Goal: Task Accomplishment & Management: Use online tool/utility

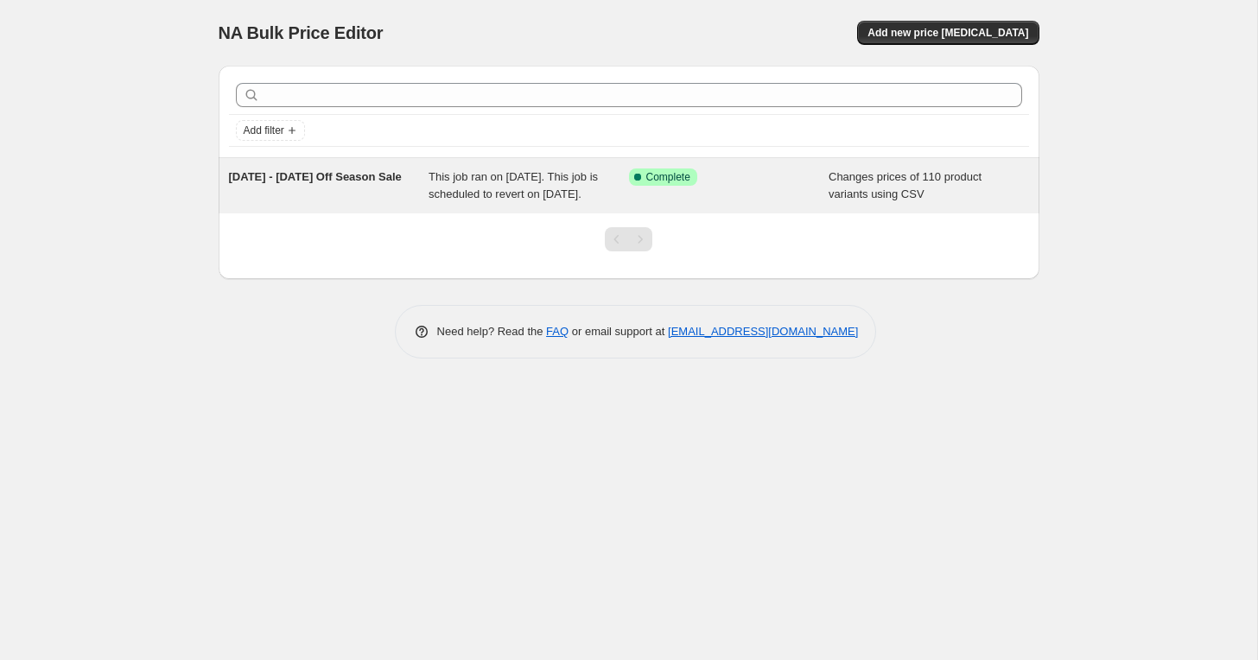
click at [540, 181] on span "This job ran on October 5, 2025. This job is scheduled to revert on October 9, …" at bounding box center [512, 185] width 169 height 30
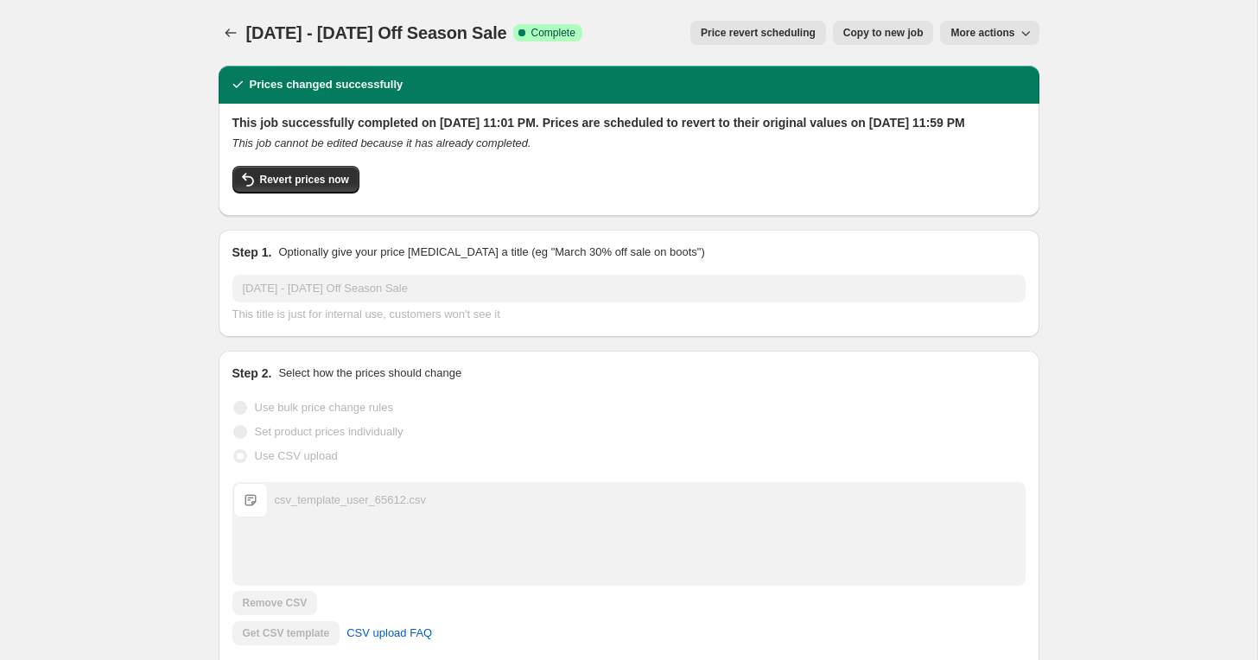
click at [1009, 36] on span "More actions" at bounding box center [982, 33] width 64 height 14
click at [1020, 77] on span "Export Recap CSV" at bounding box center [996, 68] width 94 height 17
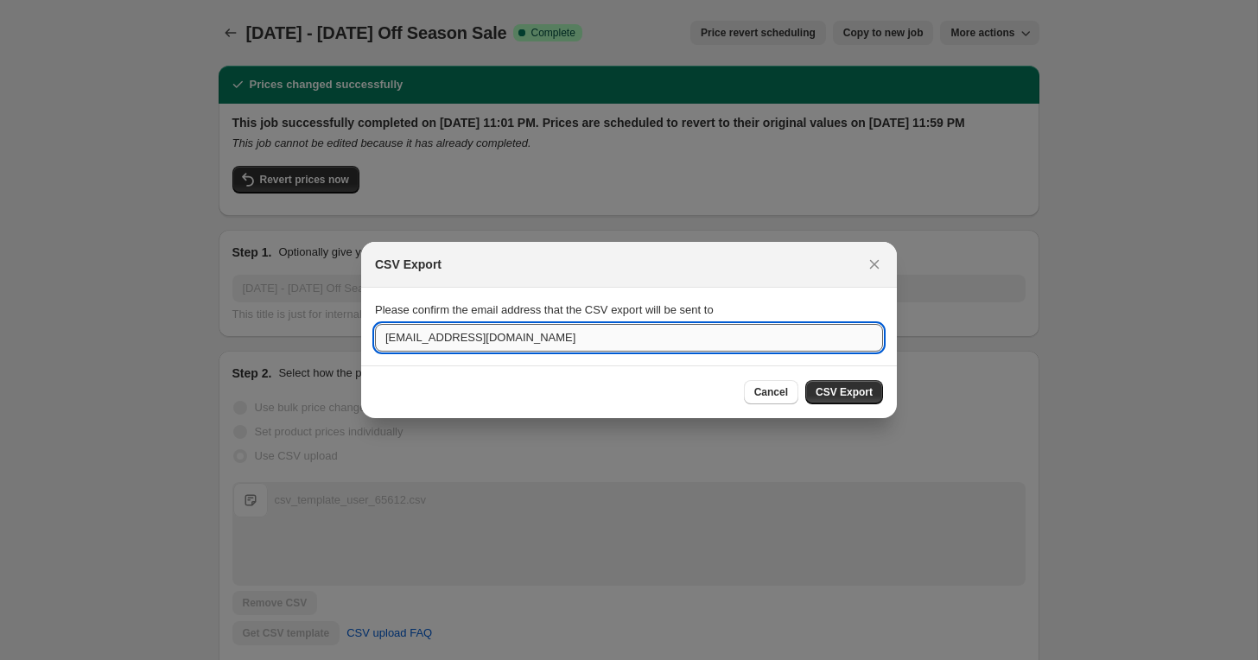
click at [466, 346] on input "info@fairliarusa.com" at bounding box center [629, 338] width 508 height 28
type input "hellodianelee@gmail.com"
click at [841, 387] on span "CSV Export" at bounding box center [843, 392] width 57 height 14
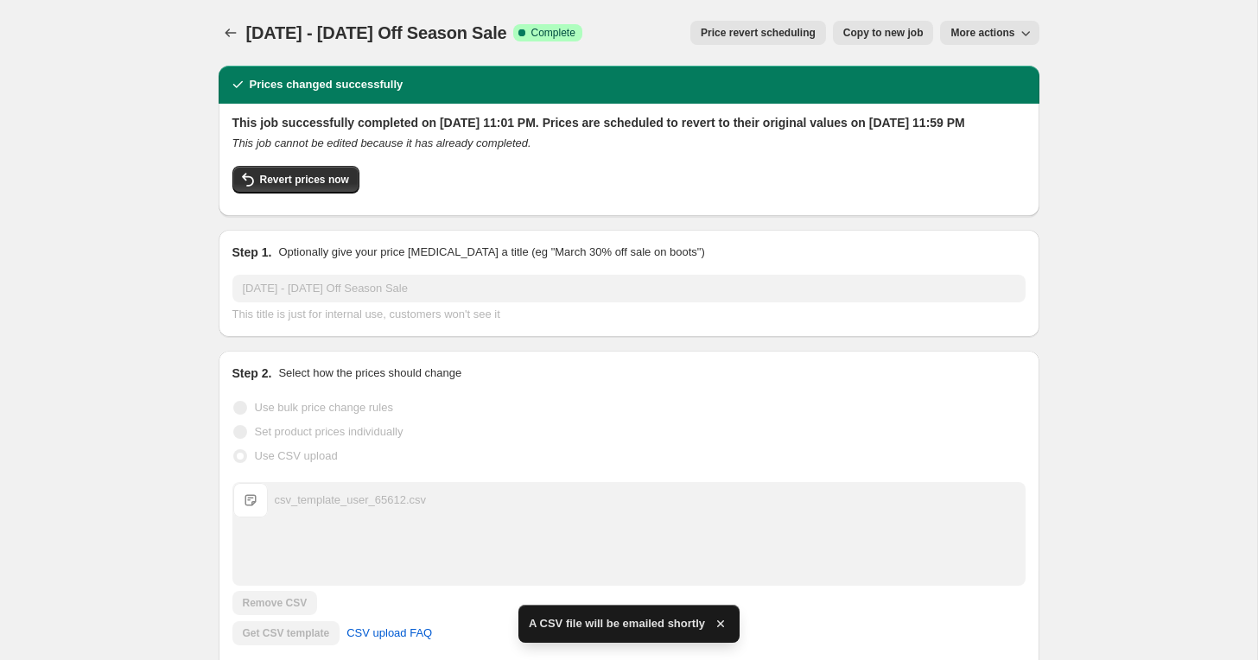
click at [244, 34] on div at bounding box center [233, 33] width 28 height 24
click at [225, 29] on icon "Price change jobs" at bounding box center [230, 32] width 17 height 17
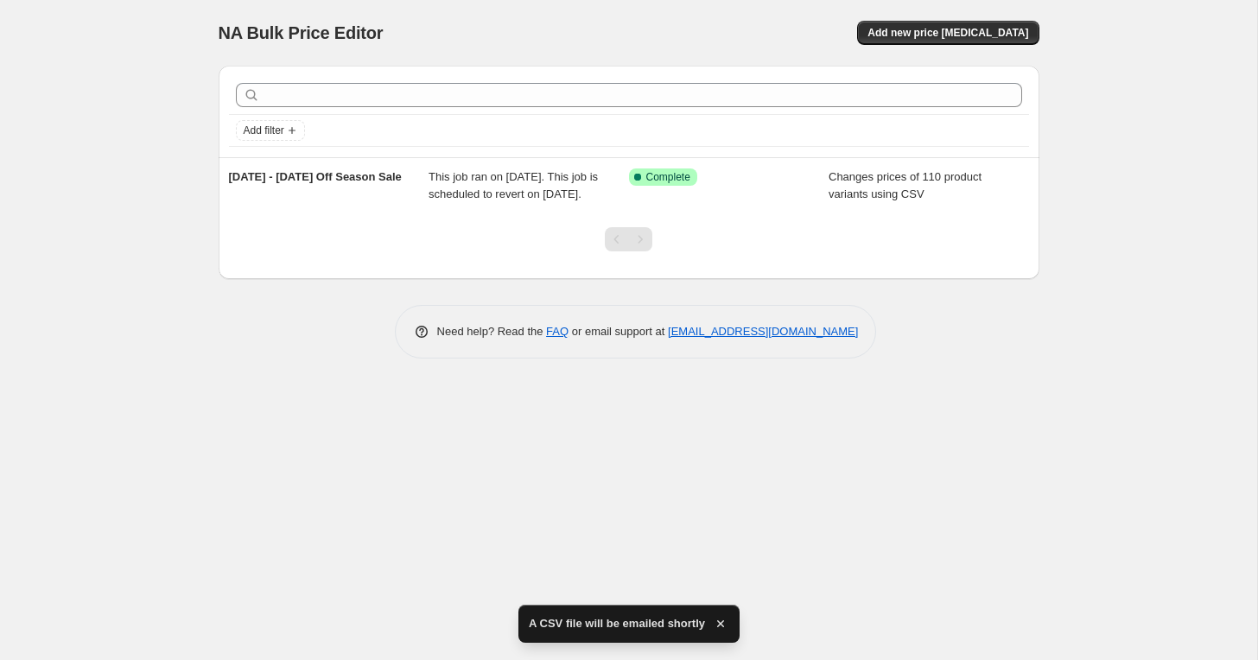
click at [1093, 298] on div "NA Bulk Price Editor. This page is ready NA Bulk Price Editor Add new price cha…" at bounding box center [628, 330] width 1257 height 660
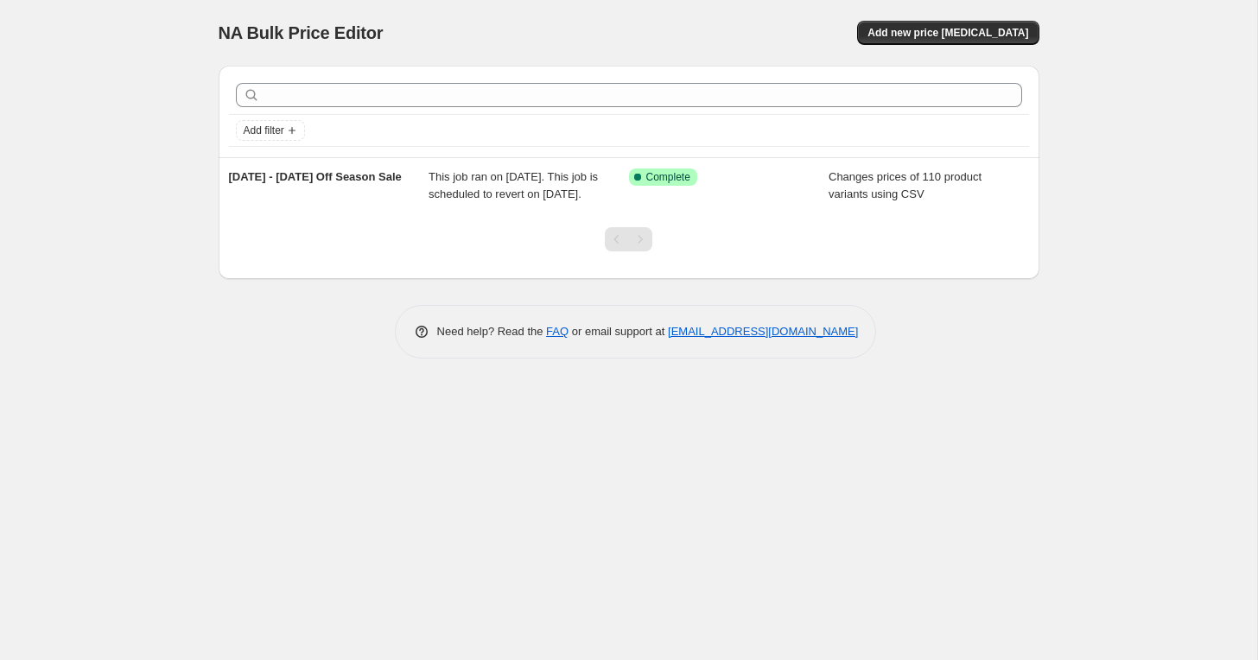
click at [276, 340] on div "Need help? Read the FAQ or email support at support+a65612@northern-apps.com" at bounding box center [635, 332] width 807 height 54
click at [980, 41] on button "Add new price change job" at bounding box center [947, 33] width 181 height 24
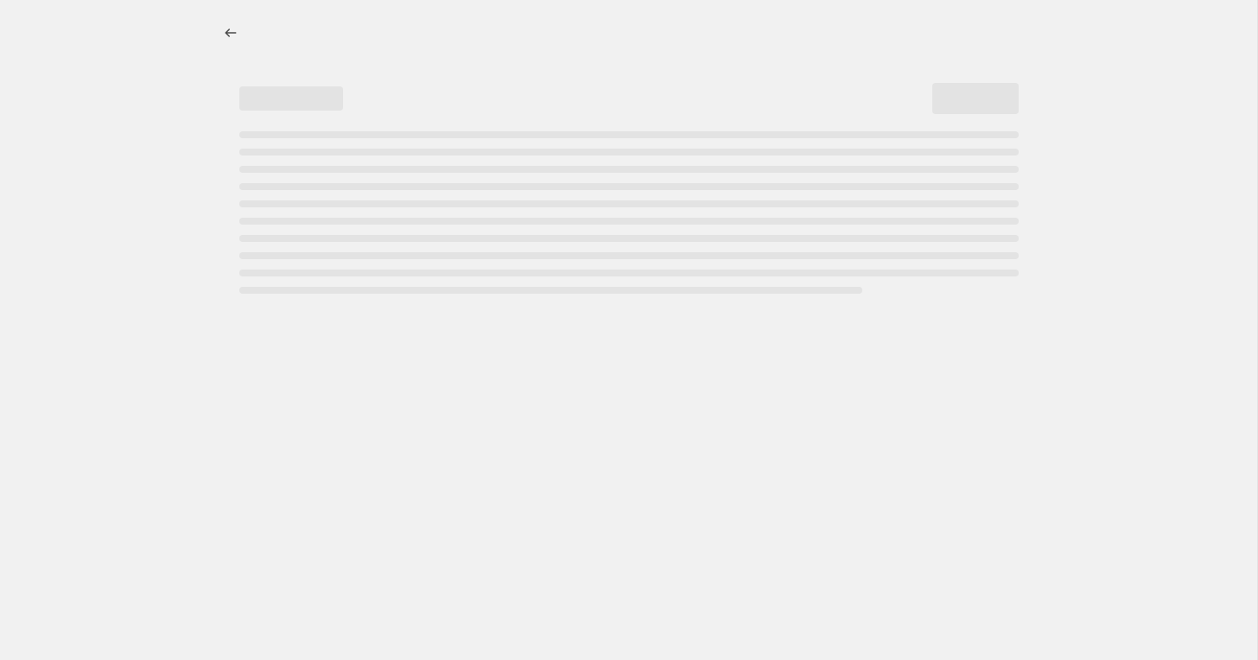
select select "percentage"
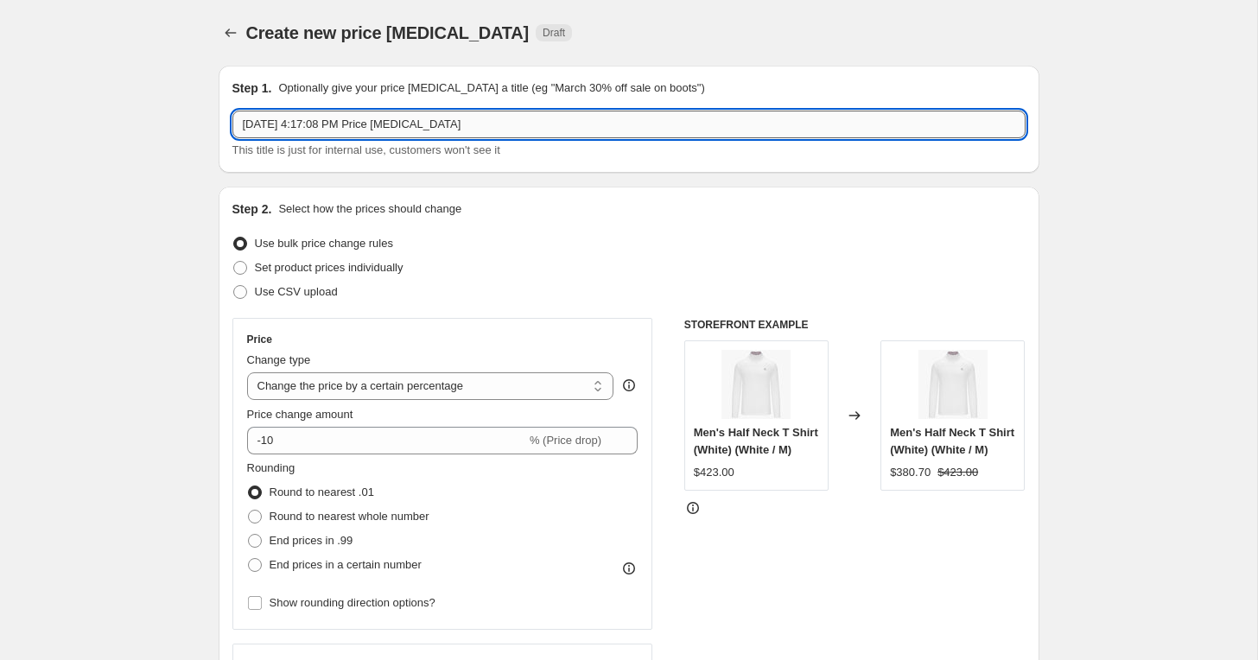
click at [296, 120] on input "Oct 8, 2025, 4:17:08 PM Price change job" at bounding box center [628, 125] width 793 height 28
click at [233, 41] on icon "Price change jobs" at bounding box center [230, 32] width 17 height 17
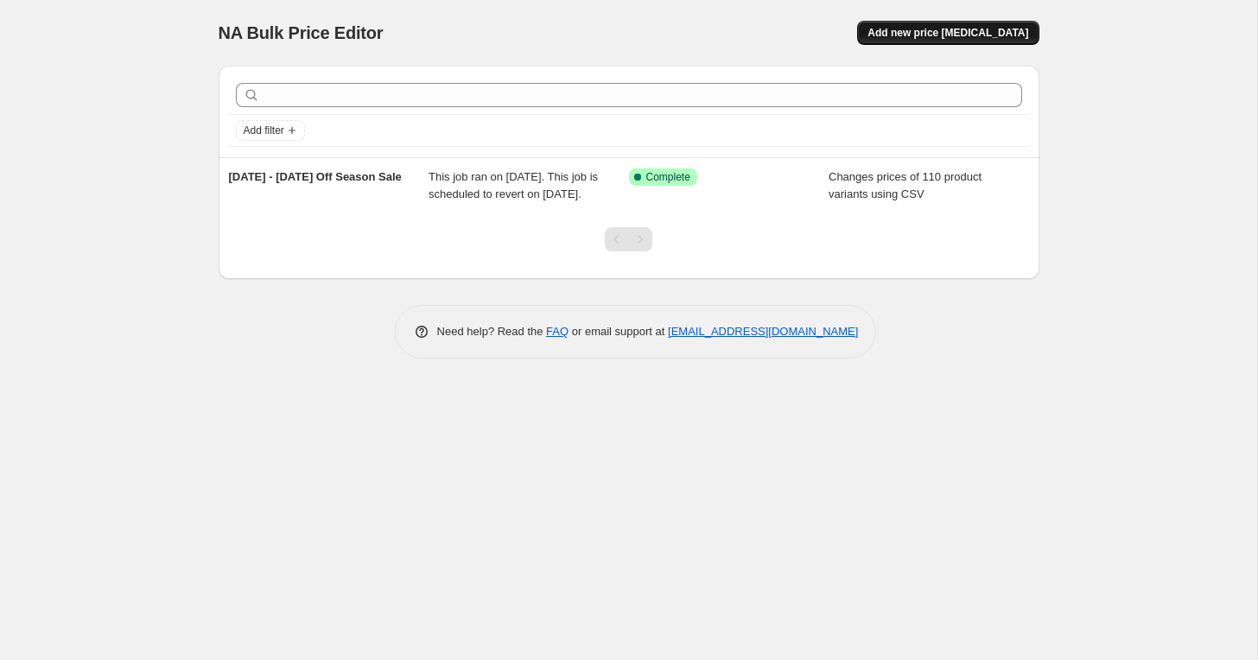
click at [958, 32] on span "Add new price change job" at bounding box center [947, 33] width 161 height 14
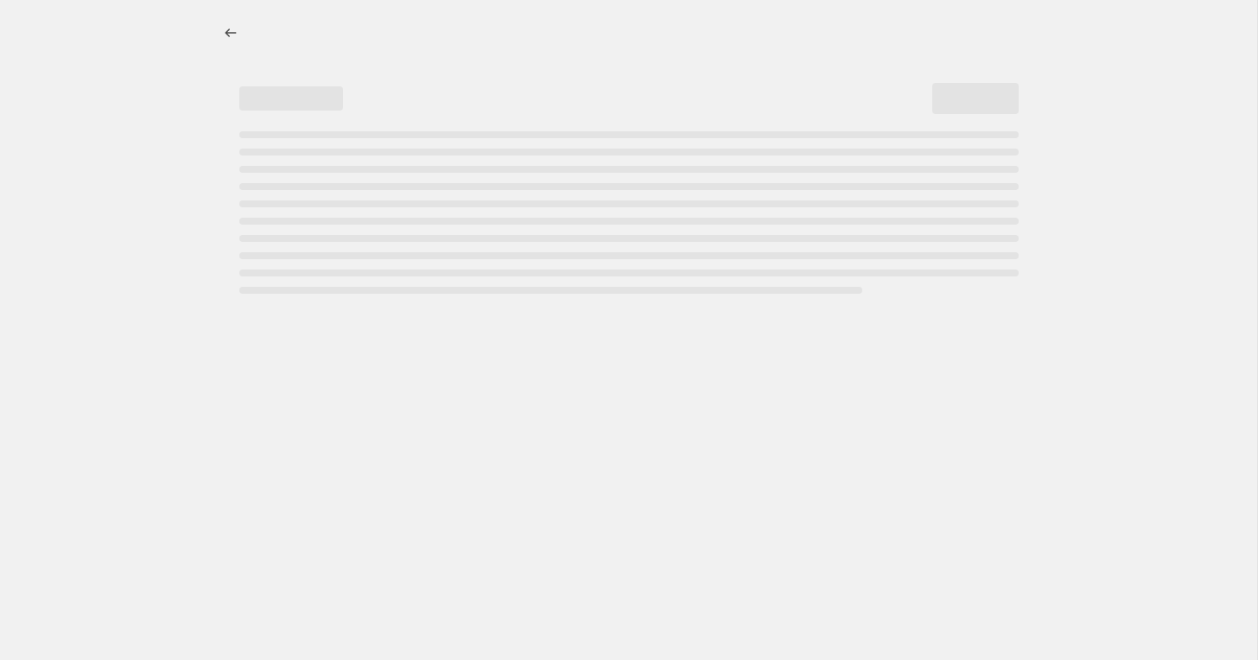
select select "percentage"
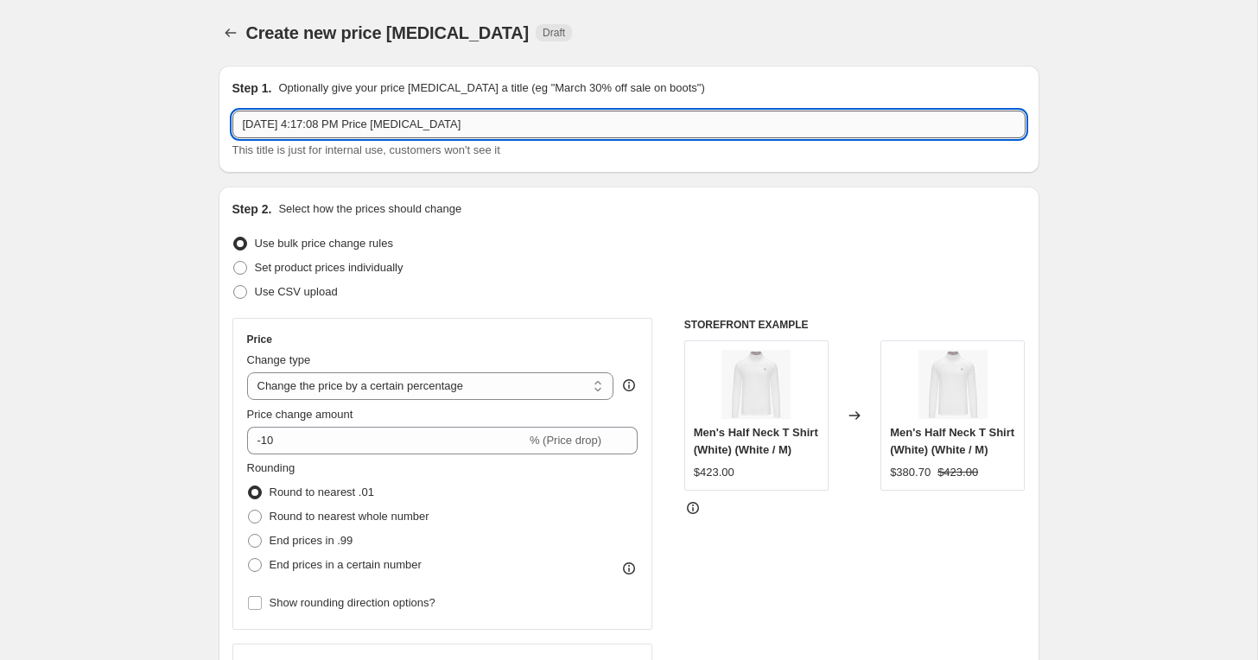
click at [370, 117] on input "Oct 8, 2025, 4:17:08 PM Price change job" at bounding box center [628, 125] width 793 height 28
type input "Oct 14 - 24 Hour Flash Sale"
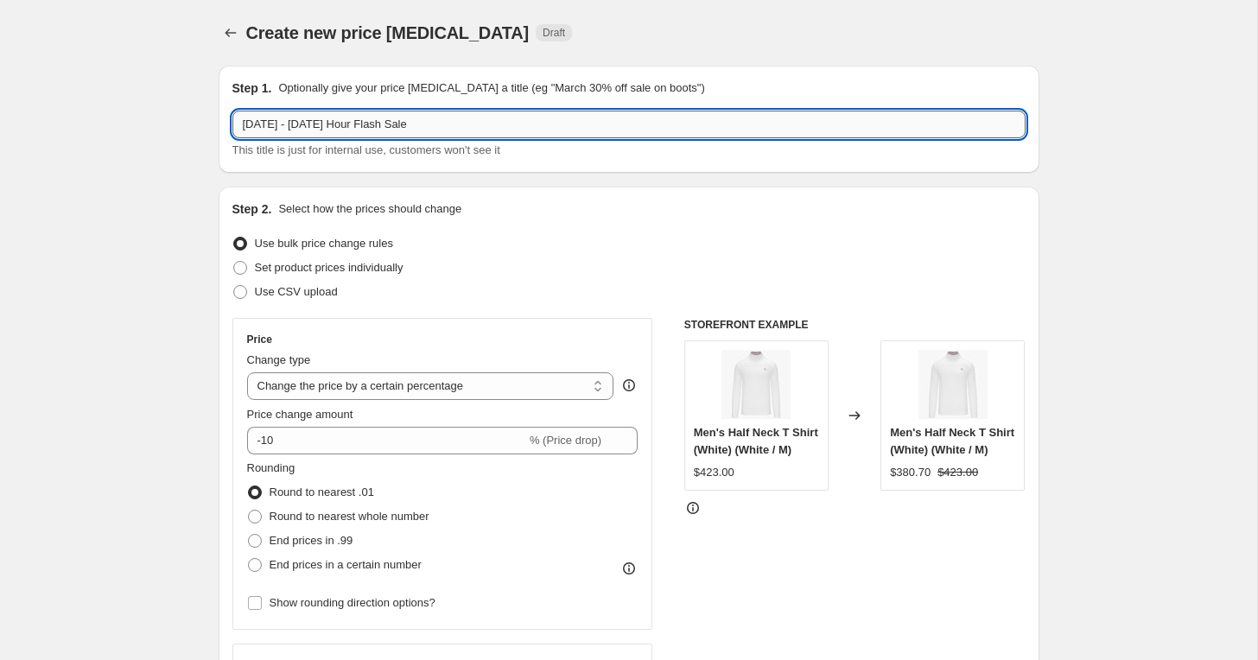
click at [299, 118] on input "Oct 14 - 24 Hour Flash Sale" at bounding box center [628, 125] width 793 height 28
drag, startPoint x: 289, startPoint y: 124, endPoint x: 327, endPoint y: 122, distance: 38.9
click at [327, 122] on input "Oct 14 - 24 Hour Flash Sale" at bounding box center [628, 125] width 793 height 28
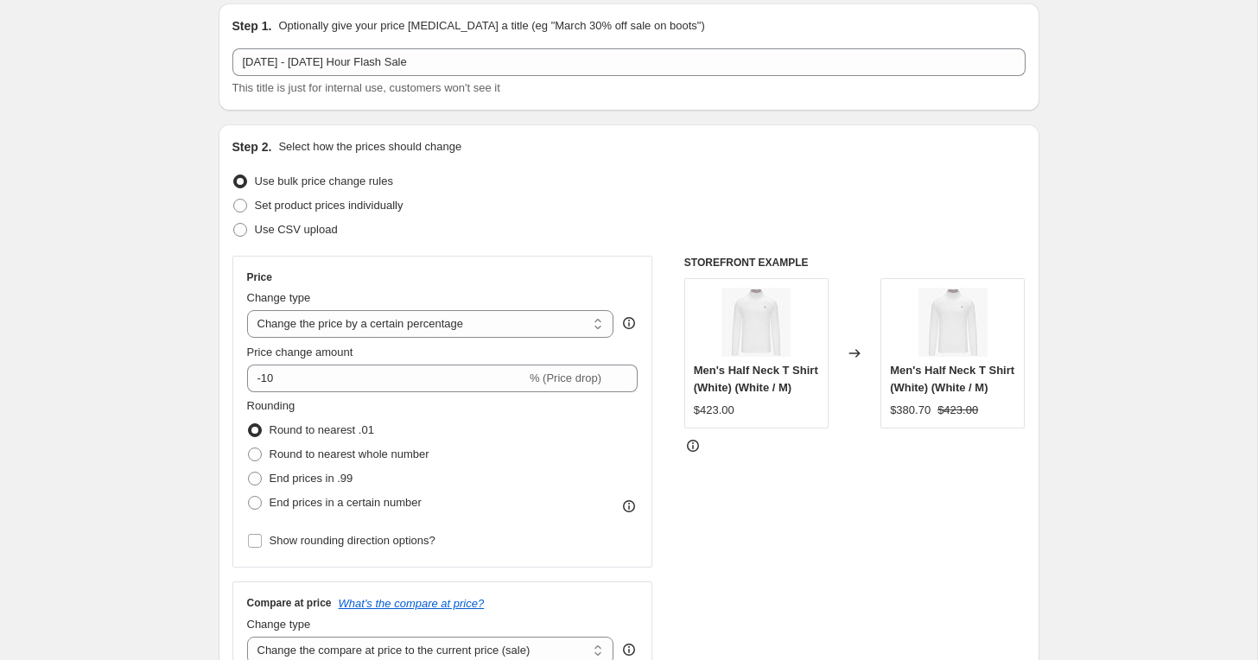
scroll to position [98, 0]
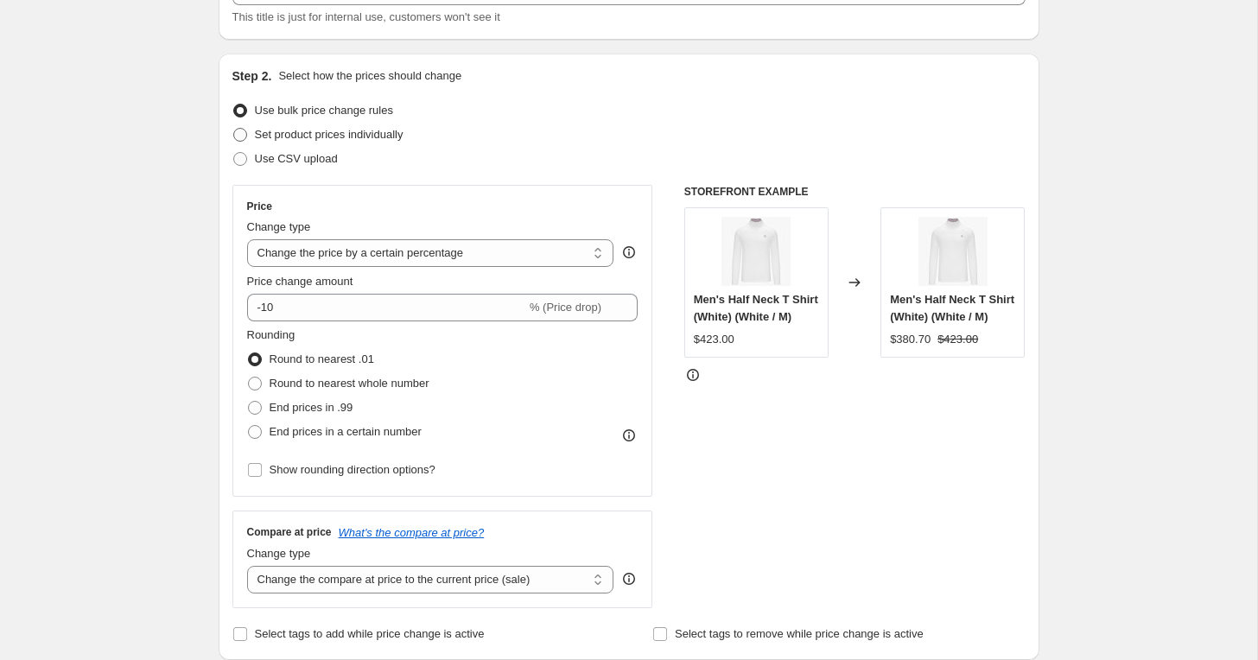
scroll to position [111, 0]
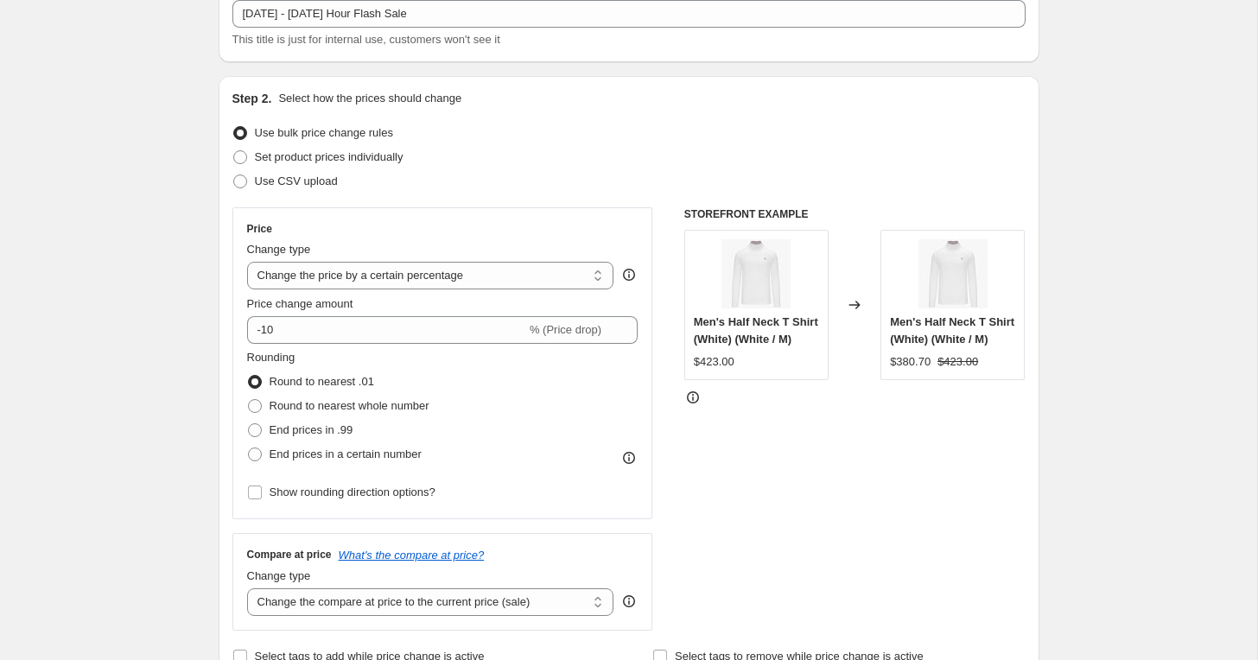
click at [349, 273] on select "Change the price to a certain amount Change the price by a certain amount Chang…" at bounding box center [430, 276] width 367 height 28
click at [247, 262] on select "Change the price to a certain amount Change the price by a certain amount Chang…" at bounding box center [430, 276] width 367 height 28
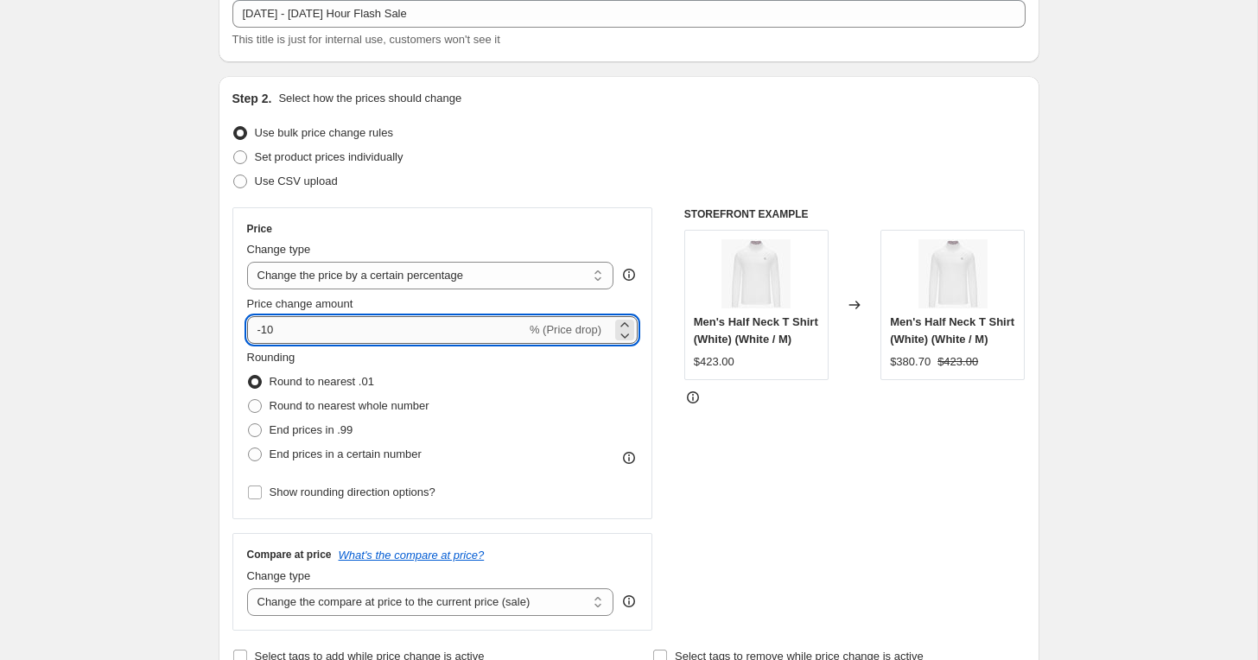
click at [345, 333] on input "-10" at bounding box center [386, 330] width 279 height 28
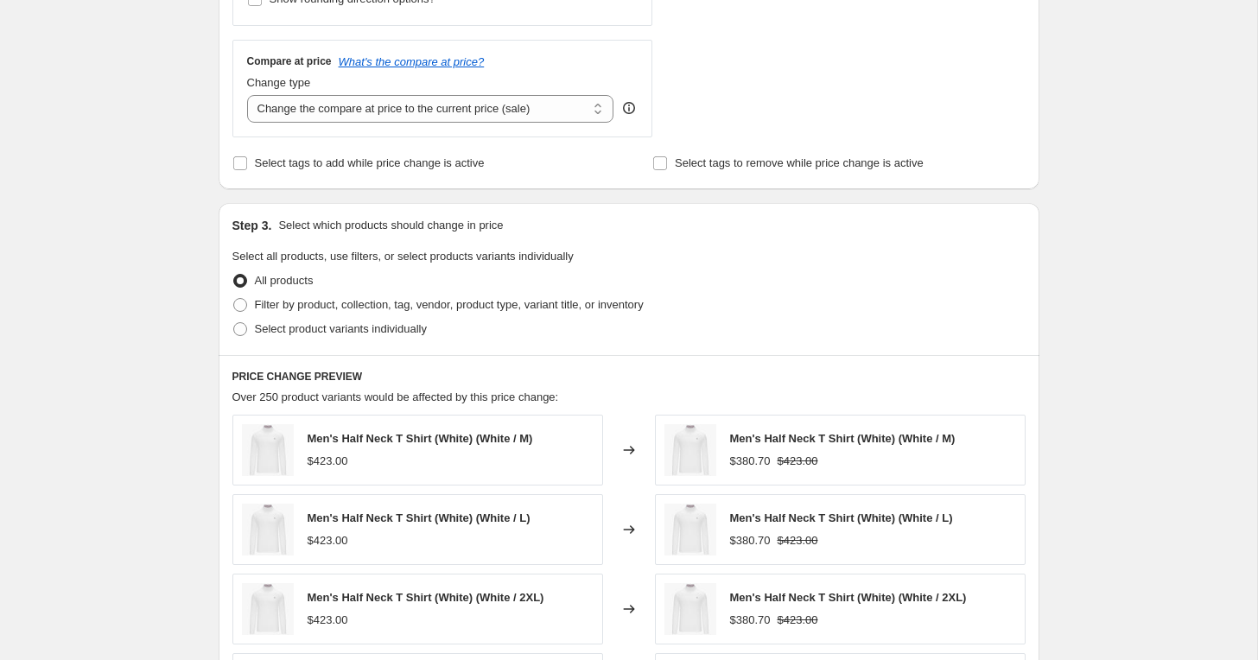
scroll to position [633, 0]
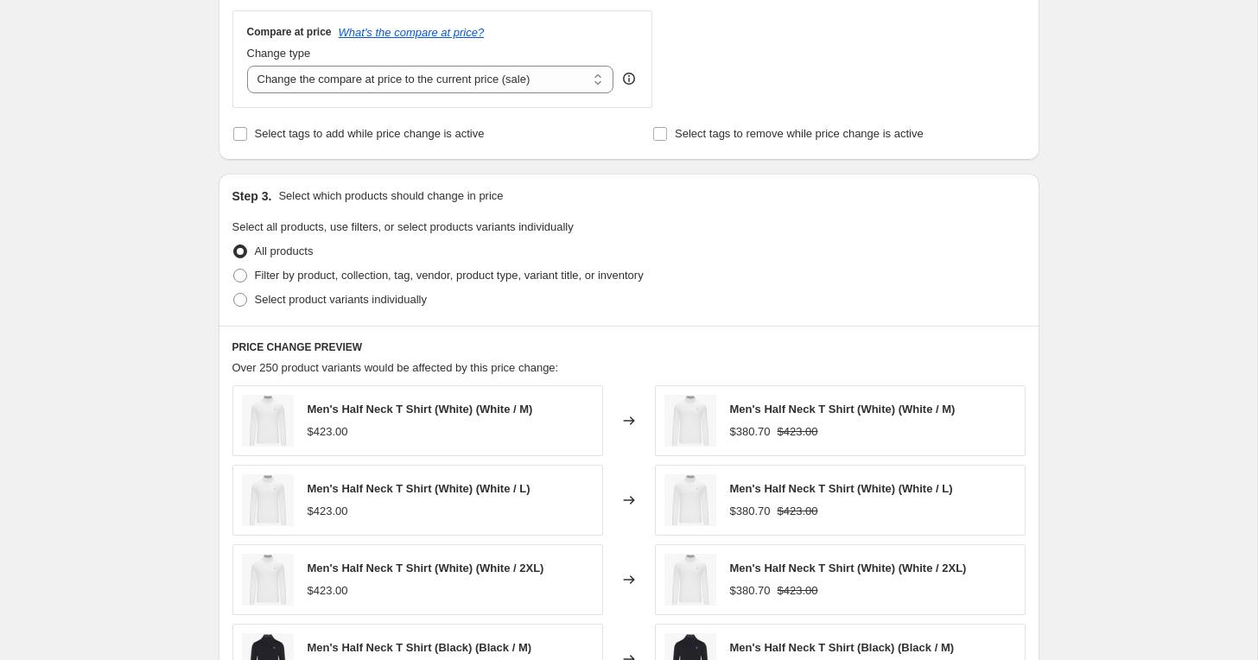
drag, startPoint x: 185, startPoint y: 281, endPoint x: 245, endPoint y: 240, distance: 72.8
click at [185, 281] on div "Create new price change job. This page is ready Create new price change job Dra…" at bounding box center [628, 230] width 1257 height 1727
drag, startPoint x: 263, startPoint y: 201, endPoint x: 272, endPoint y: 200, distance: 8.8
click at [264, 201] on h2 "Step 3." at bounding box center [252, 194] width 40 height 17
click at [293, 197] on p "Select which products should change in price" at bounding box center [390, 194] width 225 height 17
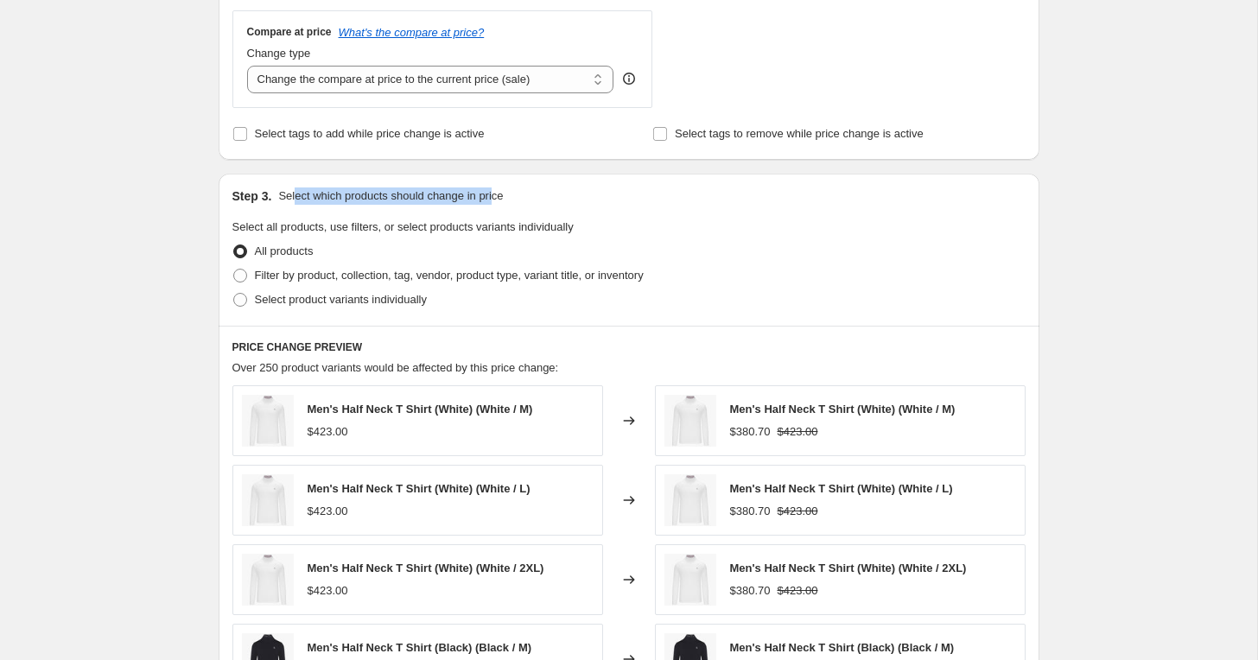
drag, startPoint x: 301, startPoint y: 198, endPoint x: 510, endPoint y: 203, distance: 209.1
click at [503, 203] on p "Select which products should change in price" at bounding box center [390, 195] width 225 height 17
click at [482, 204] on p "Select which products should change in price" at bounding box center [390, 195] width 225 height 17
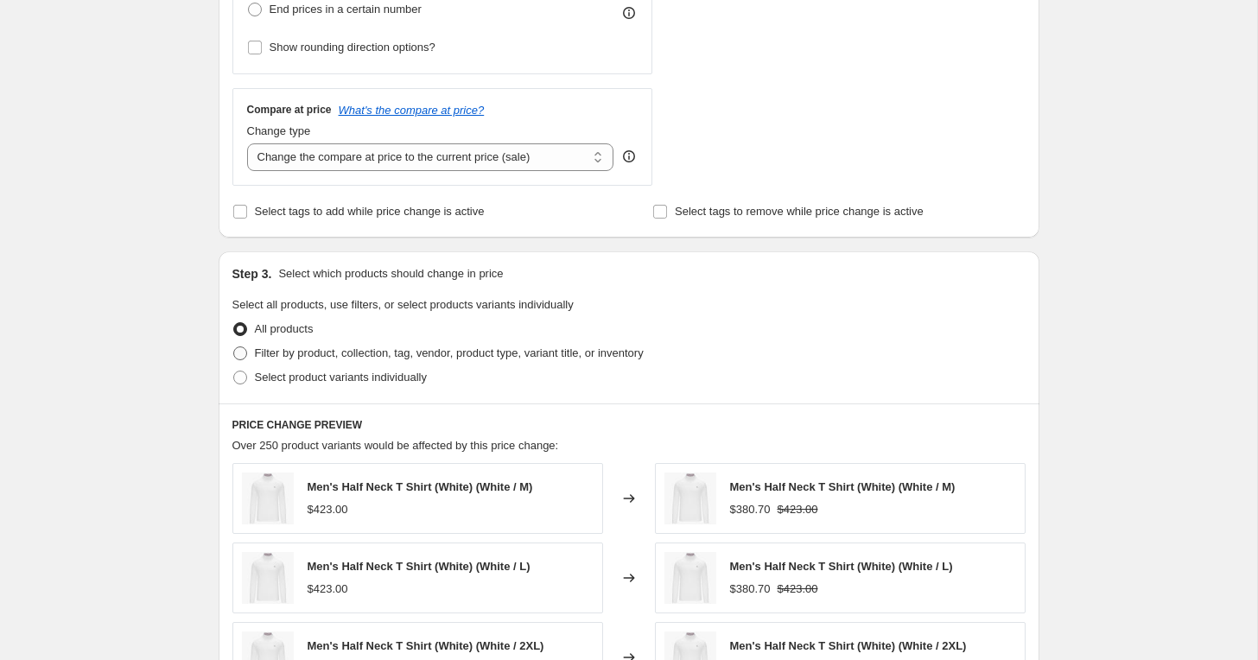
scroll to position [568, 0]
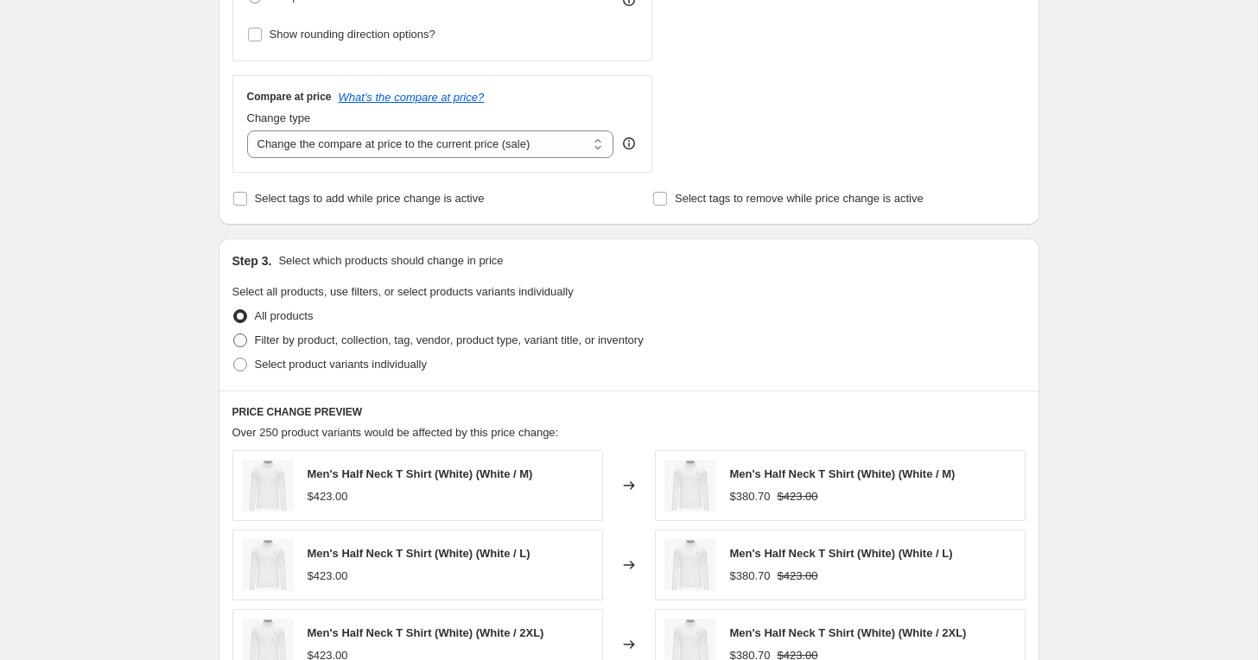
click at [302, 345] on span "Filter by product, collection, tag, vendor, product type, variant title, or inv…" at bounding box center [449, 339] width 389 height 13
click at [234, 334] on input "Filter by product, collection, tag, vendor, product type, variant title, or inv…" at bounding box center [233, 333] width 1 height 1
radio input "true"
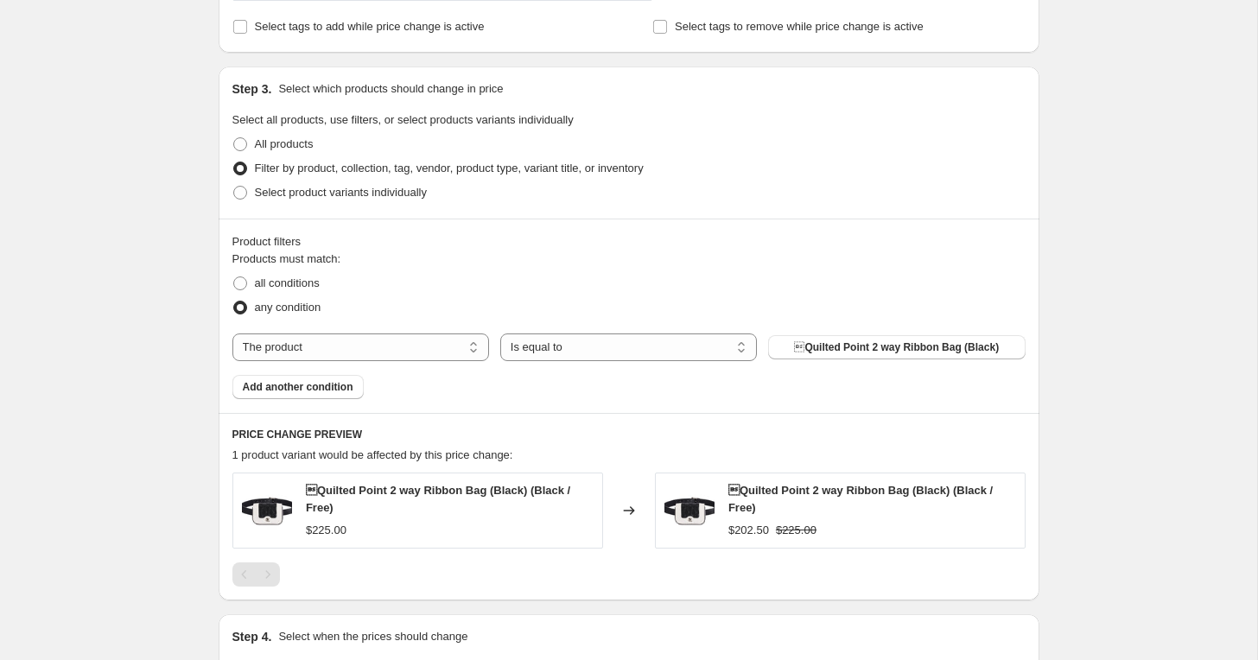
scroll to position [745, 0]
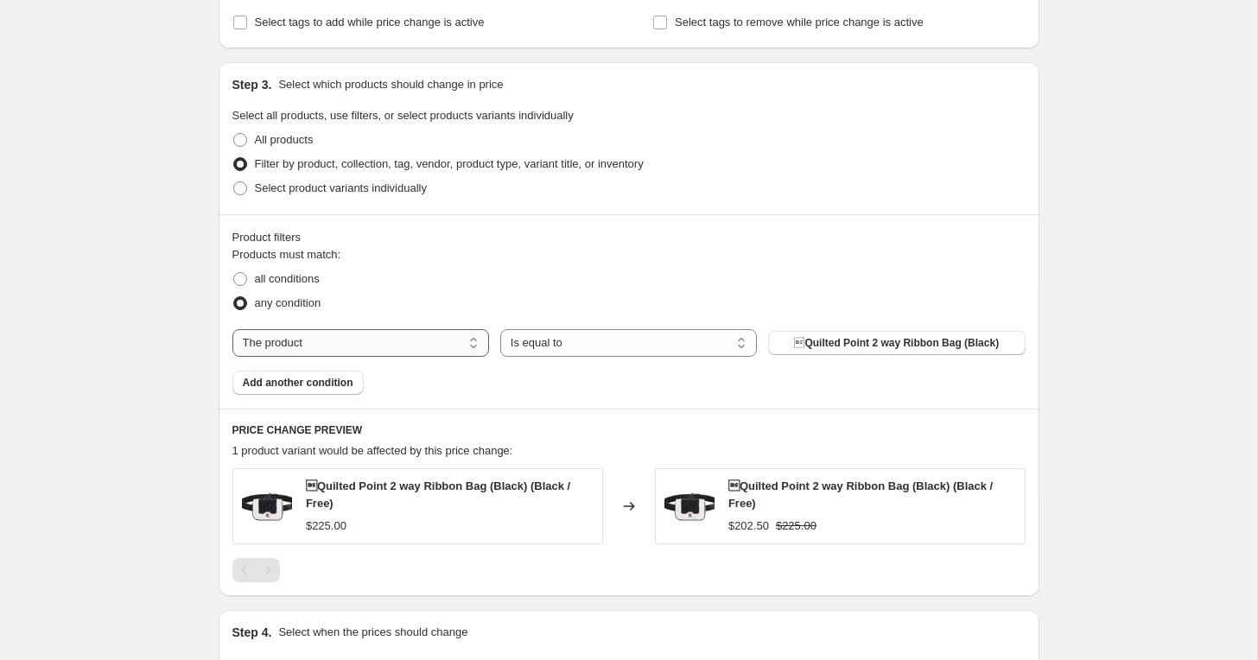
click at [330, 347] on select "The product The product's collection The product's tag The product's vendor The…" at bounding box center [360, 343] width 257 height 28
click at [359, 349] on select "The product The product's collection The product's tag The product's vendor The…" at bounding box center [360, 343] width 257 height 28
click at [327, 344] on select "The product The product's collection The product's tag The product's vendor The…" at bounding box center [360, 343] width 257 height 28
select select "tag"
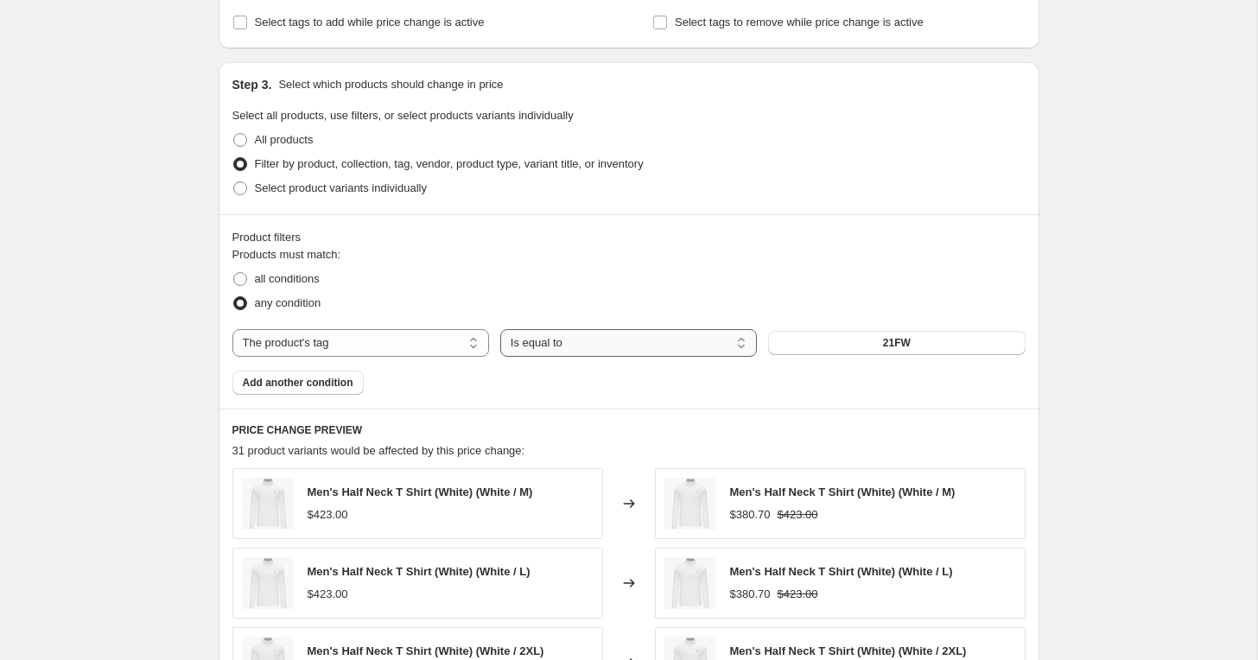
click at [576, 339] on select "Is equal to Is not equal to" at bounding box center [628, 343] width 257 height 28
click at [919, 346] on button "21FW" at bounding box center [896, 343] width 257 height 24
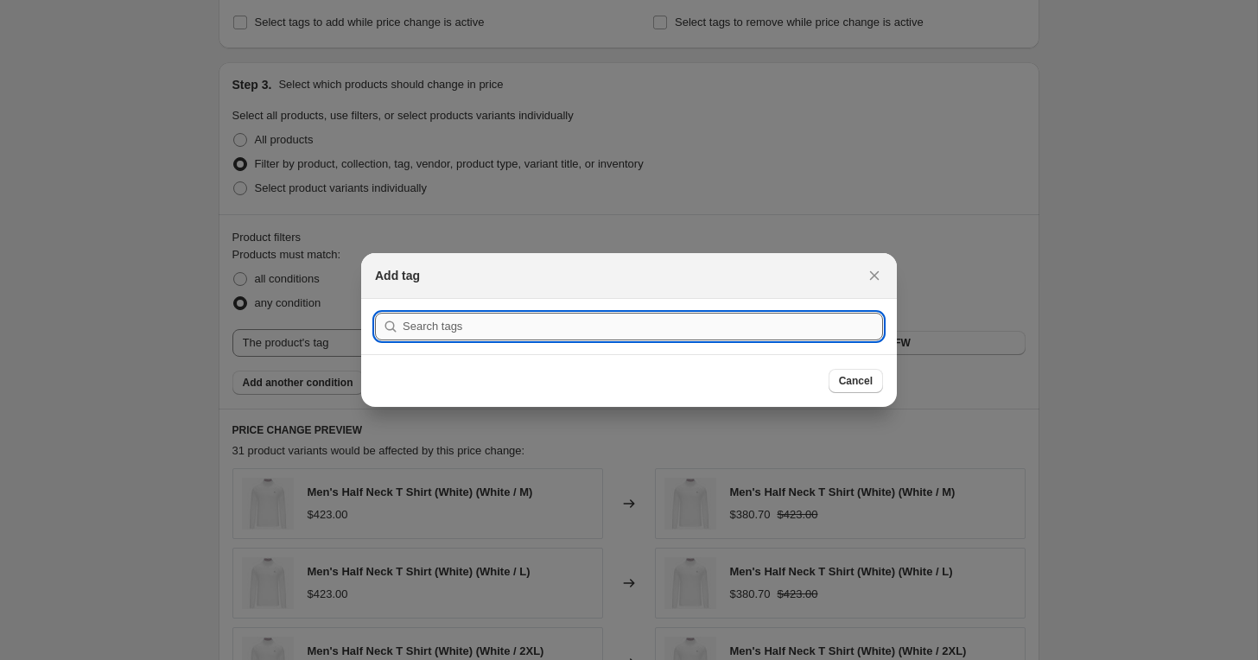
click at [717, 327] on input ":r7g:" at bounding box center [643, 327] width 480 height 28
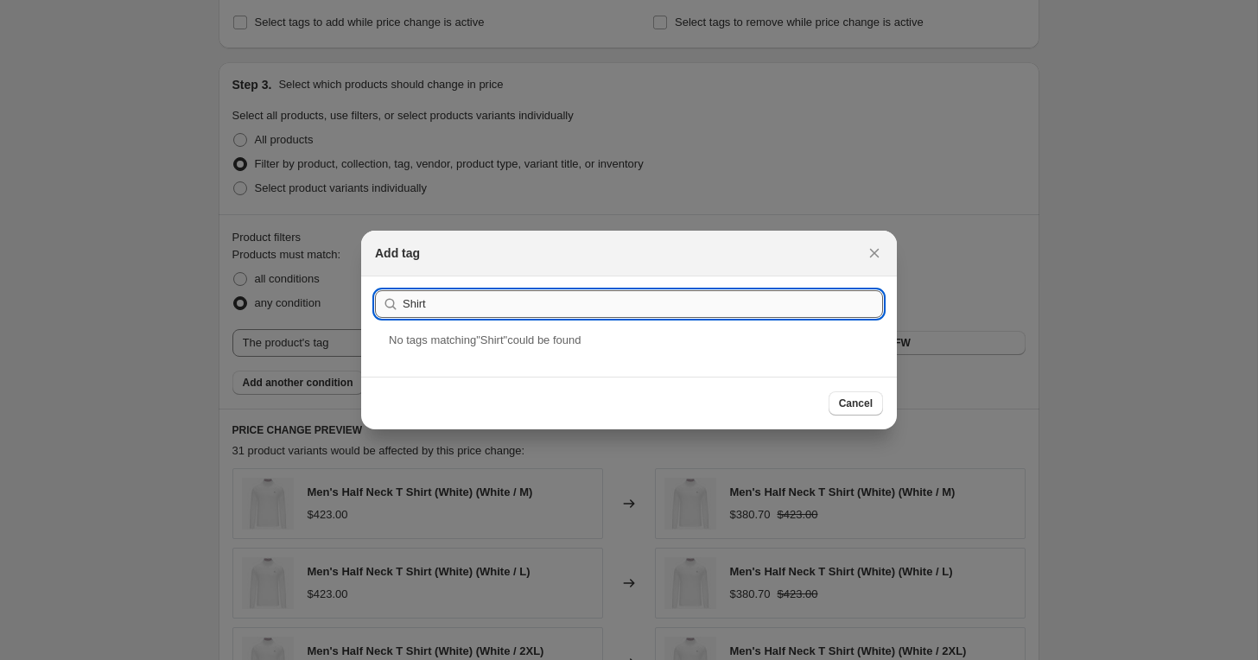
click at [488, 300] on input "Shirt" at bounding box center [643, 304] width 480 height 28
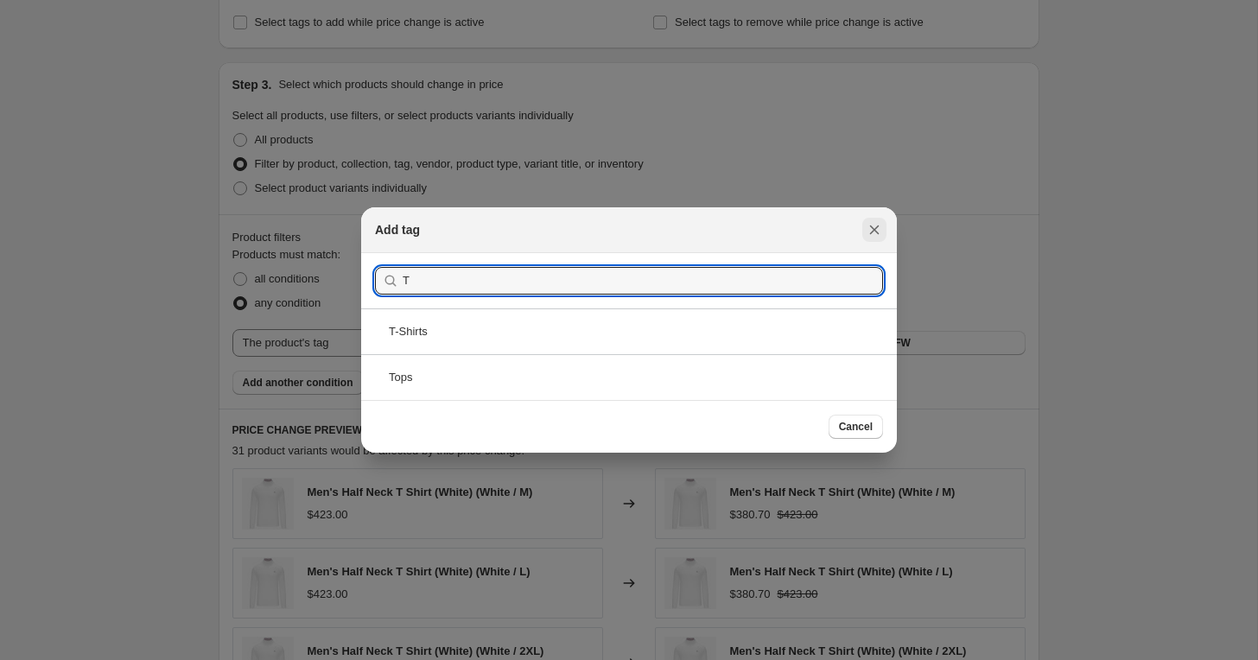
type input "T"
click at [874, 235] on icon "Close" at bounding box center [874, 229] width 17 height 17
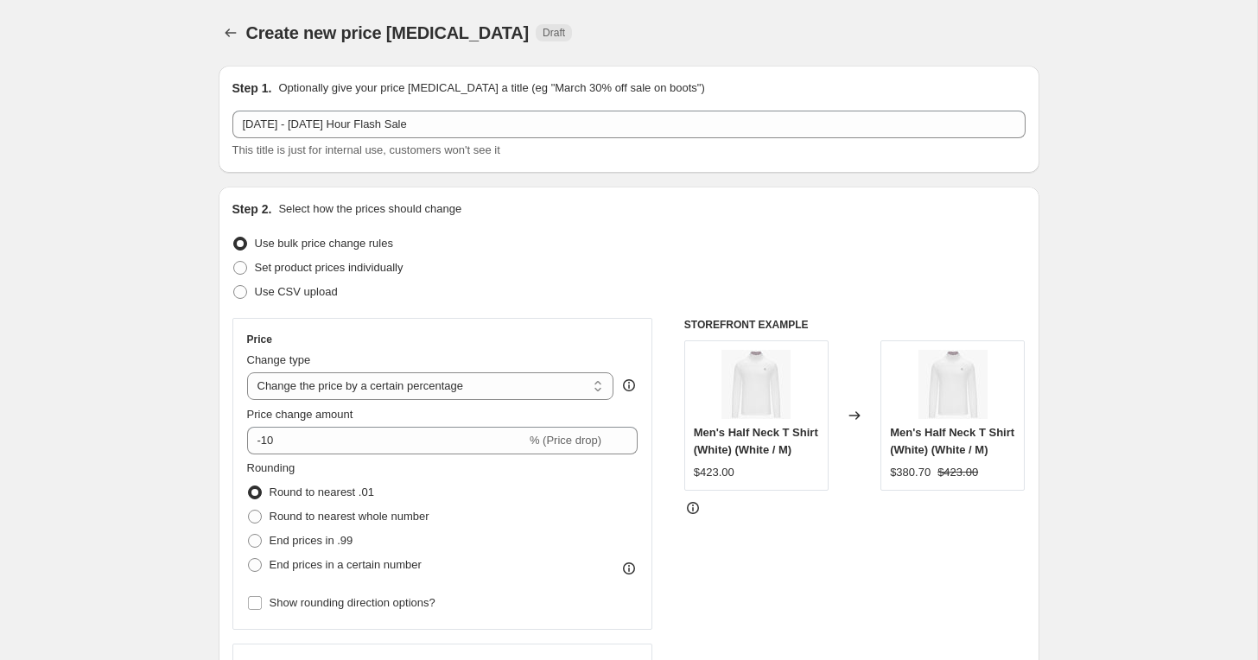
scroll to position [745, 0]
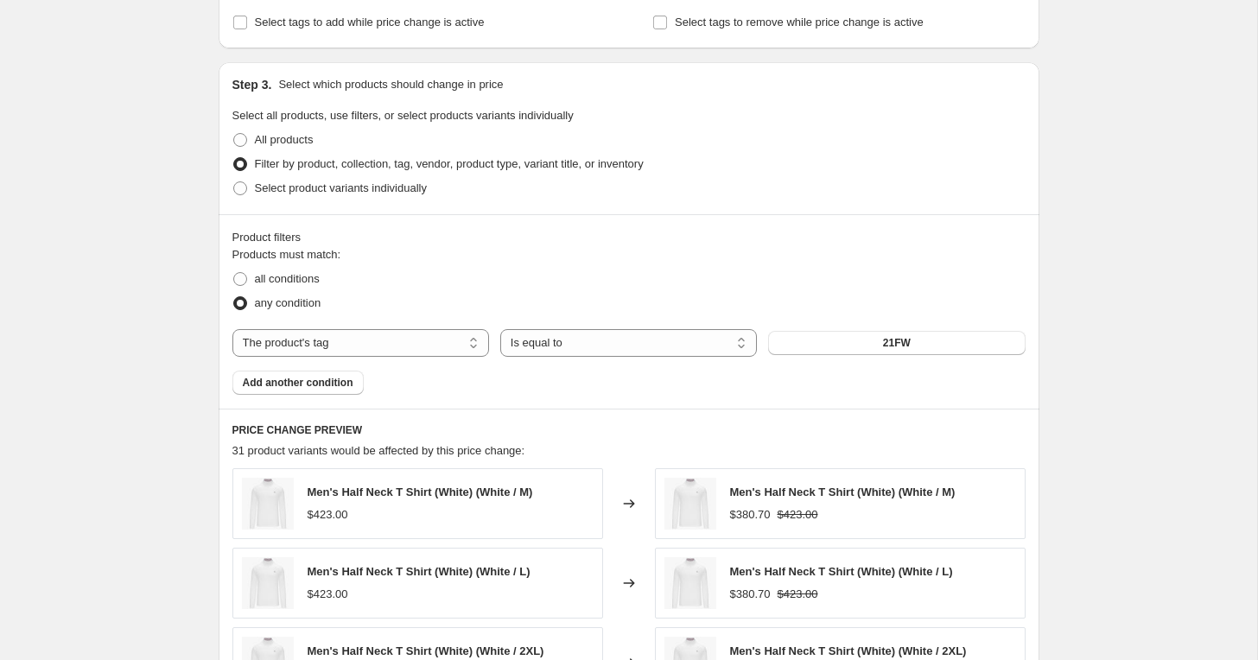
click at [149, 327] on div "Create new price change job. This page is ready Create new price change job Dra…" at bounding box center [628, 215] width 1257 height 1921
click at [152, 322] on div "Create new price change job. This page is ready Create new price change job Dra…" at bounding box center [628, 215] width 1257 height 1921
click at [878, 339] on button "21FW" at bounding box center [896, 343] width 257 height 24
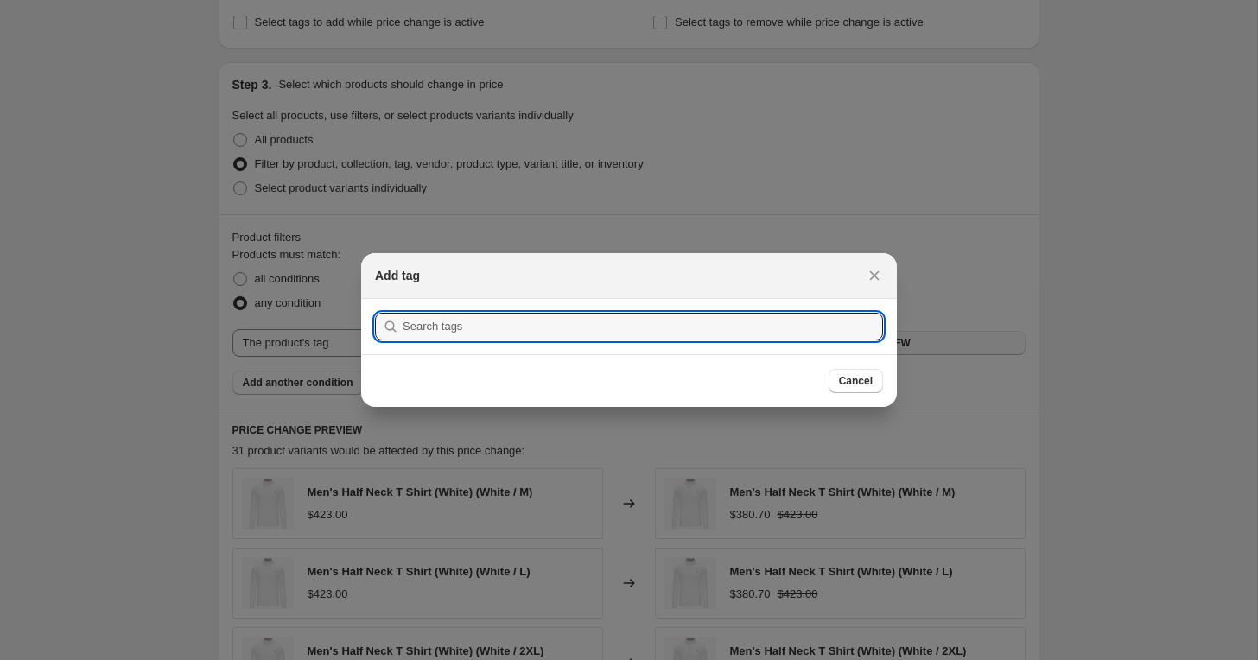
scroll to position [0, 0]
click at [688, 327] on input ":r7g:" at bounding box center [643, 327] width 480 height 28
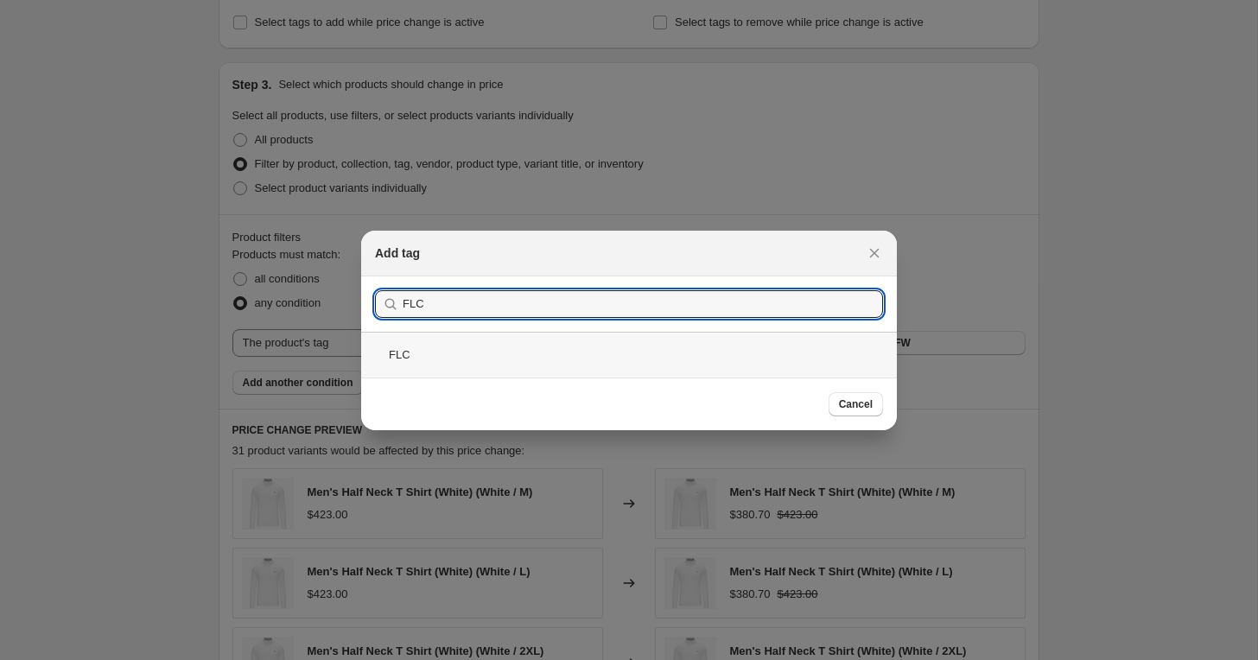
type input "FLC"
click at [443, 348] on div "FLC" at bounding box center [629, 355] width 536 height 46
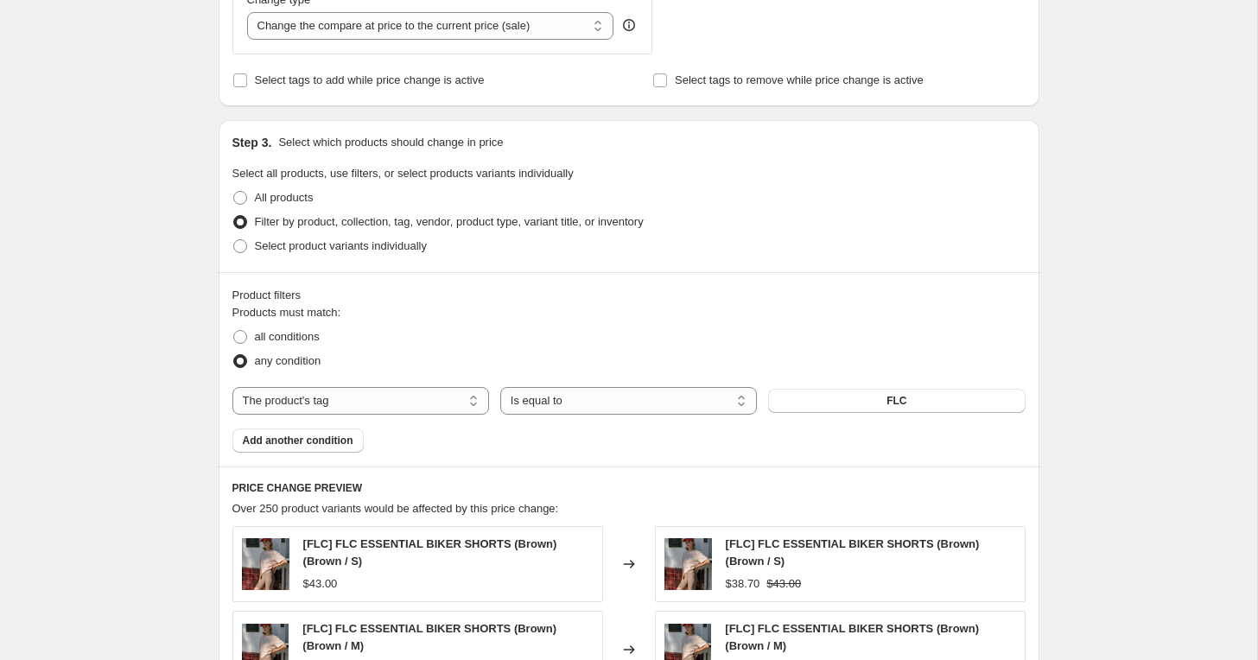
scroll to position [700, 0]
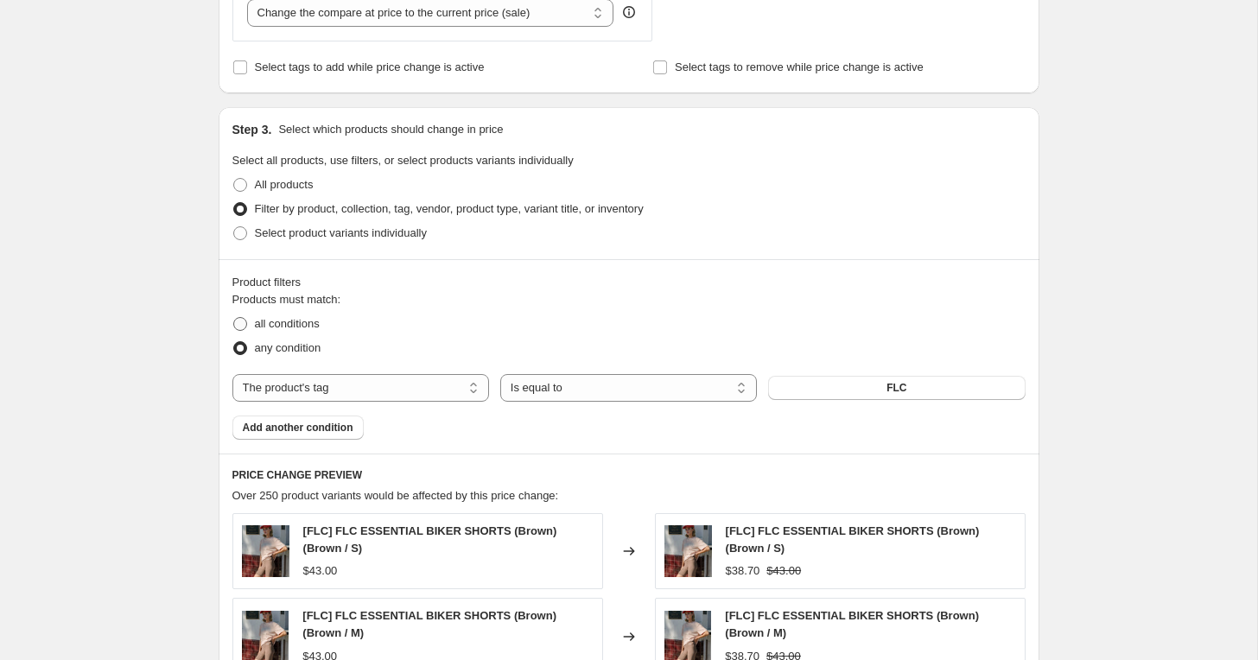
click at [276, 326] on span "all conditions" at bounding box center [287, 323] width 65 height 13
click at [234, 318] on input "all conditions" at bounding box center [233, 317] width 1 height 1
radio input "true"
click at [270, 349] on span "any condition" at bounding box center [288, 347] width 67 height 13
click at [234, 342] on input "any condition" at bounding box center [233, 341] width 1 height 1
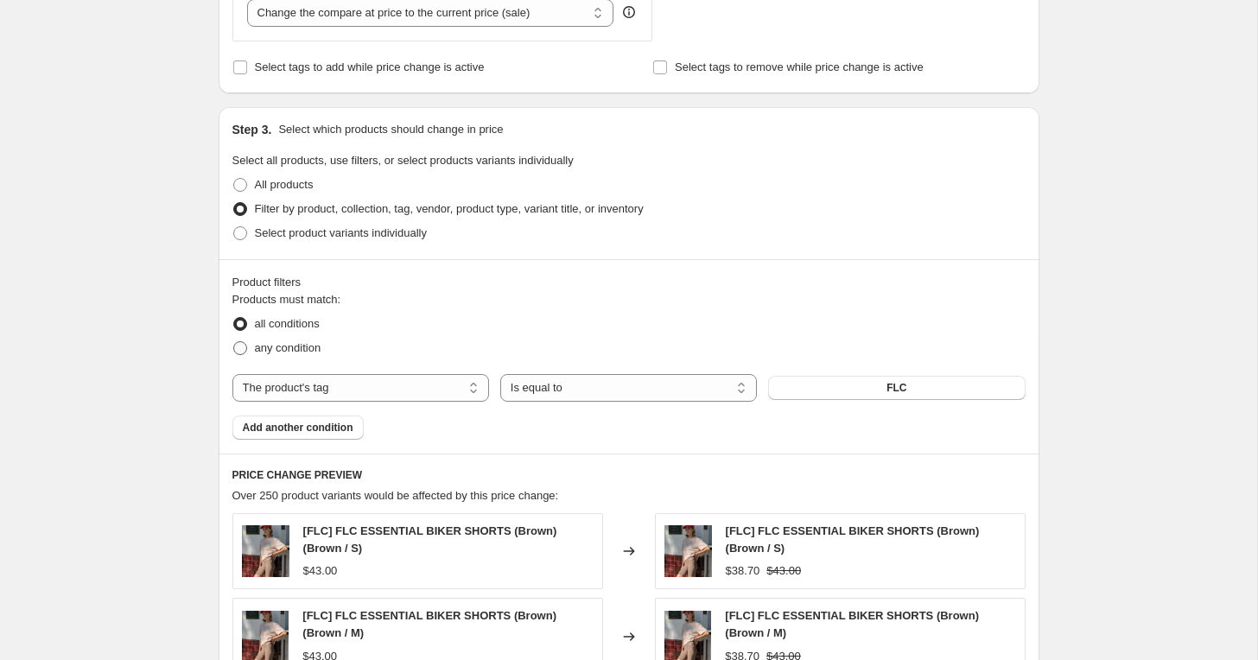
radio input "true"
click at [358, 387] on select "The product The product's collection The product's tag The product's vendor The…" at bounding box center [360, 388] width 257 height 28
drag, startPoint x: 494, startPoint y: 428, endPoint x: 289, endPoint y: 421, distance: 204.8
click at [289, 421] on span "Add another condition" at bounding box center [298, 428] width 111 height 14
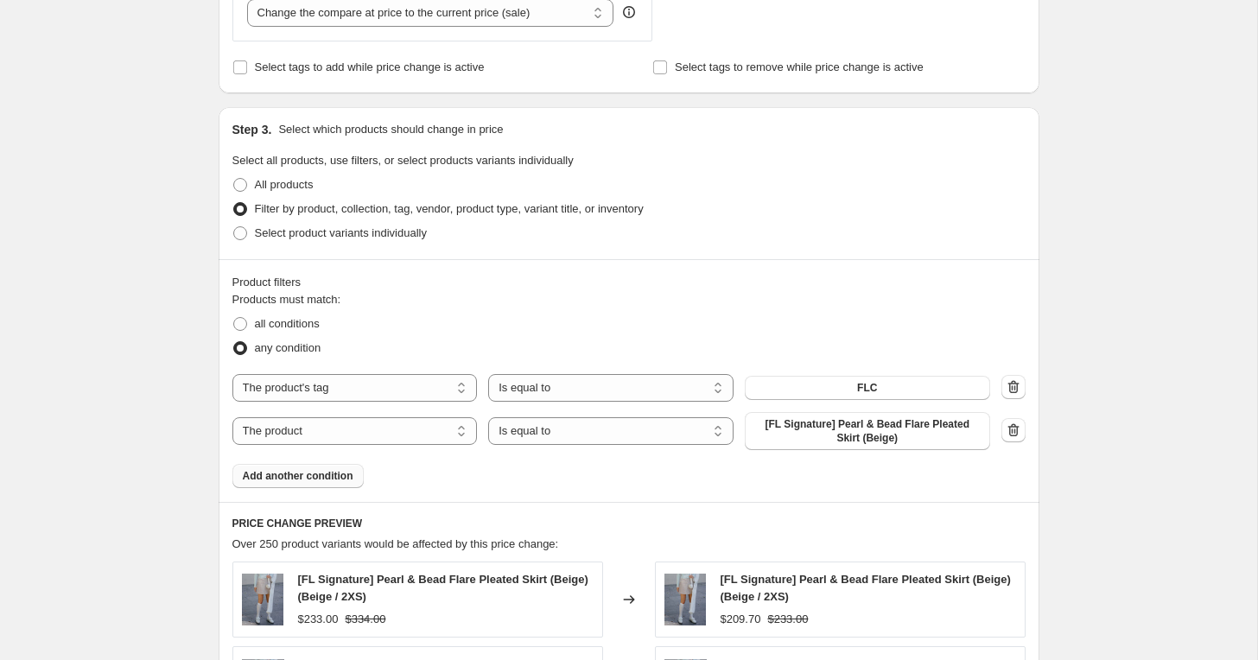
click at [355, 431] on select "The product The product's collection The product's tag The product's vendor The…" at bounding box center [354, 431] width 245 height 28
select select "tag"
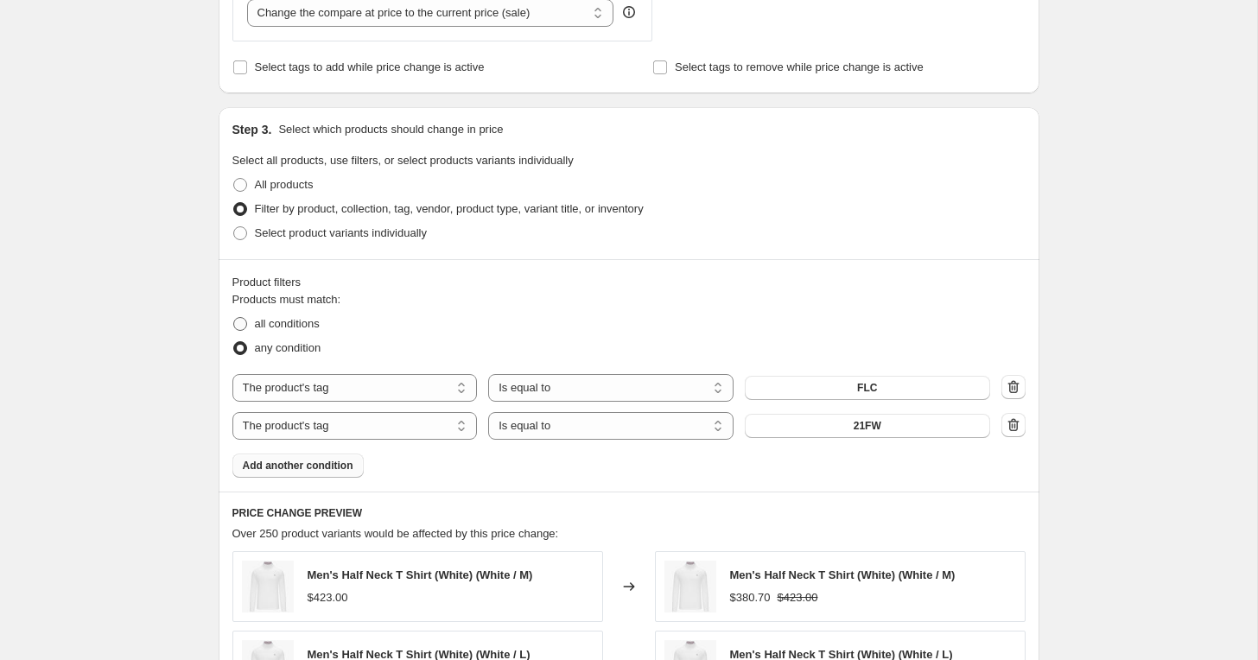
click at [289, 321] on span "all conditions" at bounding box center [287, 323] width 65 height 13
click at [234, 318] on input "all conditions" at bounding box center [233, 317] width 1 height 1
radio input "true"
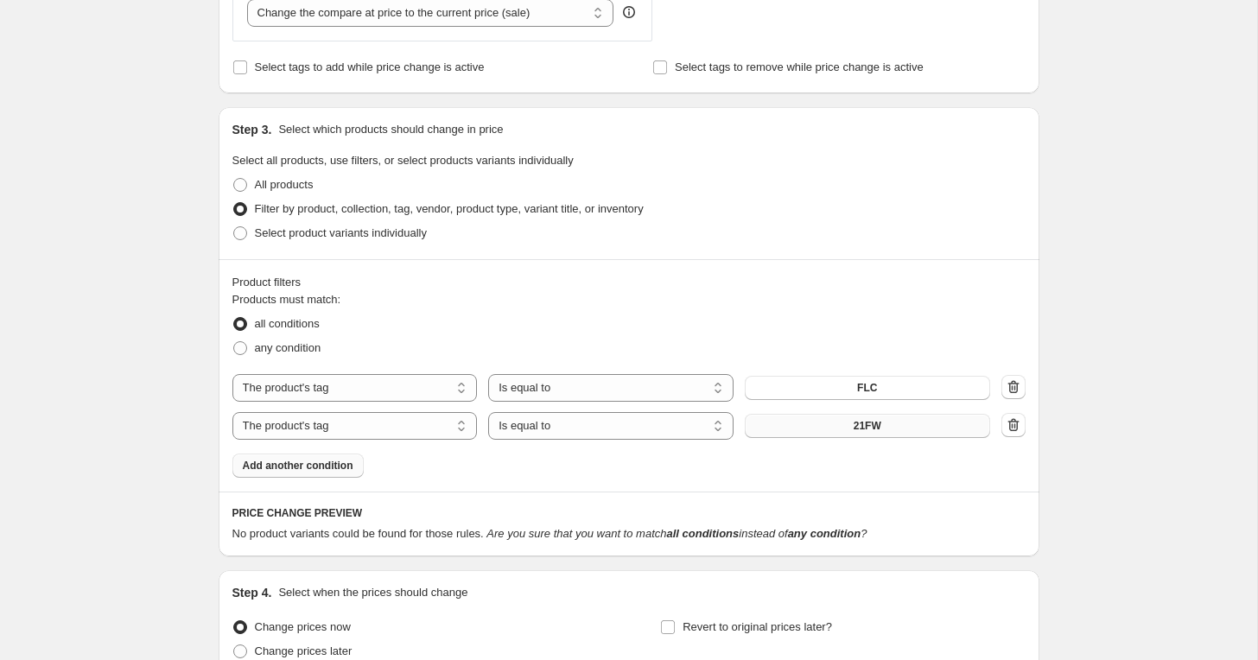
click at [904, 428] on button "21FW" at bounding box center [867, 426] width 245 height 24
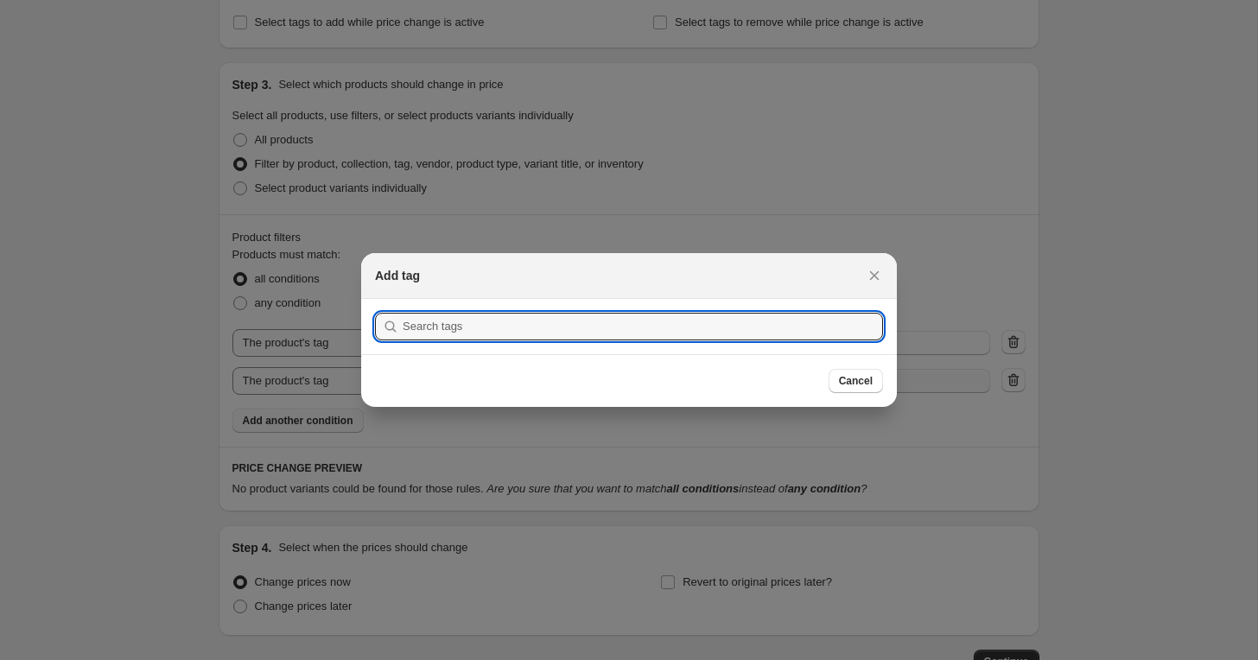
scroll to position [0, 0]
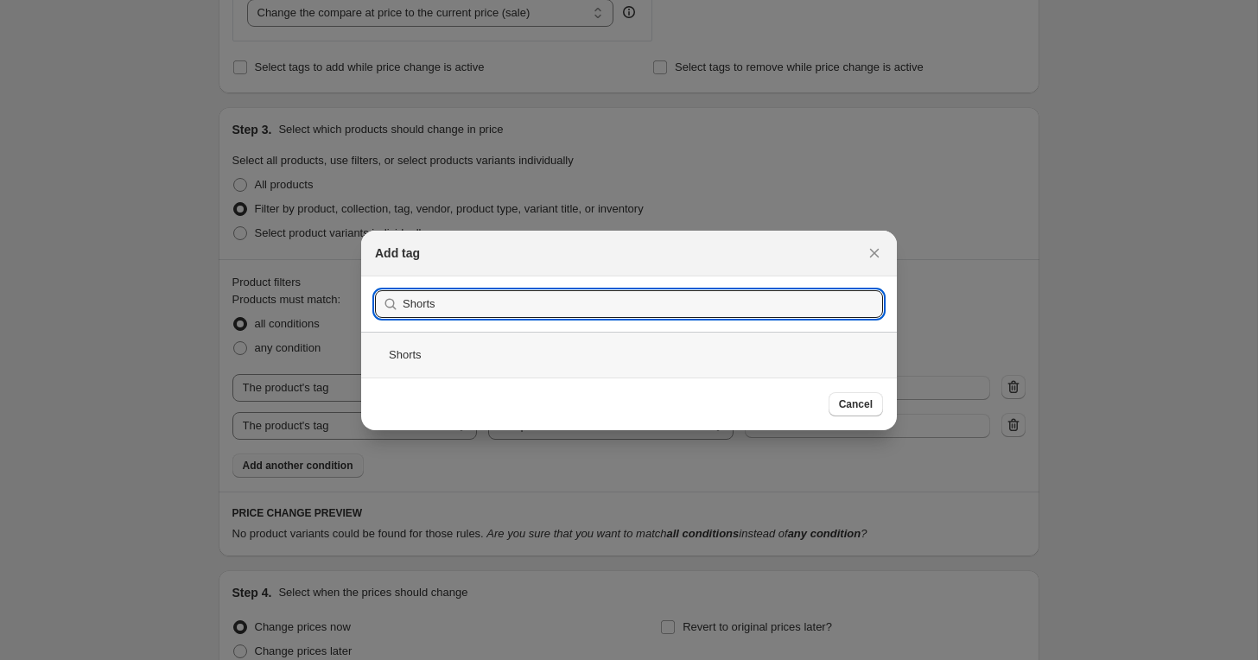
type input "Shorts"
click at [548, 354] on div "Shorts" at bounding box center [629, 355] width 536 height 46
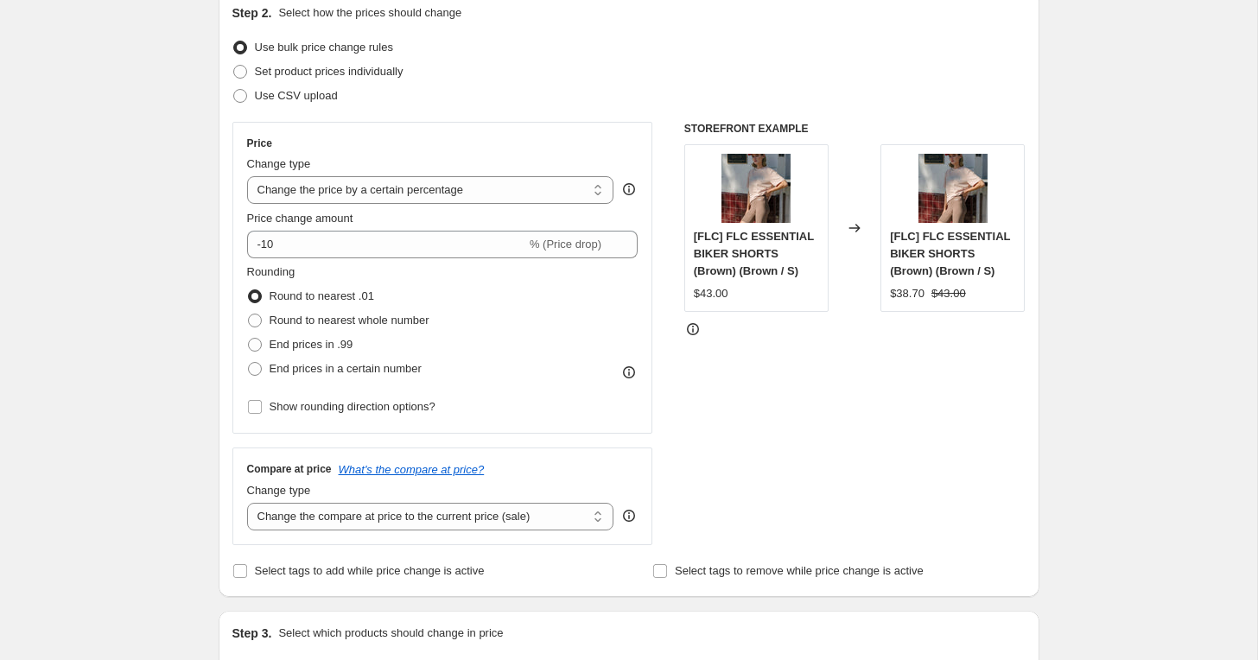
scroll to position [83, 0]
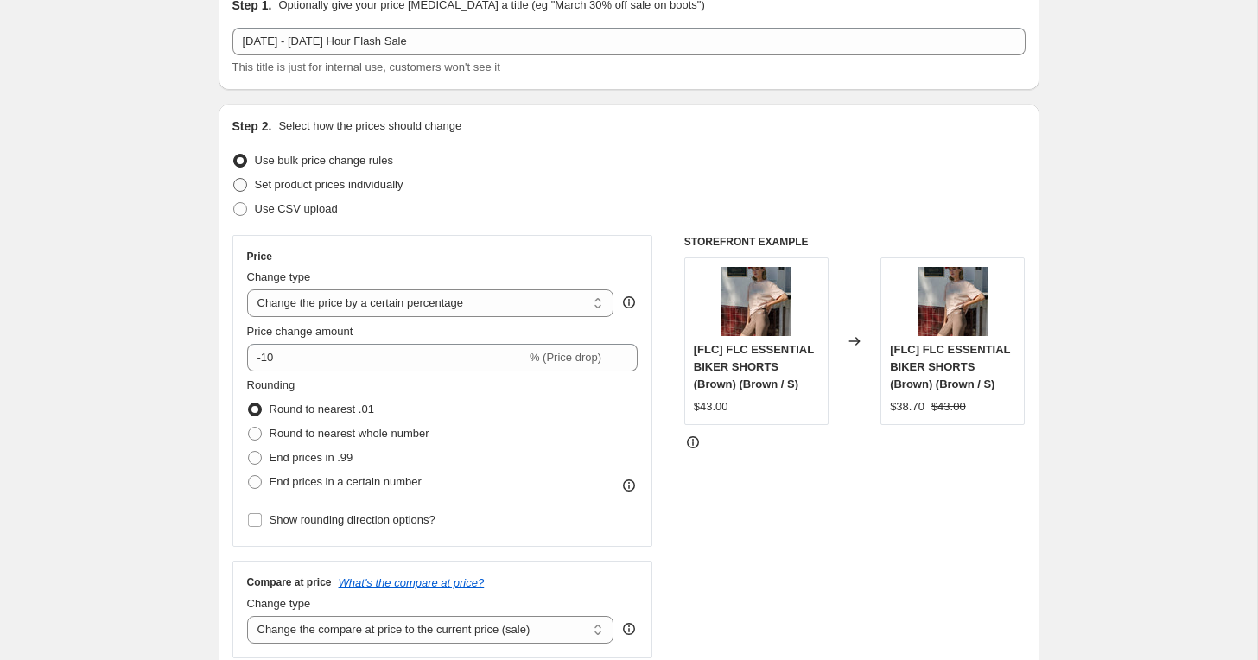
click at [327, 190] on span "Set product prices individually" at bounding box center [329, 184] width 149 height 13
click at [234, 179] on input "Set product prices individually" at bounding box center [233, 178] width 1 height 1
radio input "true"
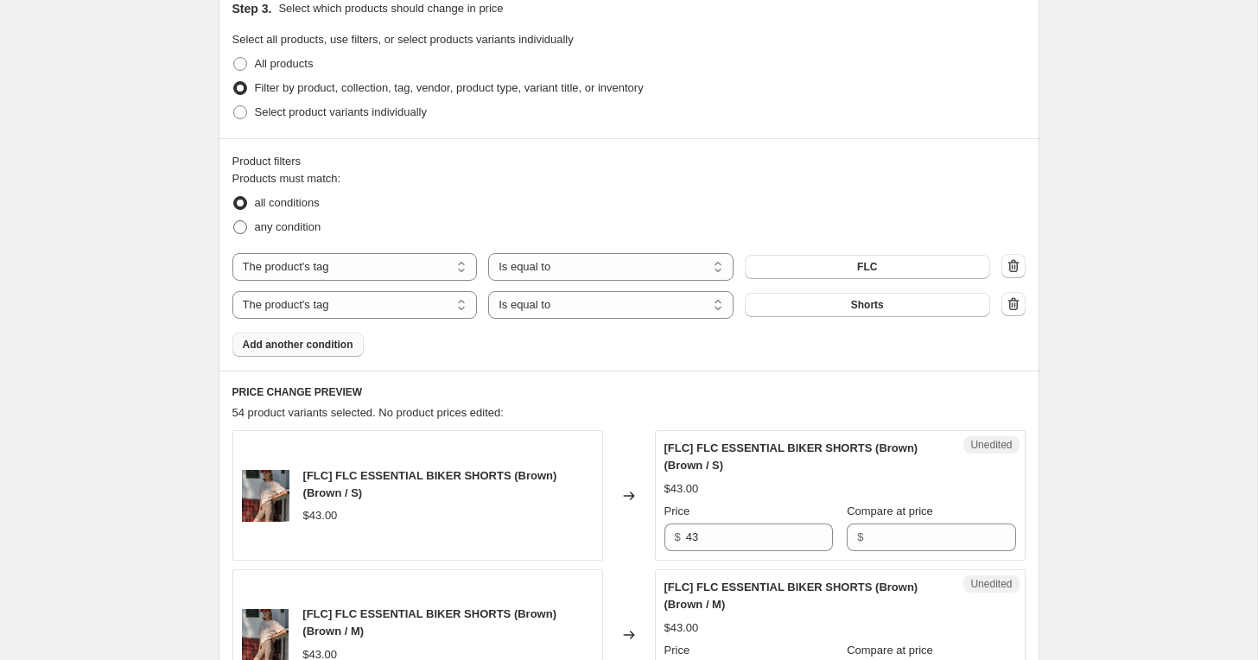
scroll to position [105, 0]
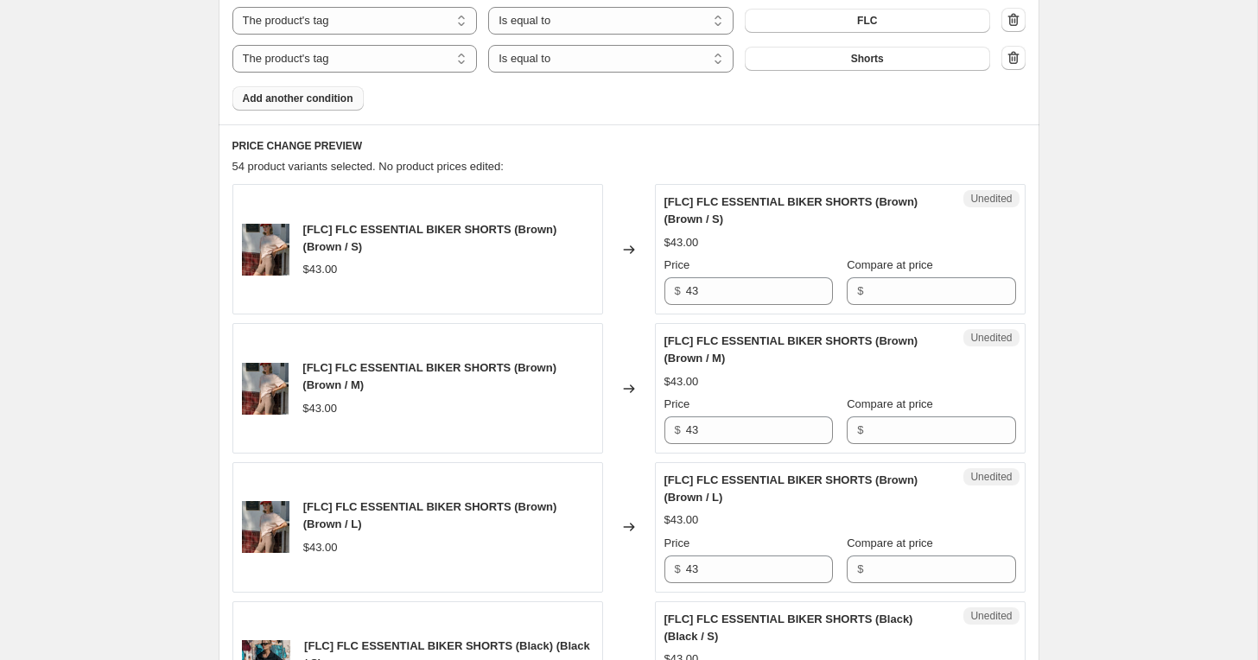
scroll to position [632, 0]
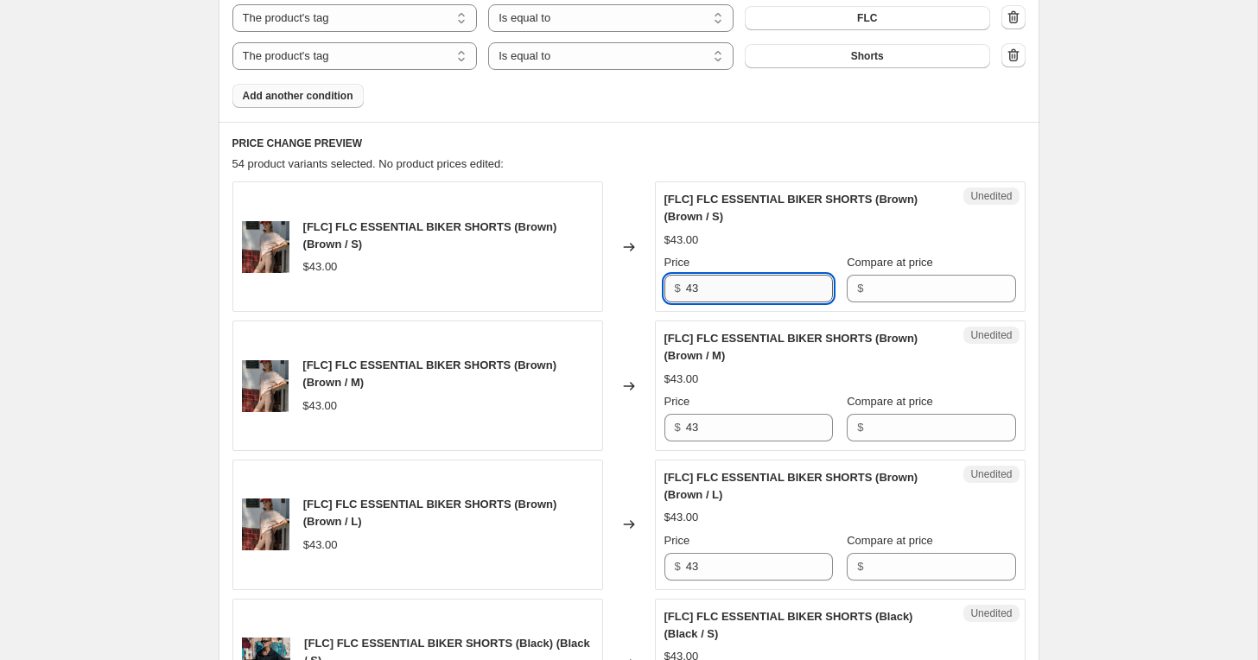
click at [714, 301] on input "43" at bounding box center [759, 289] width 147 height 28
click at [895, 298] on input "Compare at price" at bounding box center [941, 289] width 147 height 28
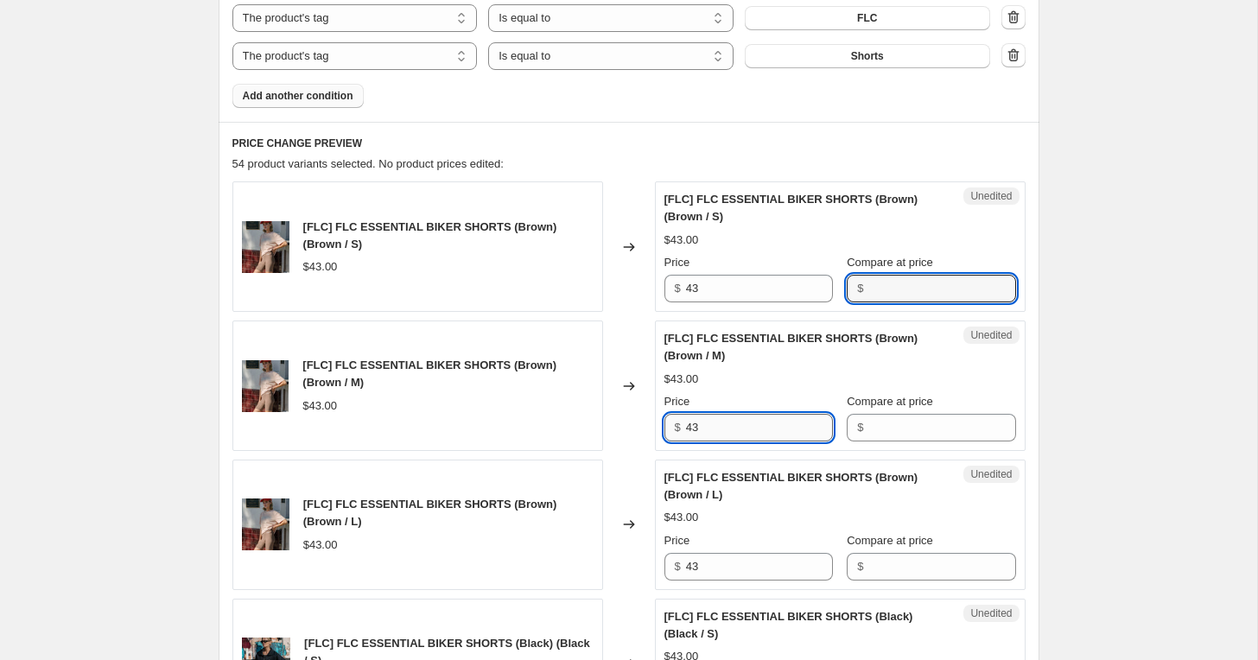
drag, startPoint x: 751, startPoint y: 428, endPoint x: 781, endPoint y: 426, distance: 30.3
click at [751, 428] on input "43" at bounding box center [759, 428] width 147 height 28
click at [894, 295] on input "Compare at price" at bounding box center [941, 289] width 147 height 28
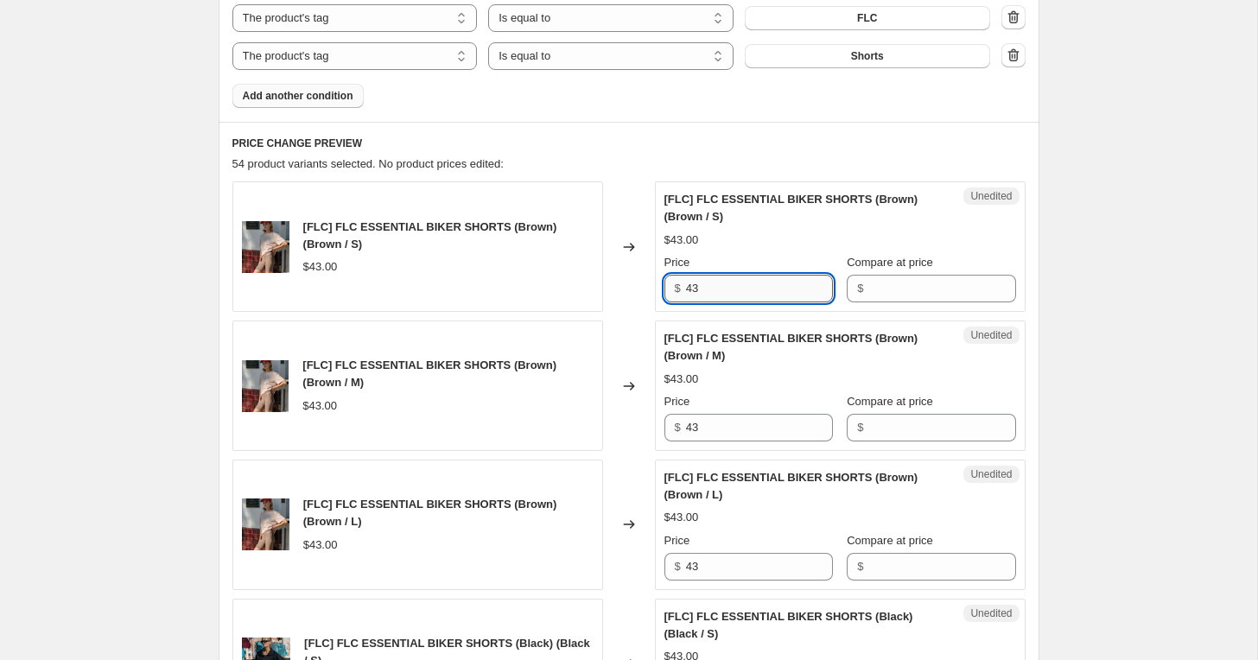
click at [758, 289] on input "43" at bounding box center [759, 289] width 147 height 28
click at [753, 388] on div "[FLC] FLC ESSENTIAL BIKER SHORTS (Brown) (Brown / M) $43.00 Price $ 43 Compare …" at bounding box center [840, 385] width 352 height 111
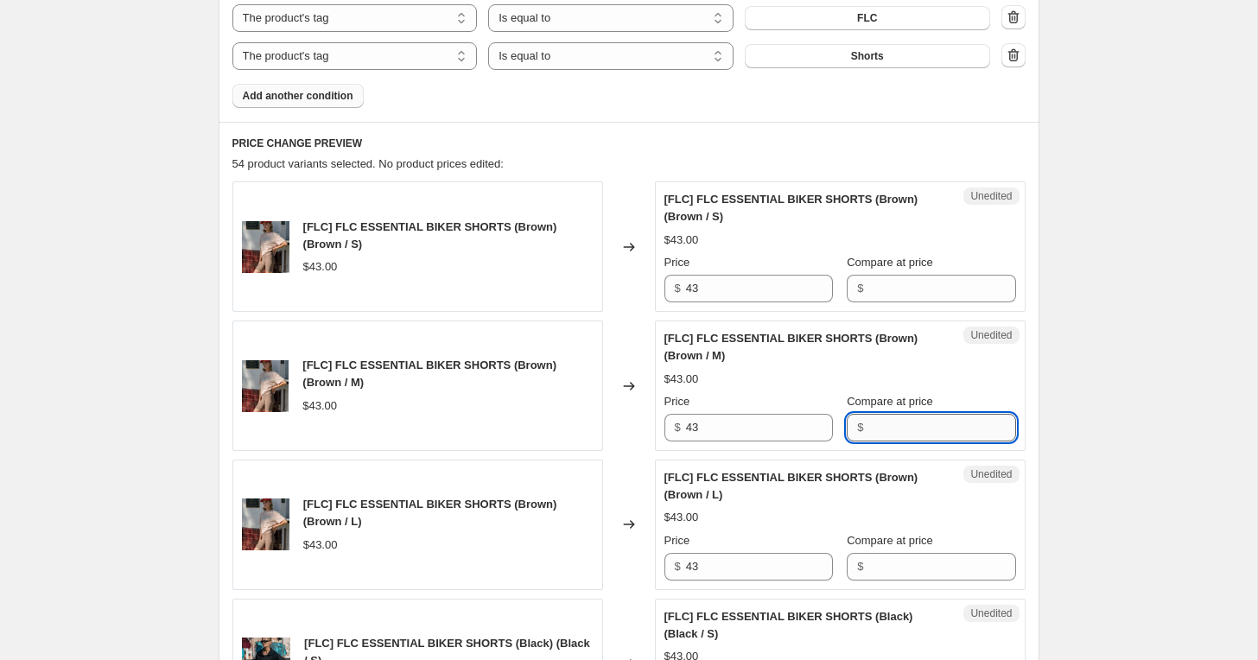
click at [893, 416] on input "Compare at price" at bounding box center [941, 428] width 147 height 28
click at [720, 423] on input "43" at bounding box center [759, 428] width 147 height 28
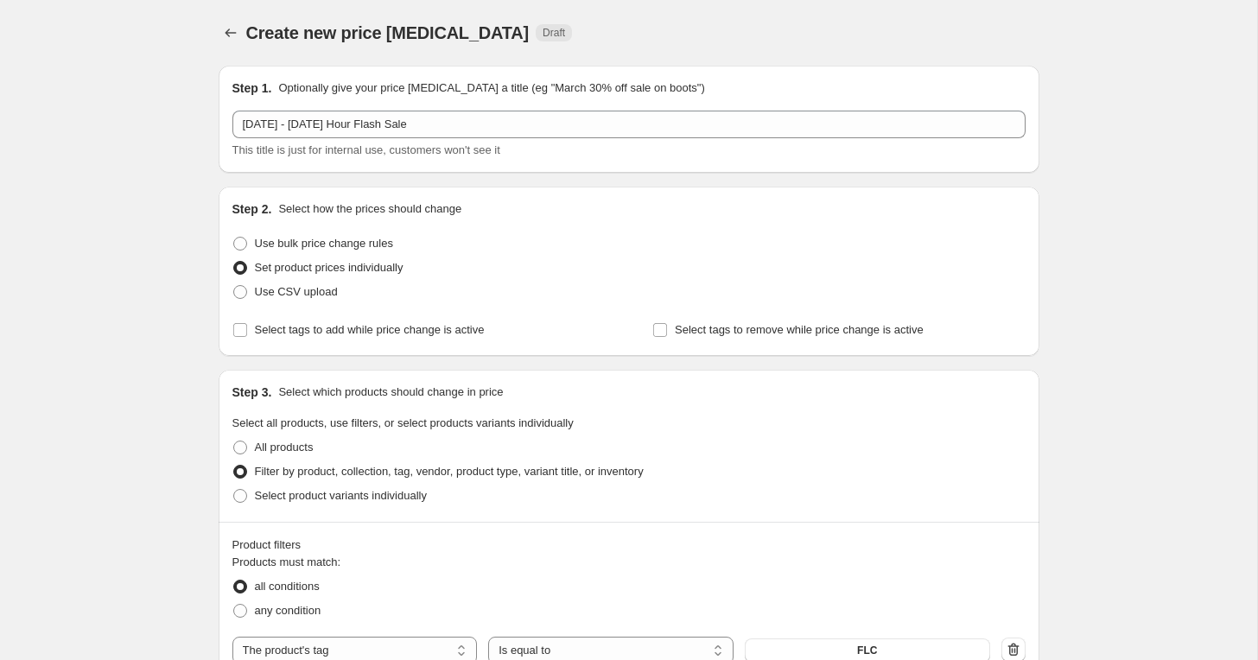
click at [303, 292] on span "Use CSV upload" at bounding box center [296, 291] width 83 height 13
click at [234, 286] on input "Use CSV upload" at bounding box center [233, 285] width 1 height 1
radio input "true"
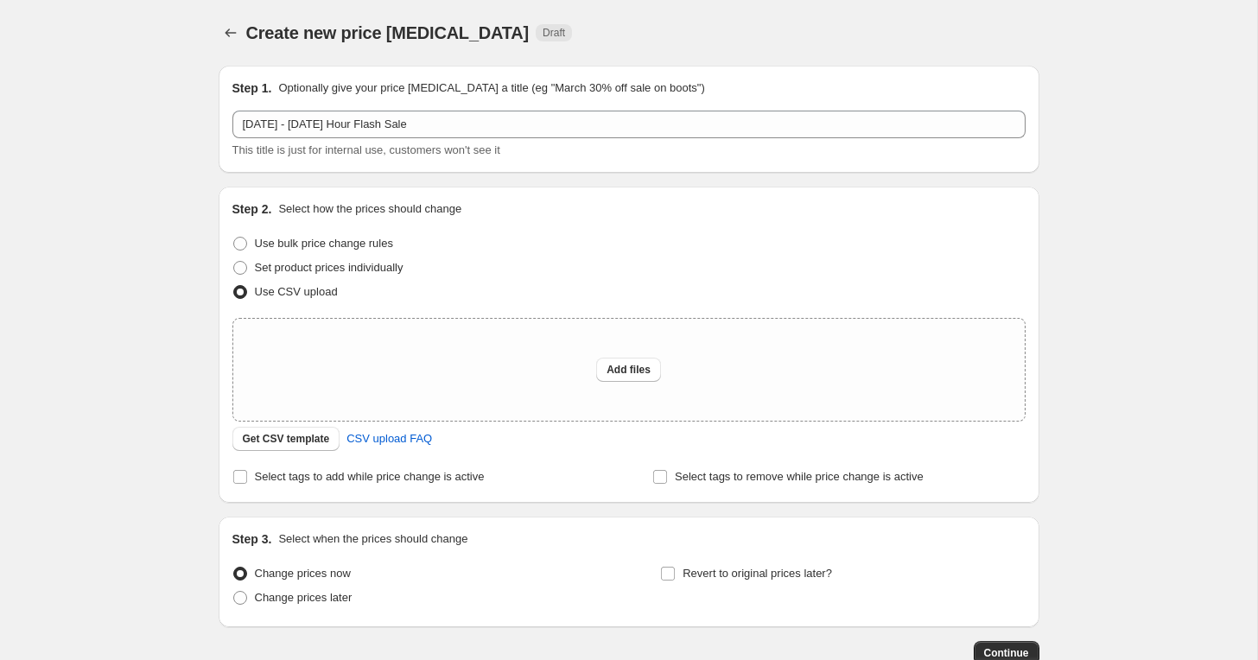
click at [183, 295] on div "Create new price change job. This page is ready Create new price change job Dra…" at bounding box center [628, 385] width 1257 height 771
click at [165, 409] on div "Create new price change job. This page is ready Create new price change job Dra…" at bounding box center [628, 385] width 1257 height 771
click at [277, 445] on span "Get CSV template" at bounding box center [286, 439] width 87 height 14
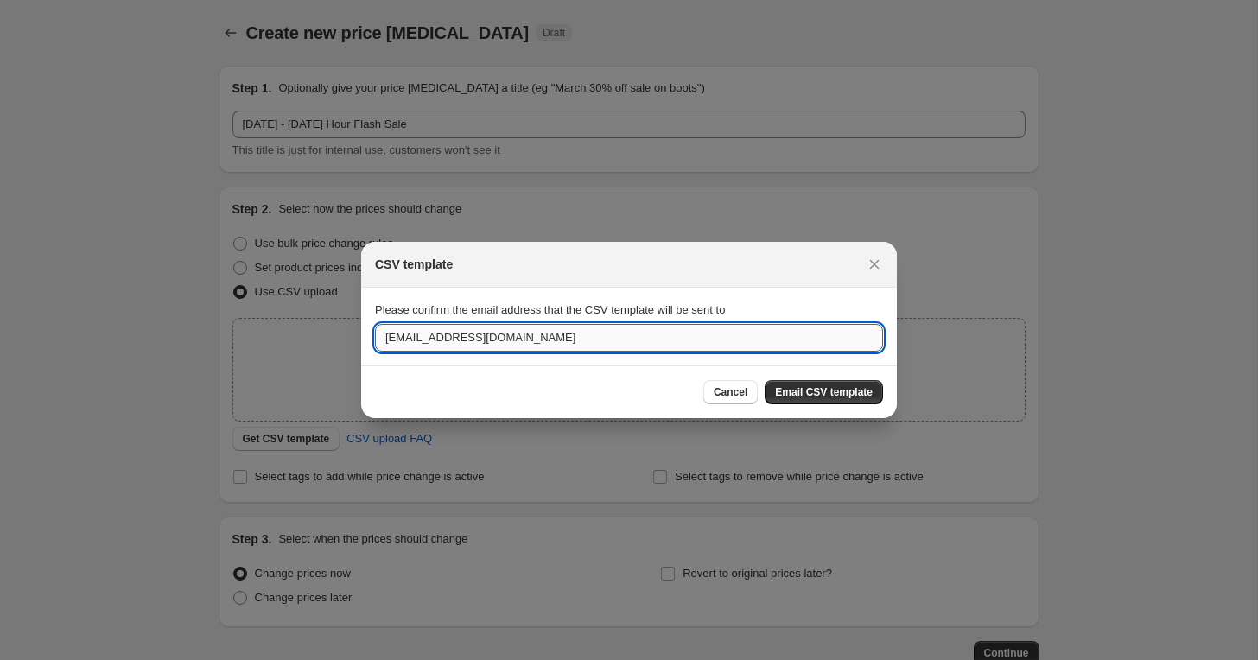
click at [498, 337] on input "info@fairliarusa.com" at bounding box center [629, 338] width 508 height 28
click at [498, 336] on input "info@fairliarusa.com" at bounding box center [629, 338] width 508 height 28
type input "hellodianelee@gmail.com"
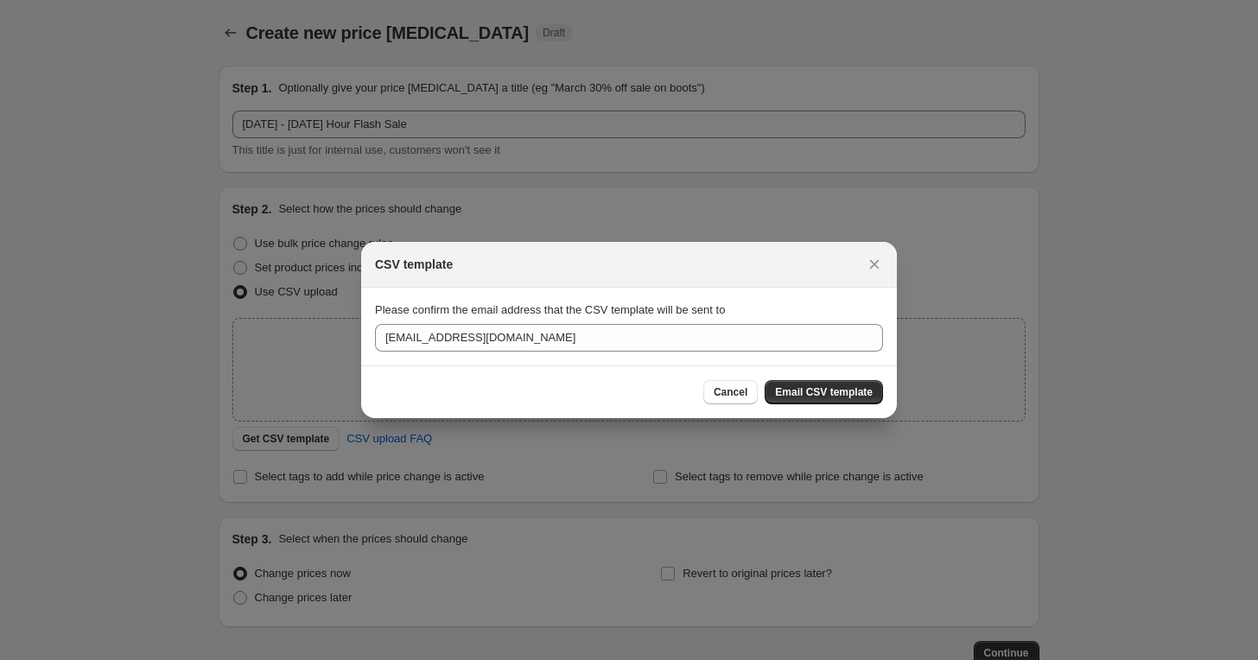
click at [799, 392] on span "Email CSV template" at bounding box center [824, 392] width 98 height 14
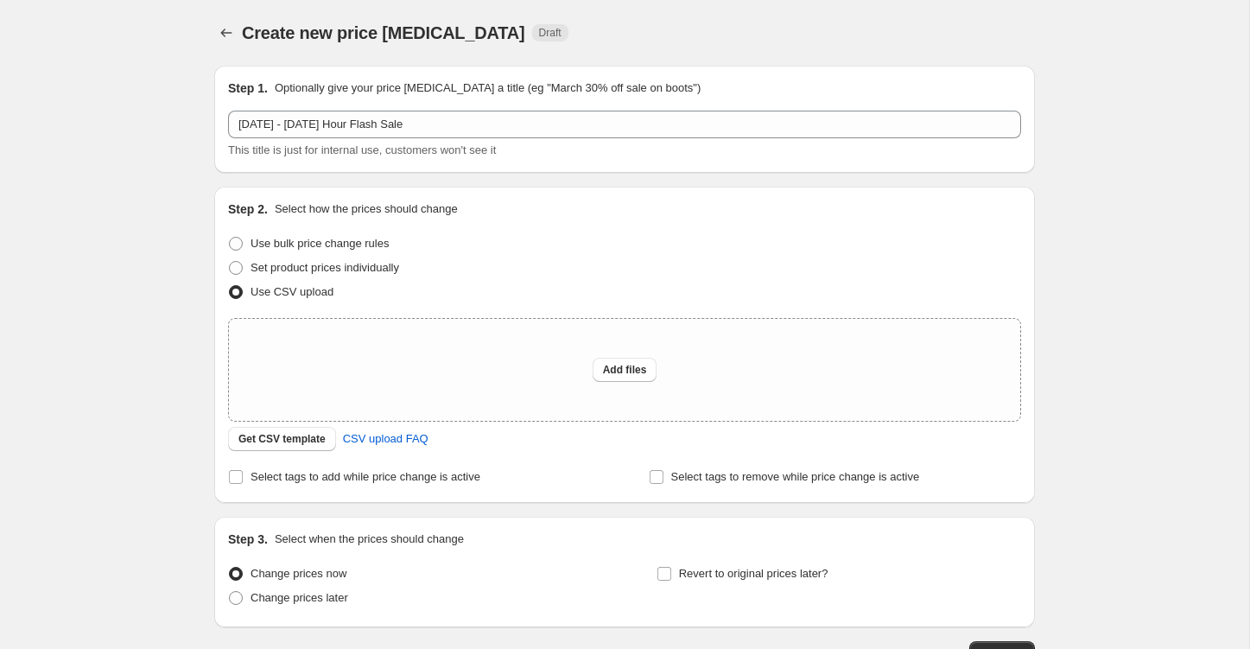
drag, startPoint x: 140, startPoint y: 215, endPoint x: 147, endPoint y: 206, distance: 11.1
click at [142, 211] on div "Create new price change job. This page is ready Create new price change job Dra…" at bounding box center [624, 385] width 1249 height 771
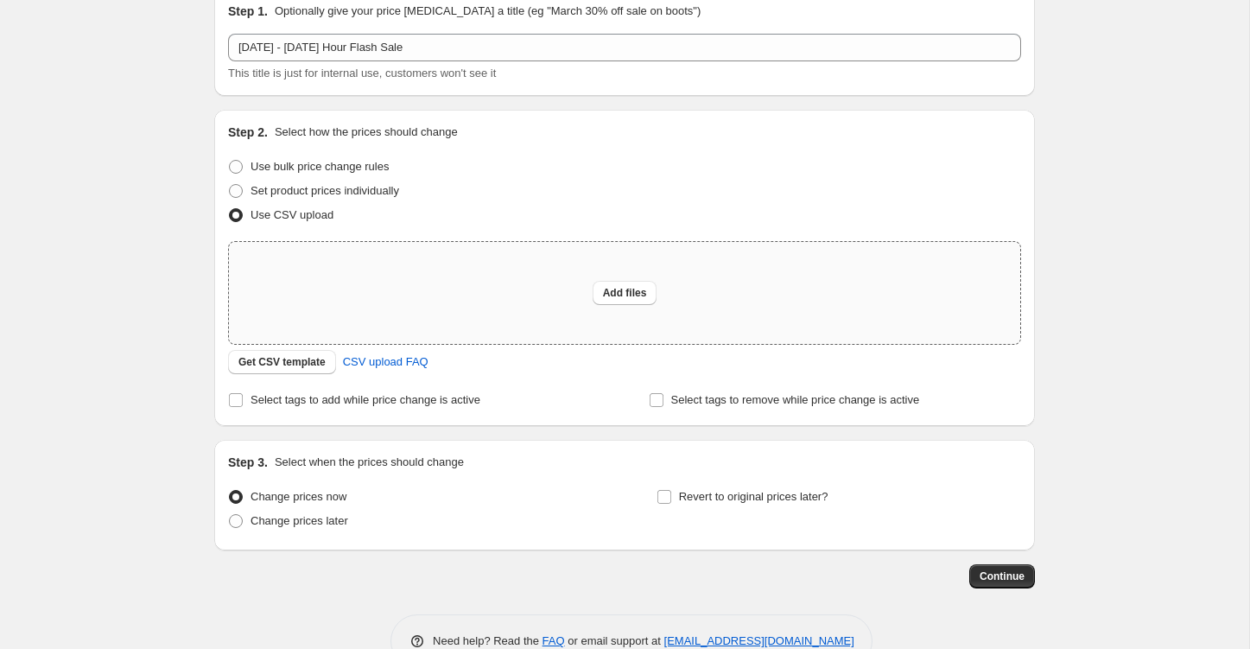
scroll to position [122, 0]
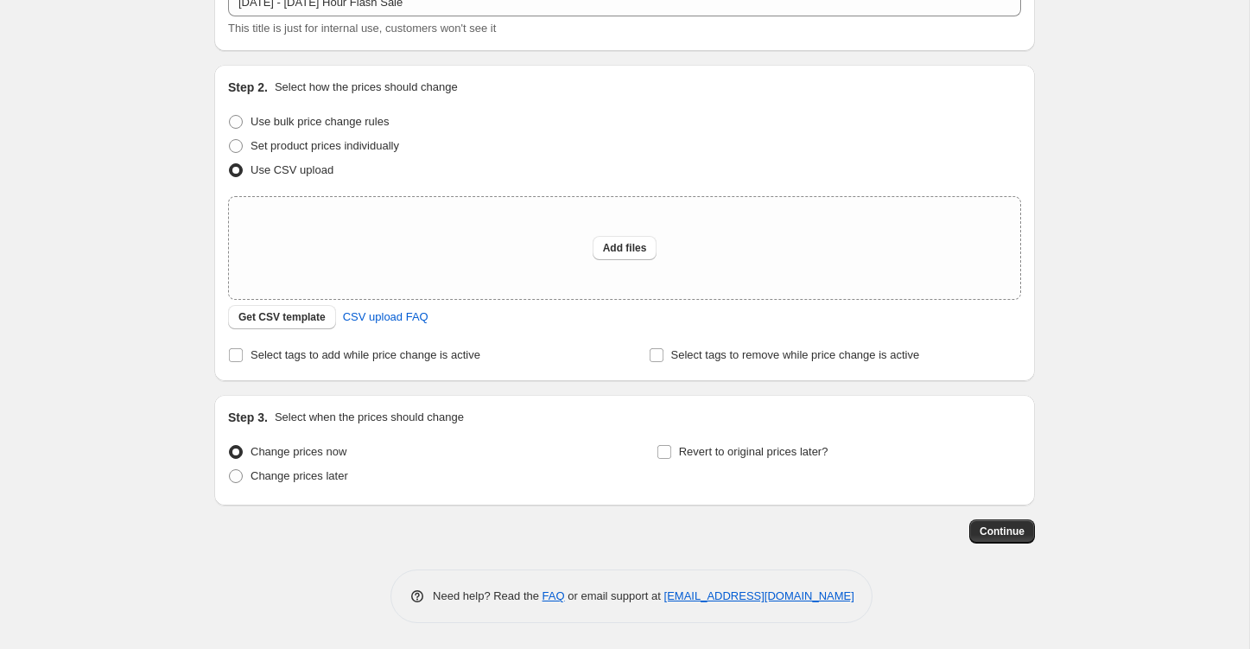
click at [150, 301] on div "Create new price change job. This page is ready Create new price change job Dra…" at bounding box center [624, 263] width 1249 height 771
click at [308, 319] on span "Get CSV template" at bounding box center [281, 317] width 87 height 14
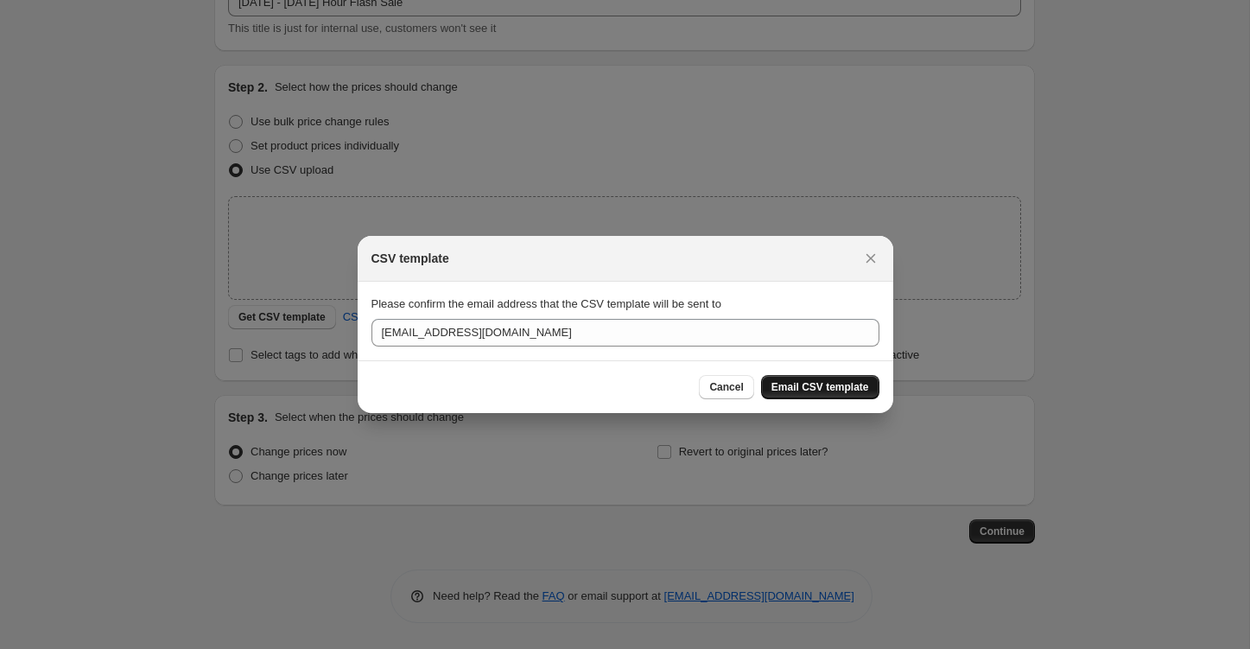
click at [827, 398] on button "Email CSV template" at bounding box center [820, 387] width 118 height 24
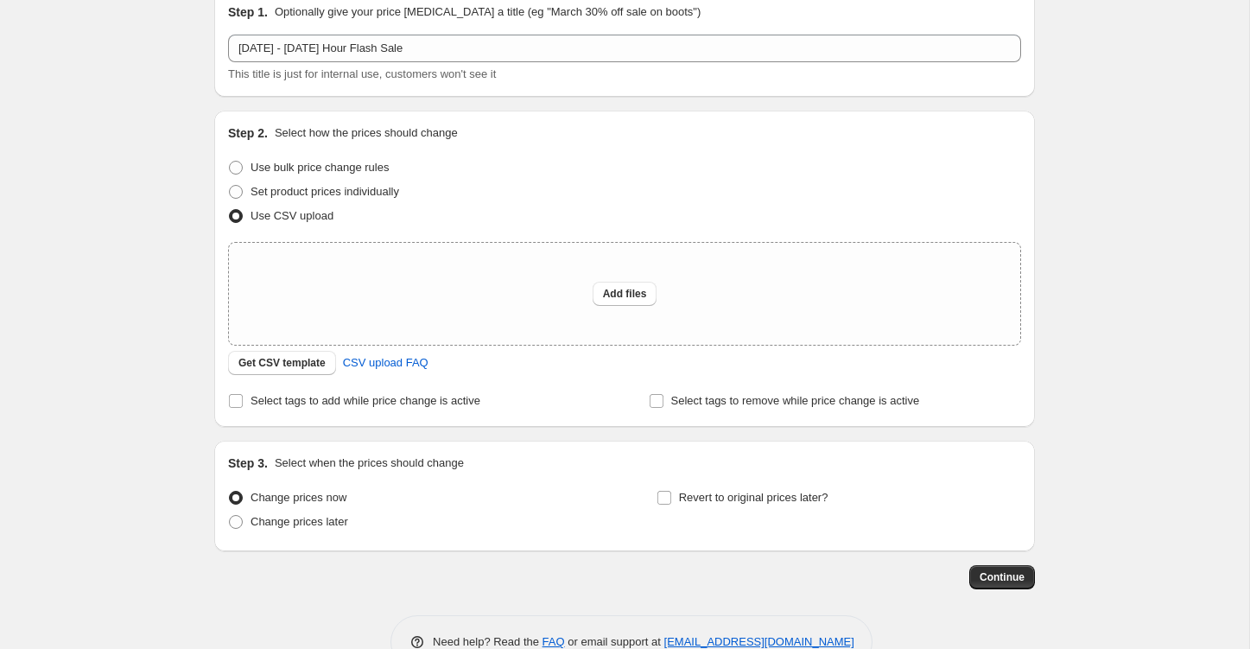
scroll to position [122, 0]
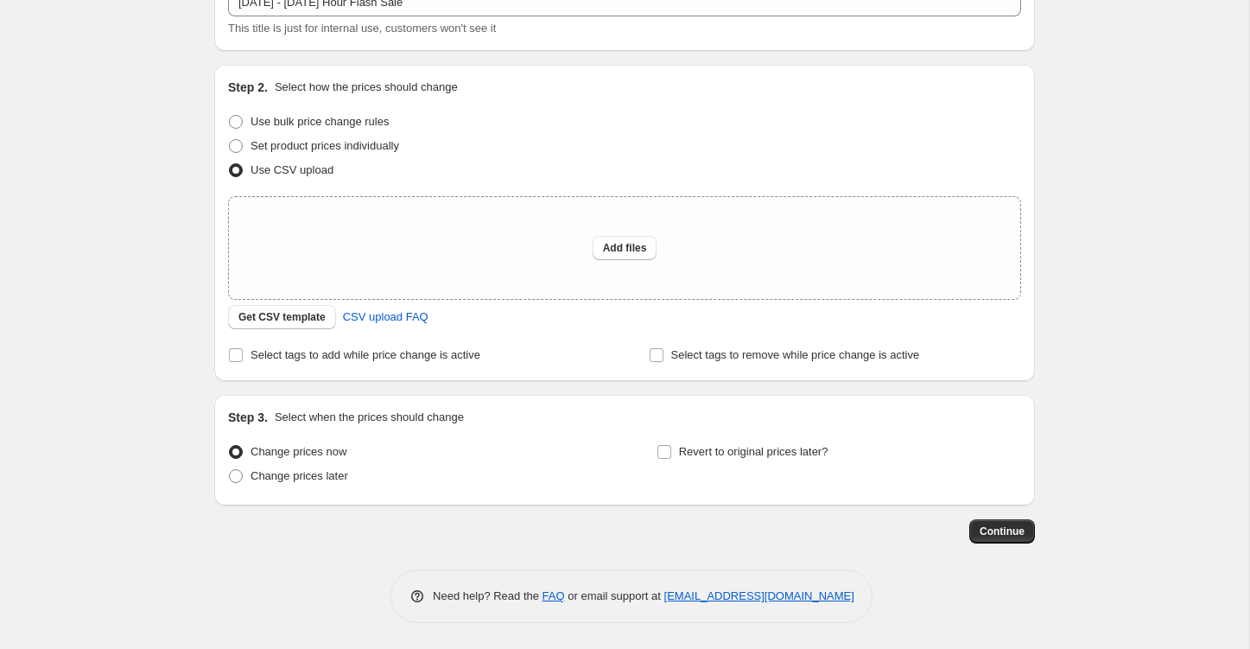
click at [150, 221] on div "Create new price change job. This page is ready Create new price change job Dra…" at bounding box center [624, 263] width 1249 height 771
click at [623, 247] on span "Add files" at bounding box center [625, 248] width 44 height 14
type input "C:\fakepath\test - Sheet1.csv"
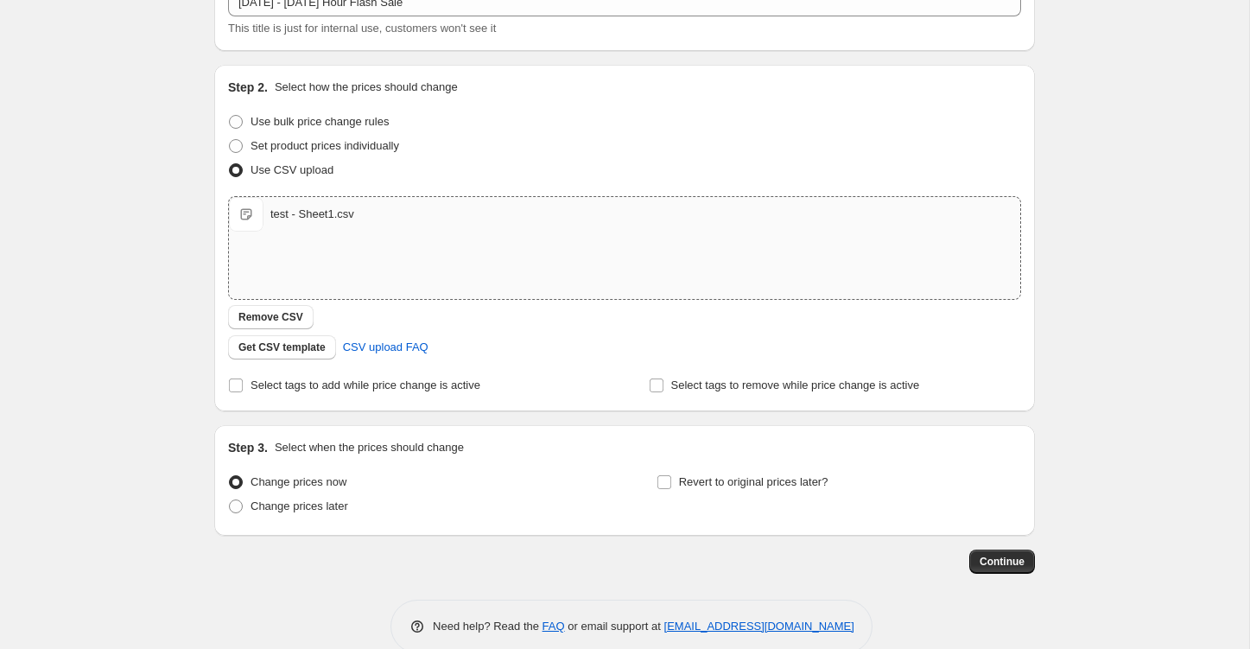
scroll to position [152, 0]
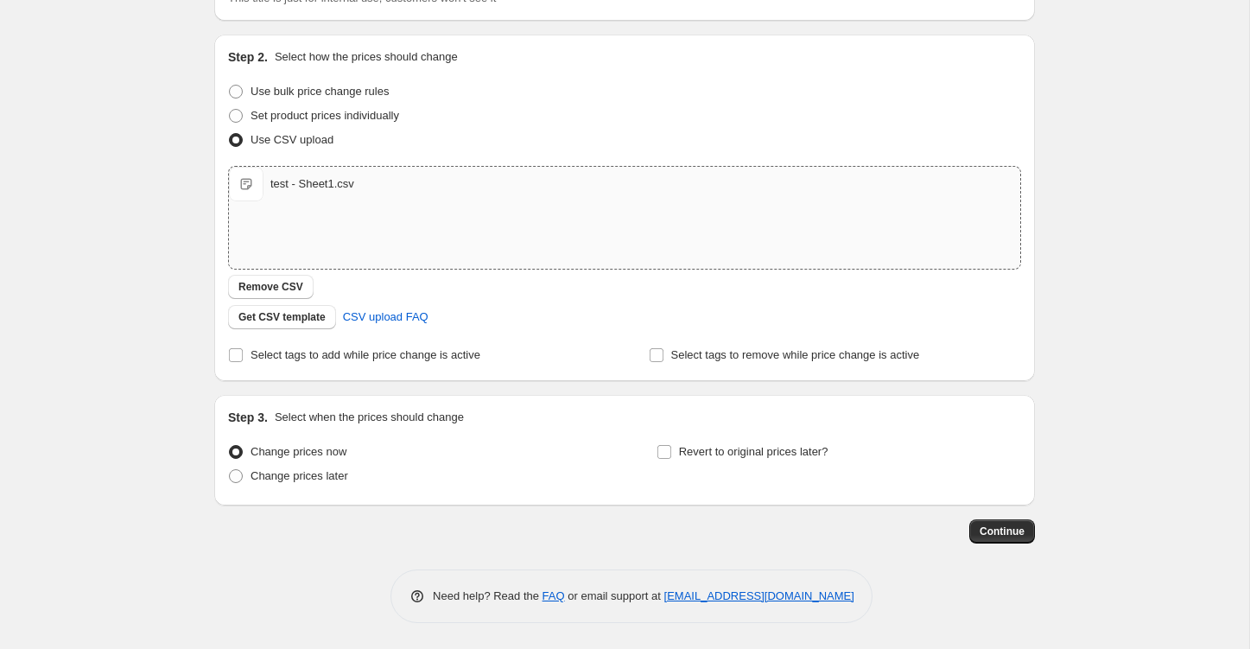
click at [123, 384] on div "Create new price change job. This page is ready Create new price change job Dra…" at bounding box center [624, 248] width 1249 height 801
click at [263, 359] on span "Select tags to add while price change is active" at bounding box center [366, 354] width 230 height 13
click at [243, 359] on input "Select tags to add while price change is active" at bounding box center [236, 355] width 14 height 14
checkbox input "true"
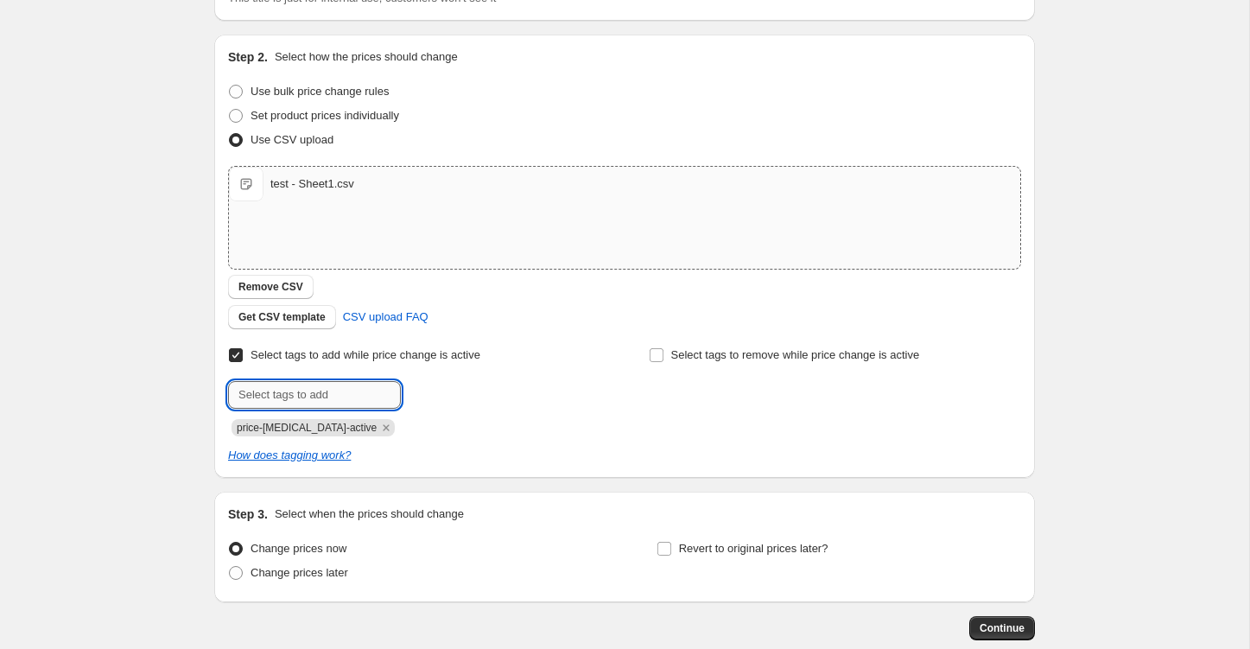
click at [265, 400] on input "text" at bounding box center [314, 395] width 173 height 28
type input "sale"
click at [441, 390] on span "sale" at bounding box center [449, 393] width 20 height 12
click at [331, 390] on input "text" at bounding box center [314, 395] width 173 height 28
click at [365, 390] on input "Sale" at bounding box center [314, 395] width 173 height 28
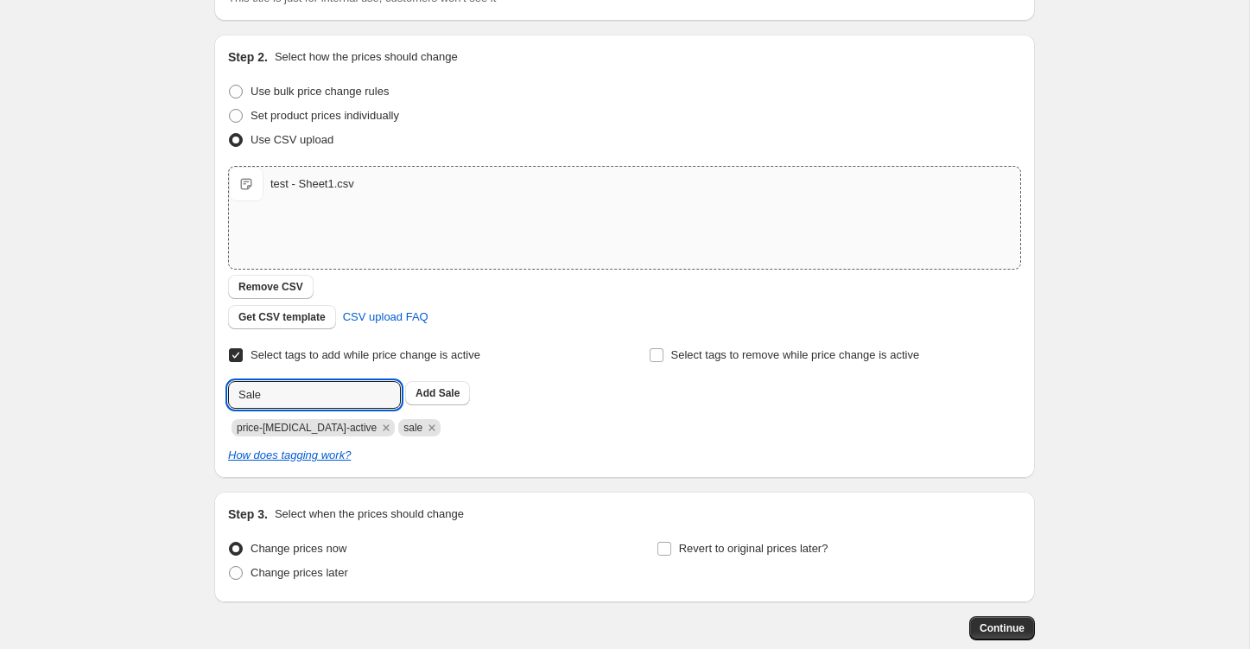
type input "Sale"
click at [97, 410] on div "Create new price change job. This page is ready Create new price change job Dra…" at bounding box center [624, 297] width 1249 height 898
click at [429, 428] on icon "Remove sale" at bounding box center [432, 427] width 6 height 6
click at [323, 406] on input "Sale" at bounding box center [314, 395] width 173 height 28
click at [320, 401] on input "Sale" at bounding box center [314, 395] width 173 height 28
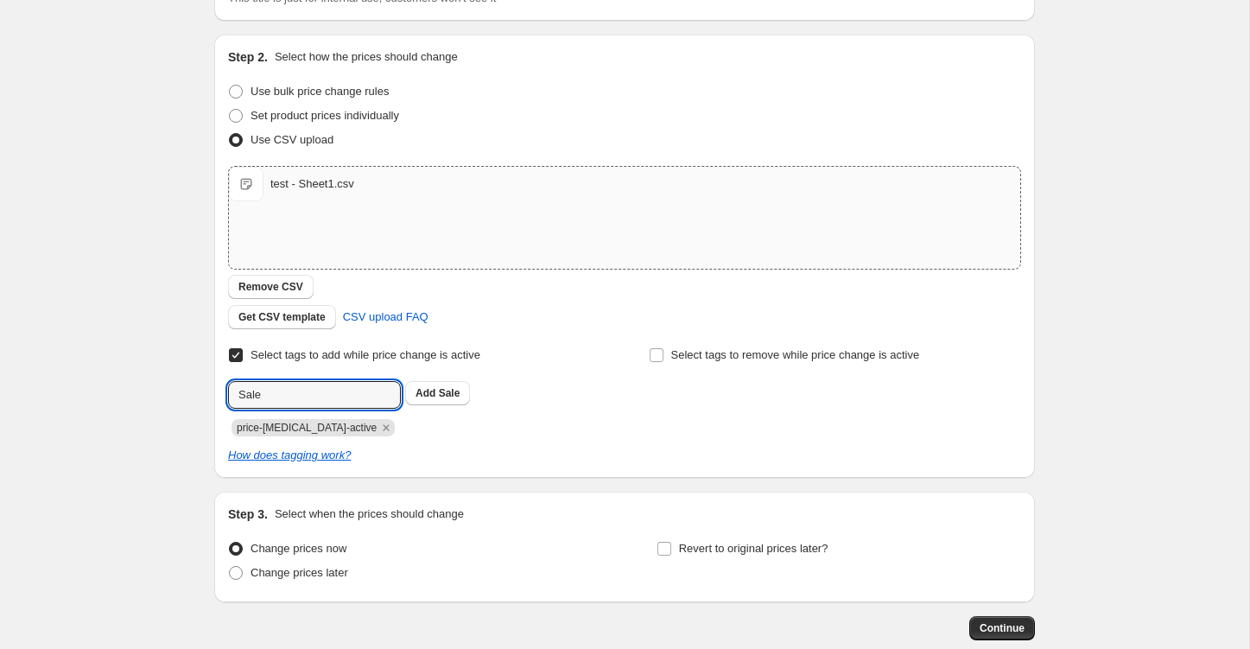
click at [225, 403] on div "Step 2. Select how the prices should change Use bulk price change rules Set pro…" at bounding box center [624, 256] width 821 height 443
click at [206, 397] on div "Step 1. Optionally give your price change job a title (eg "March 30% off sale o…" at bounding box center [617, 270] width 834 height 740
click at [269, 397] on input "Sale" at bounding box center [314, 395] width 173 height 28
click at [301, 397] on input "Sale" at bounding box center [314, 395] width 173 height 28
drag, startPoint x: 187, startPoint y: 398, endPoint x: 248, endPoint y: 398, distance: 60.5
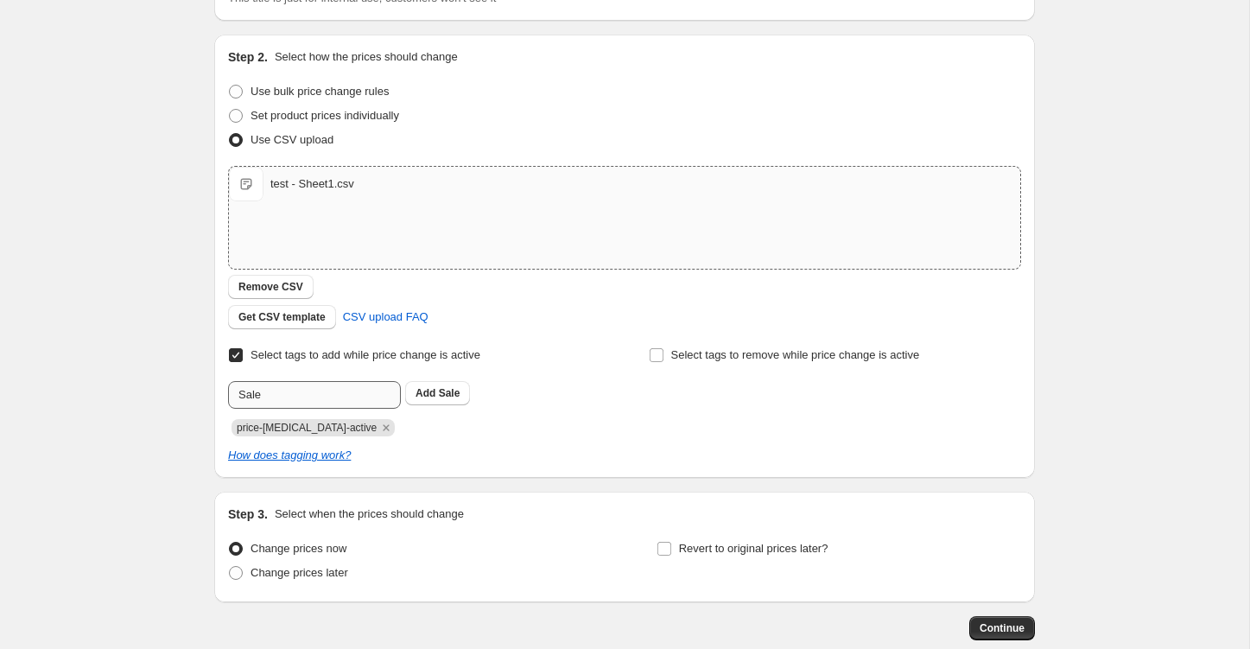
click at [188, 397] on div "Create new price change job. This page is ready Create new price change job Dra…" at bounding box center [624, 297] width 1249 height 898
click at [438, 403] on button "Add Sale" at bounding box center [437, 393] width 65 height 24
click at [129, 398] on div "Create new price change job. This page is ready Create new price change job Dra…" at bounding box center [624, 297] width 1249 height 898
click at [171, 364] on div "Create new price change job. This page is ready Create new price change job Dra…" at bounding box center [624, 297] width 1249 height 898
click at [183, 372] on div "Create new price change job. This page is ready Create new price change job Dra…" at bounding box center [624, 297] width 1249 height 898
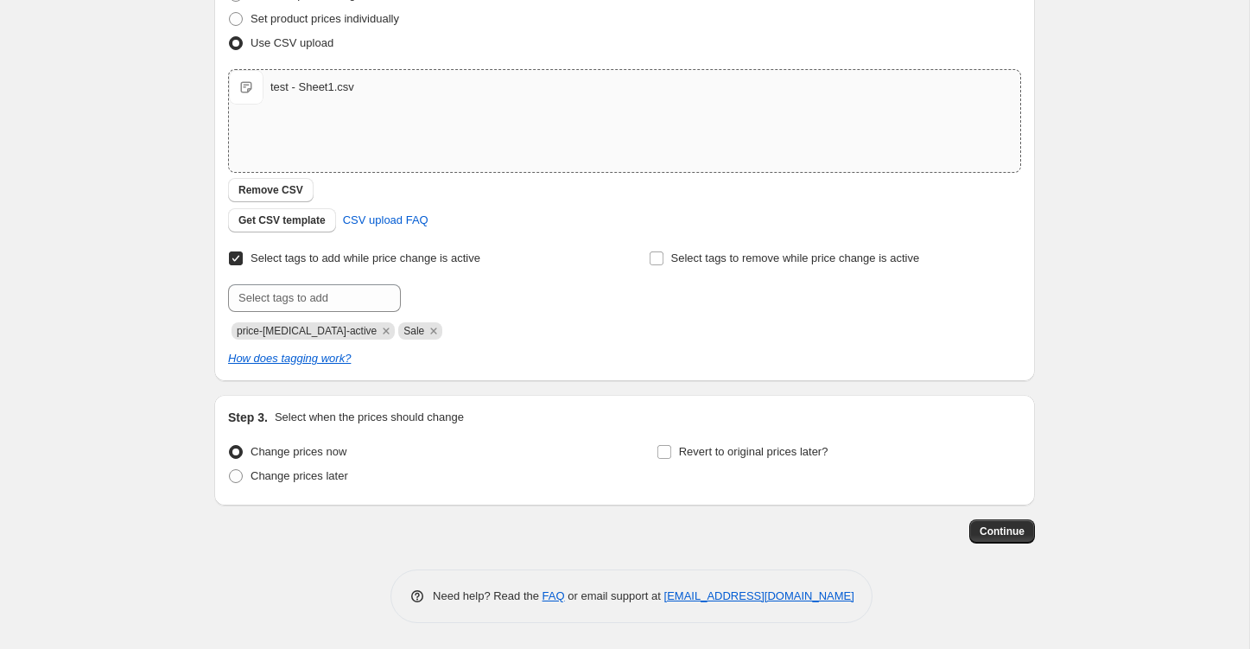
click at [164, 481] on div "Create new price change job. This page is ready Create new price change job Dra…" at bounding box center [624, 200] width 1249 height 898
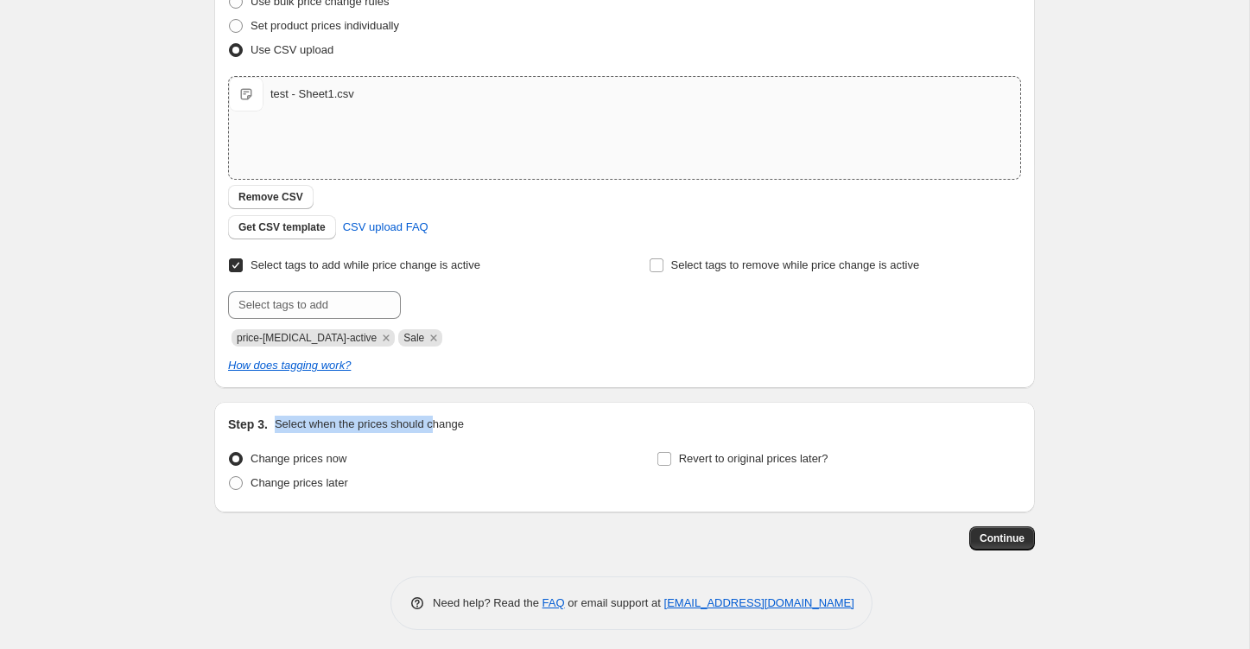
drag, startPoint x: 281, startPoint y: 422, endPoint x: 444, endPoint y: 416, distance: 163.3
click at [444, 416] on p "Select when the prices should change" at bounding box center [369, 424] width 189 height 17
click at [464, 418] on p "Select when the prices should change" at bounding box center [369, 424] width 189 height 17
click at [464, 421] on p "Select when the prices should change" at bounding box center [369, 424] width 189 height 17
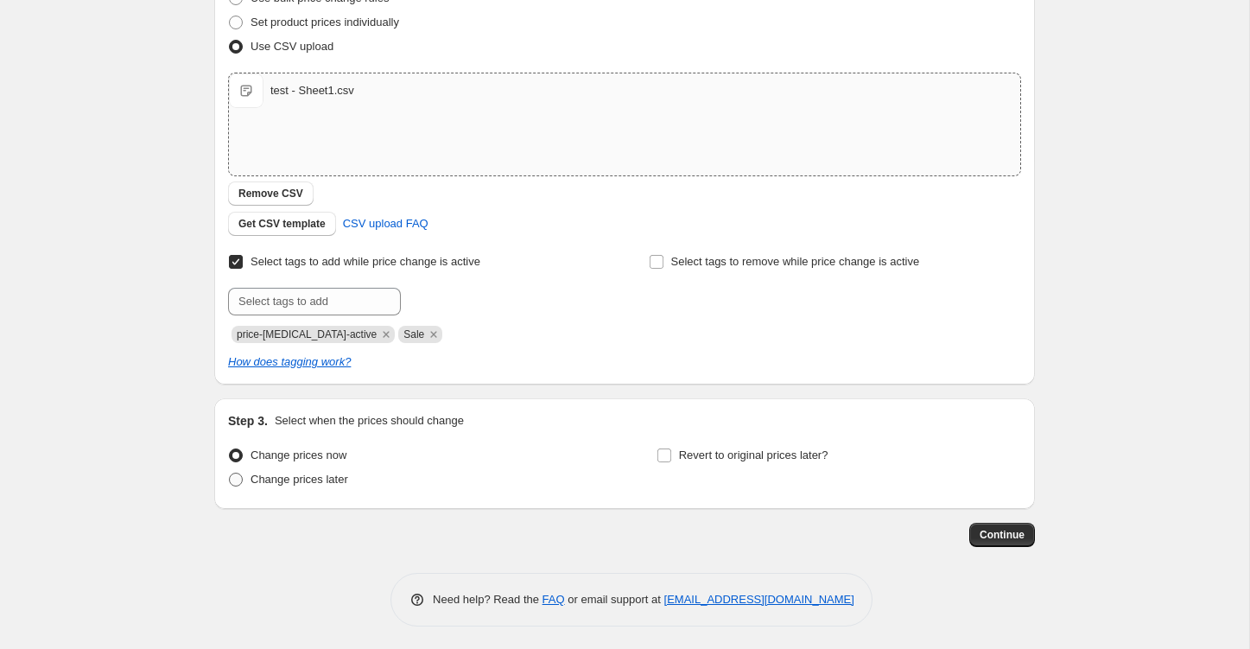
click at [309, 482] on span "Change prices later" at bounding box center [300, 479] width 98 height 13
click at [230, 473] on input "Change prices later" at bounding box center [229, 473] width 1 height 1
radio input "true"
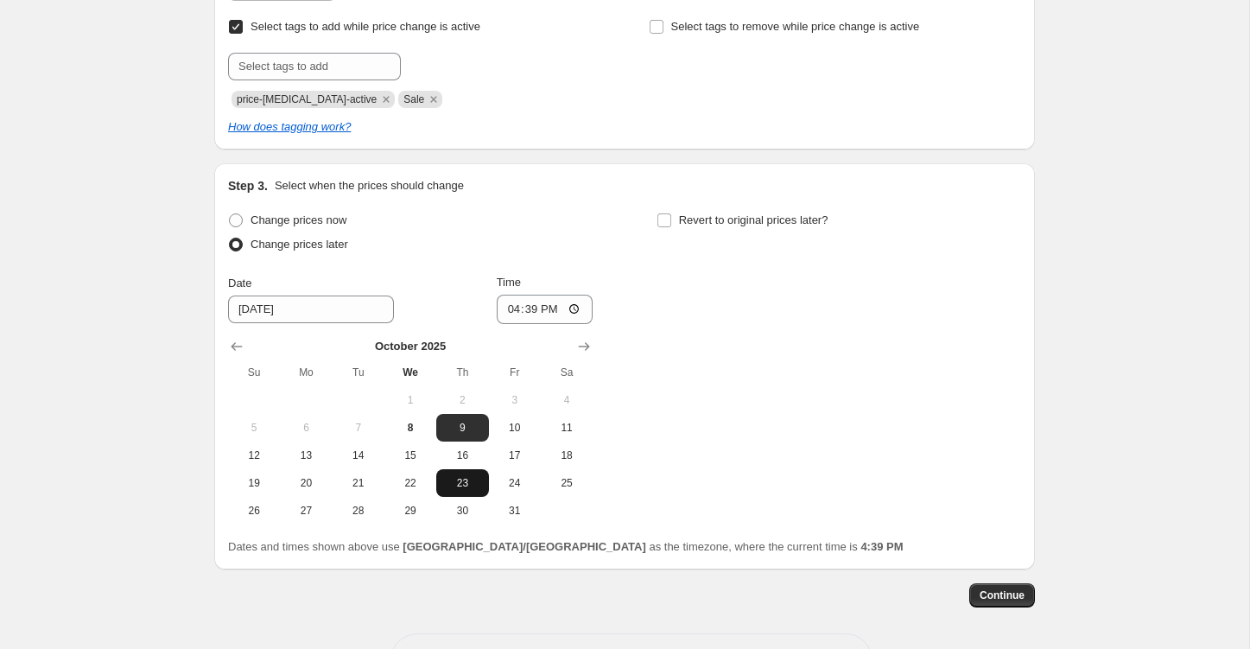
scroll to position [504, 0]
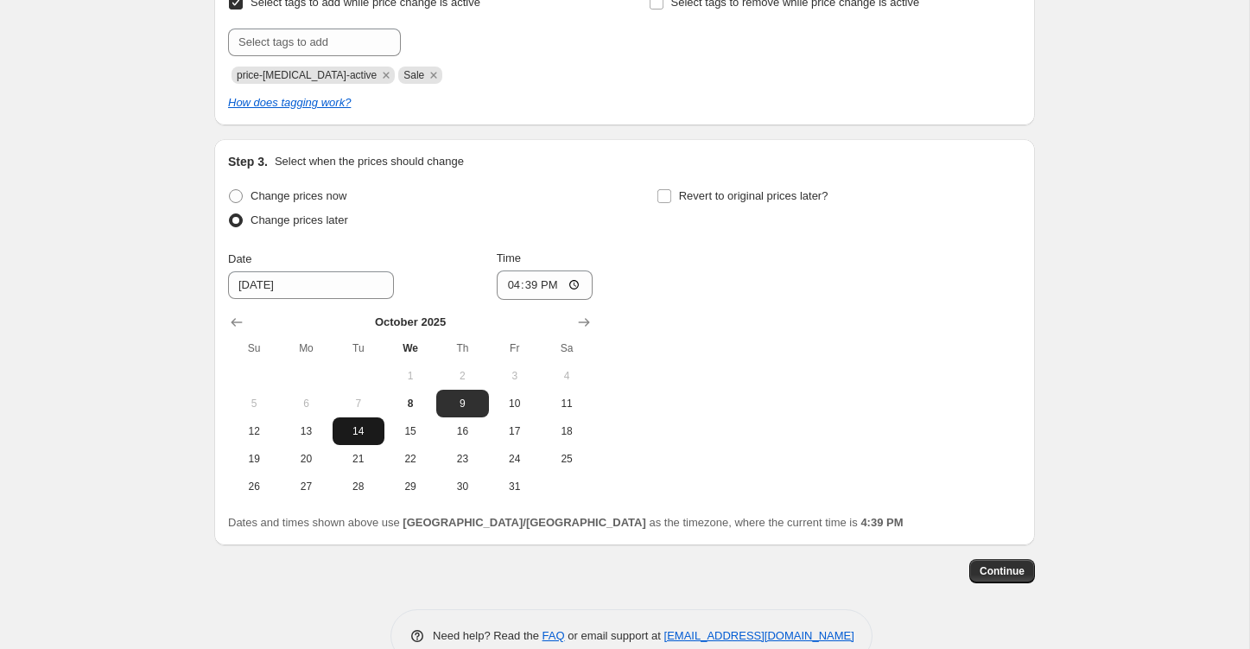
click at [349, 434] on span "14" at bounding box center [358, 431] width 38 height 14
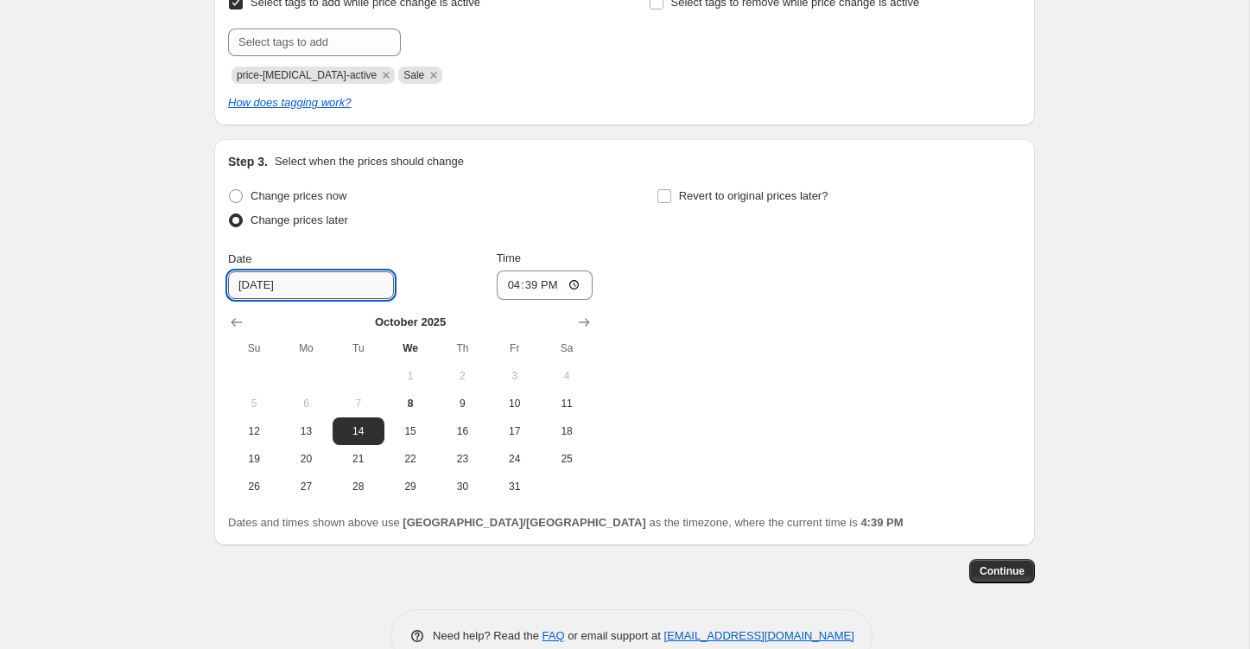
click at [301, 288] on input "10/14/2025" at bounding box center [311, 285] width 166 height 28
click at [266, 287] on input "10/14/2025" at bounding box center [311, 285] width 166 height 28
click at [267, 287] on input "10/14/2025" at bounding box center [311, 285] width 166 height 28
click at [248, 287] on input "10/14/2025" at bounding box center [311, 285] width 166 height 28
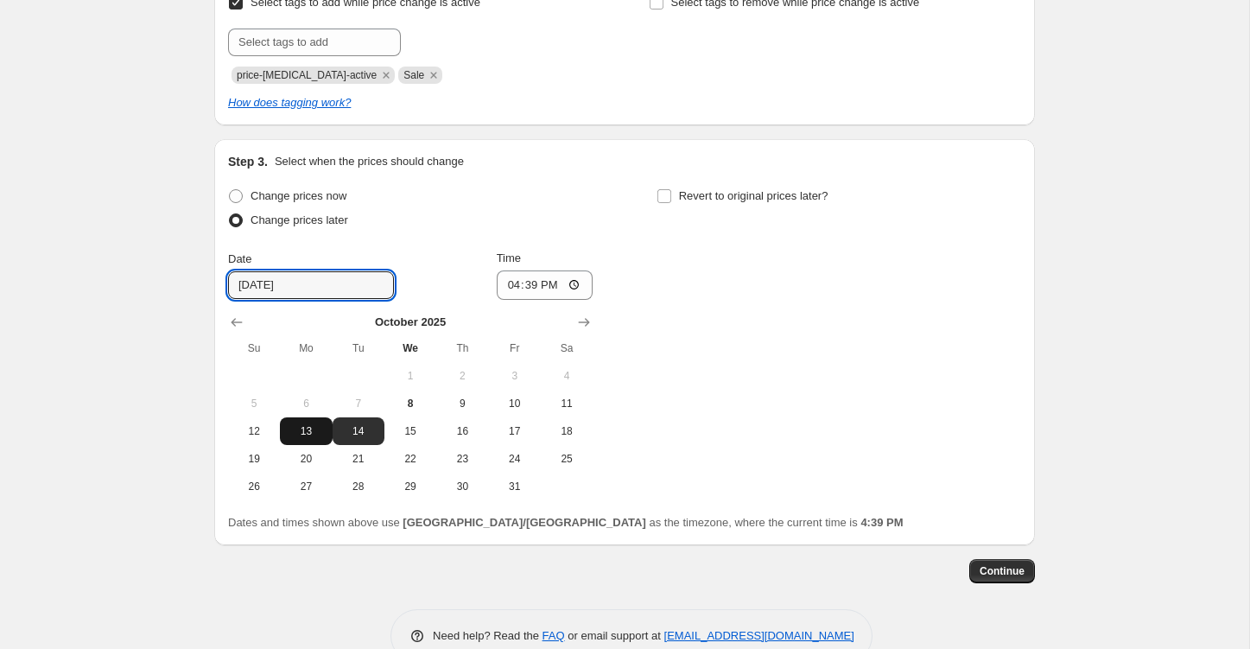
click at [312, 438] on button "13" at bounding box center [306, 431] width 52 height 28
type input "10/13/2025"
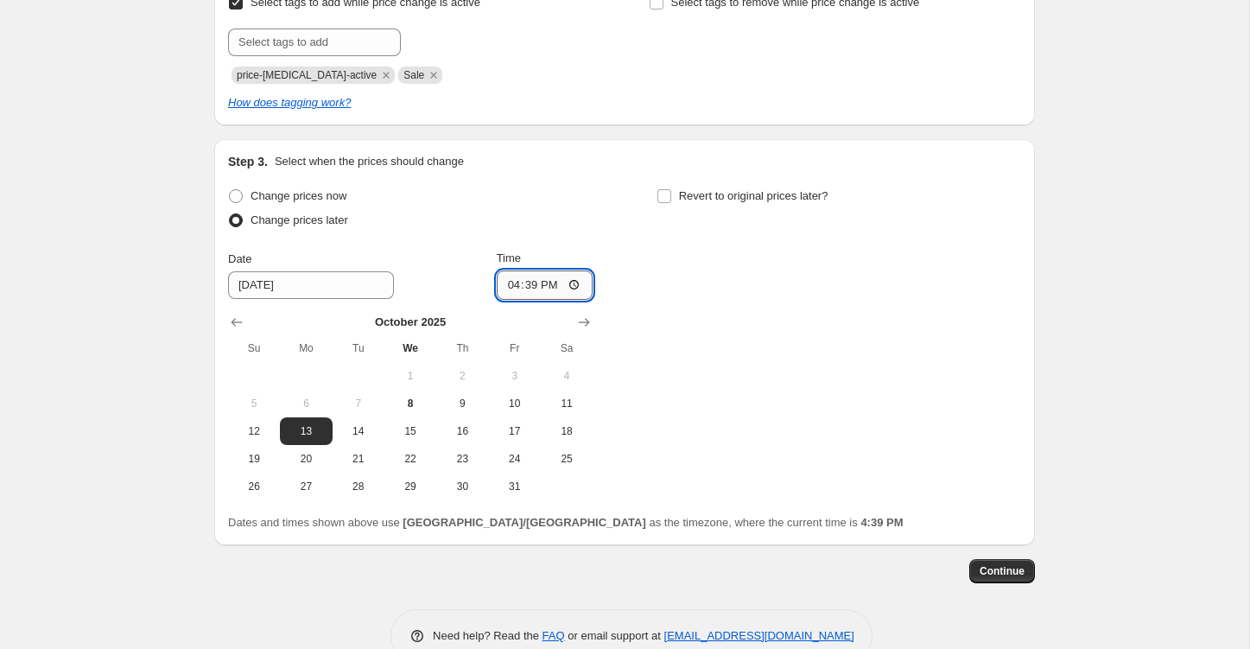
click at [500, 281] on input "16:39" at bounding box center [545, 284] width 97 height 29
click at [501, 281] on input "16:39" at bounding box center [545, 284] width 97 height 29
click at [97, 332] on div "Create new price change job. This page is ready Create new price change job Dra…" at bounding box center [624, 92] width 1249 height 1193
click at [533, 285] on input "23:59" at bounding box center [545, 284] width 97 height 29
type input "23:50"
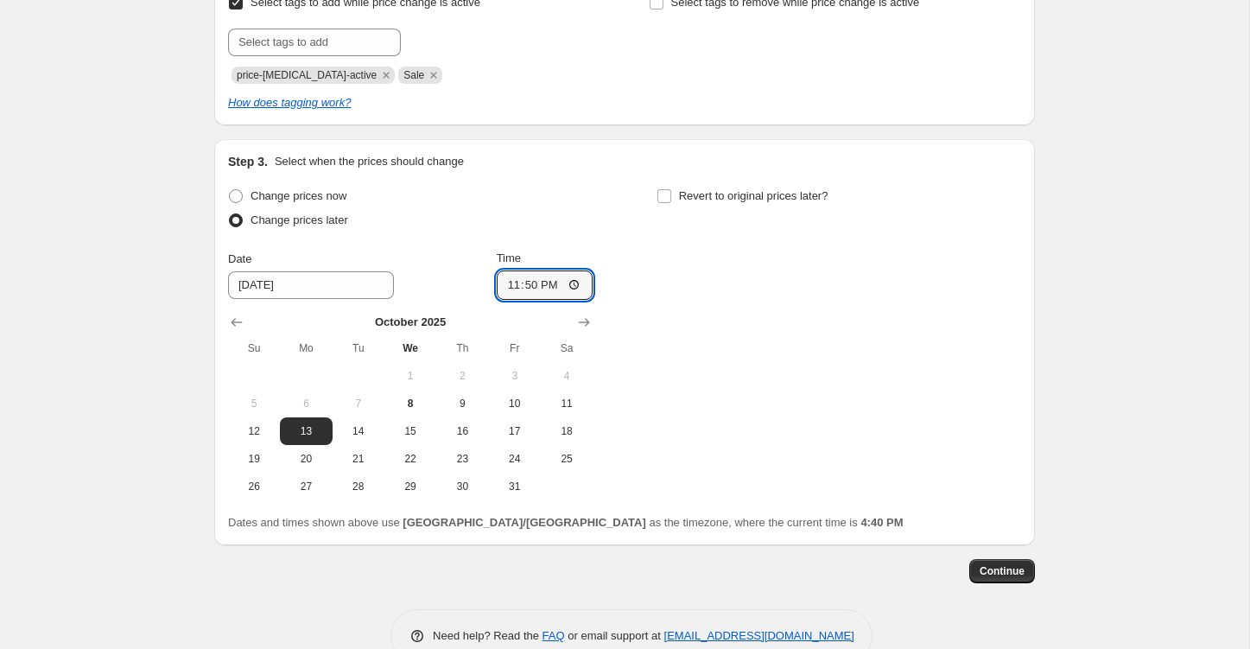
click at [168, 305] on div "Create new price change job. This page is ready Create new price change job Dra…" at bounding box center [624, 92] width 1249 height 1193
drag, startPoint x: 131, startPoint y: 231, endPoint x: 340, endPoint y: 206, distance: 210.4
click at [132, 231] on div "Create new price change job. This page is ready Create new price change job Dra…" at bounding box center [624, 92] width 1249 height 1193
click at [174, 261] on div "Create new price change job. This page is ready Create new price change job Dra…" at bounding box center [624, 92] width 1249 height 1193
click at [693, 194] on span "Revert to original prices later?" at bounding box center [753, 195] width 149 height 13
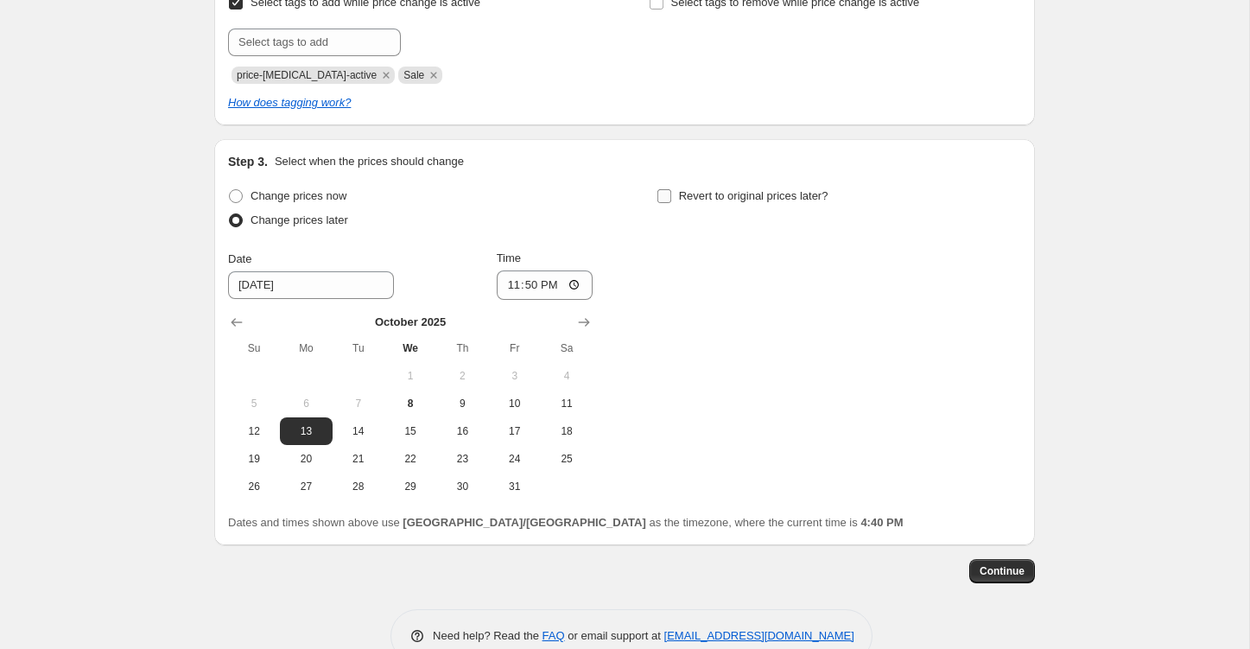
click at [671, 194] on input "Revert to original prices later?" at bounding box center [664, 196] width 14 height 14
checkbox input "true"
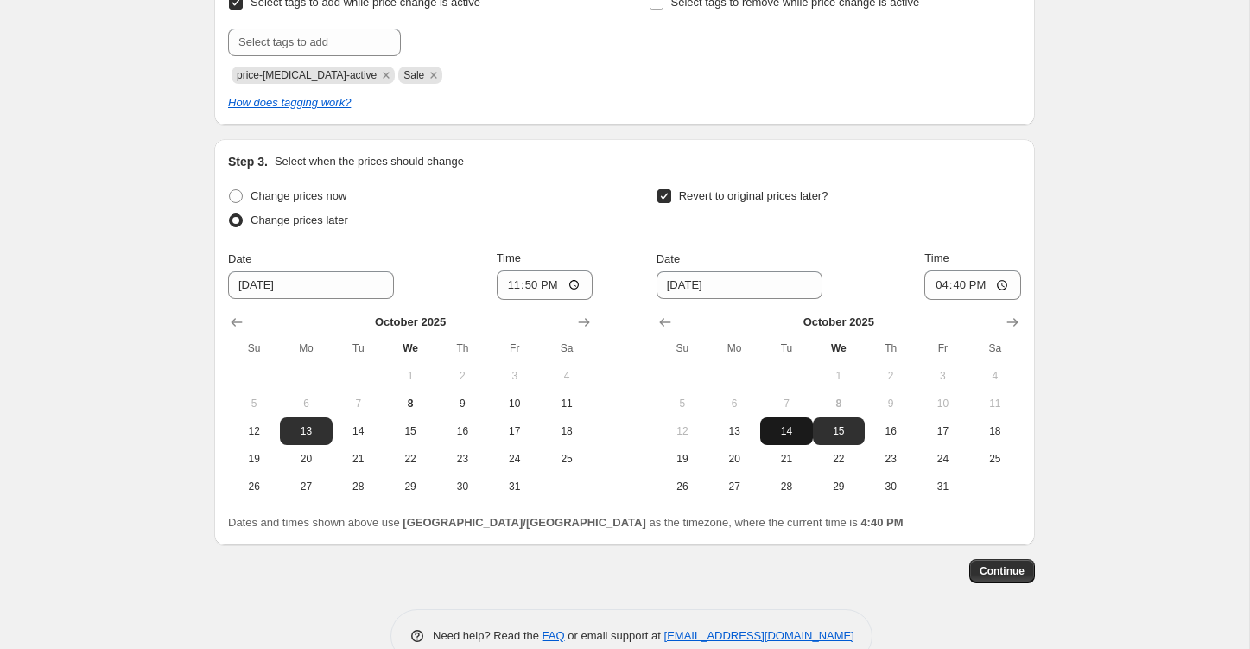
click at [792, 437] on span "14" at bounding box center [786, 431] width 38 height 14
type input "10/14/2025"
click at [972, 289] on input "16:40" at bounding box center [972, 284] width 97 height 29
click at [939, 288] on input "16:40" at bounding box center [972, 284] width 97 height 29
type input "23:59"
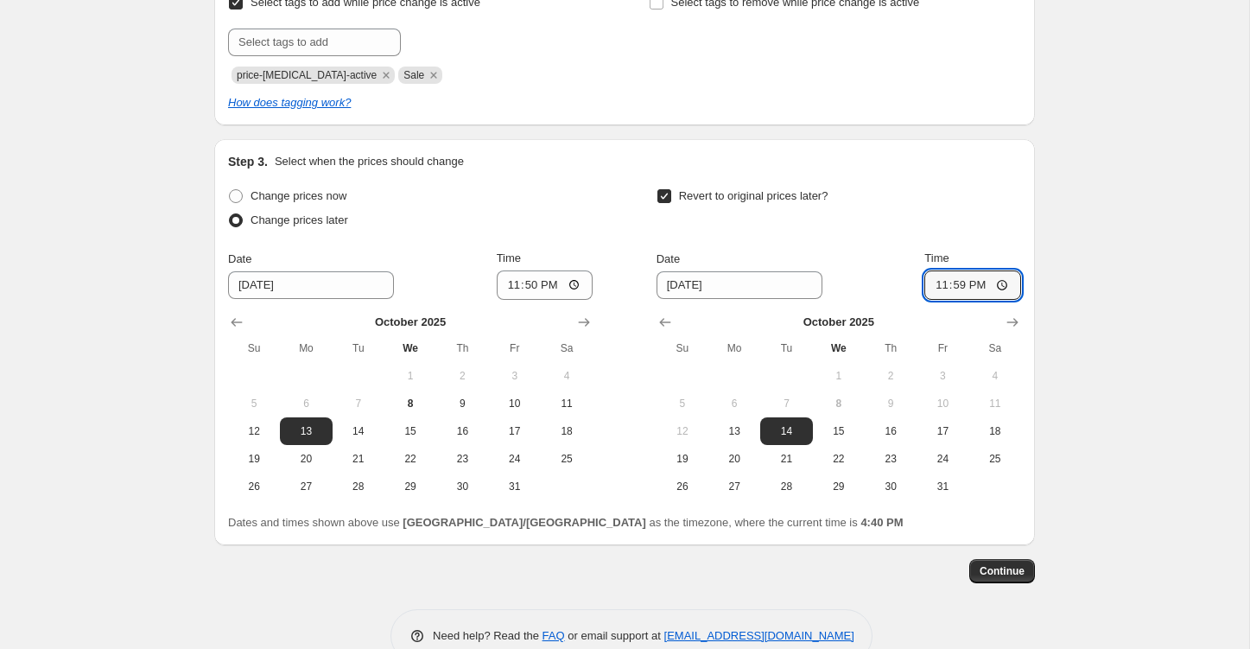
click at [1043, 282] on div "Create new price change job. This page is ready Create new price change job Dra…" at bounding box center [625, 92] width 862 height 1193
click at [1012, 570] on span "Continue" at bounding box center [1002, 571] width 45 height 14
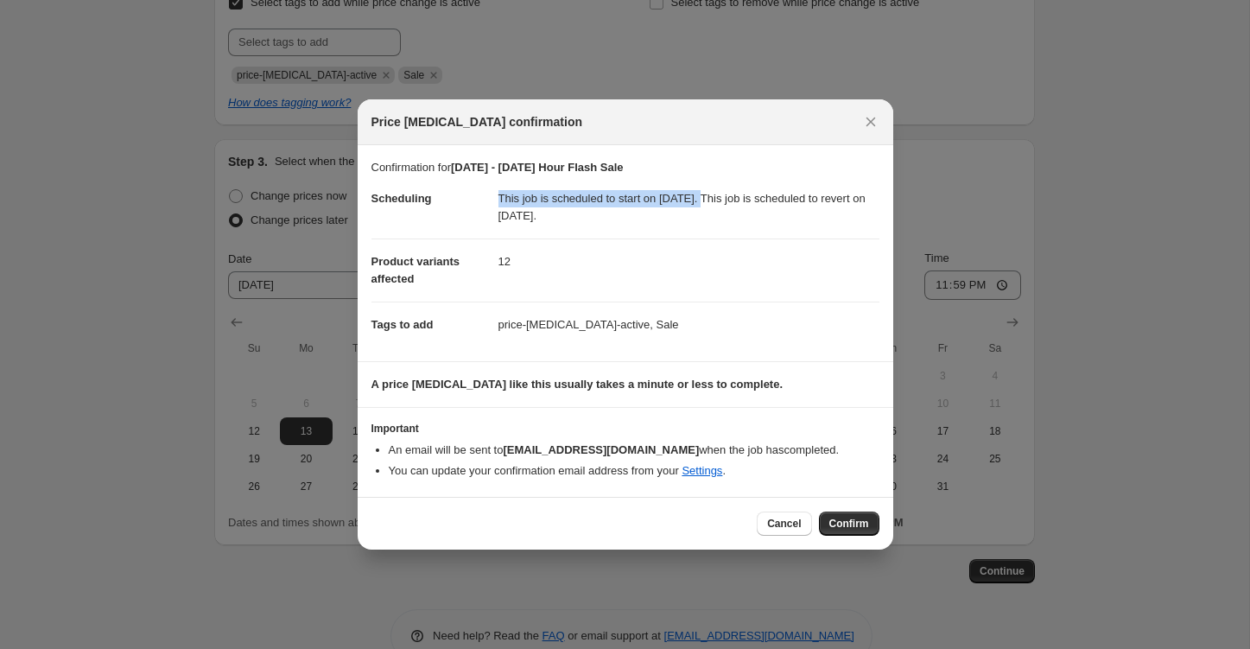
drag, startPoint x: 492, startPoint y: 200, endPoint x: 719, endPoint y: 206, distance: 226.4
click at [717, 206] on dl "Scheduling This job is scheduled to start on October 13, 2025. This job is sche…" at bounding box center [625, 261] width 508 height 171
click at [738, 205] on dd "This job is scheduled to start on October 13, 2025. This job is scheduled to re…" at bounding box center [688, 207] width 381 height 62
drag, startPoint x: 438, startPoint y: 262, endPoint x: 547, endPoint y: 272, distance: 109.3
click at [547, 272] on dl "Scheduling This job is scheduled to start on October 13, 2025. This job is sche…" at bounding box center [625, 261] width 508 height 171
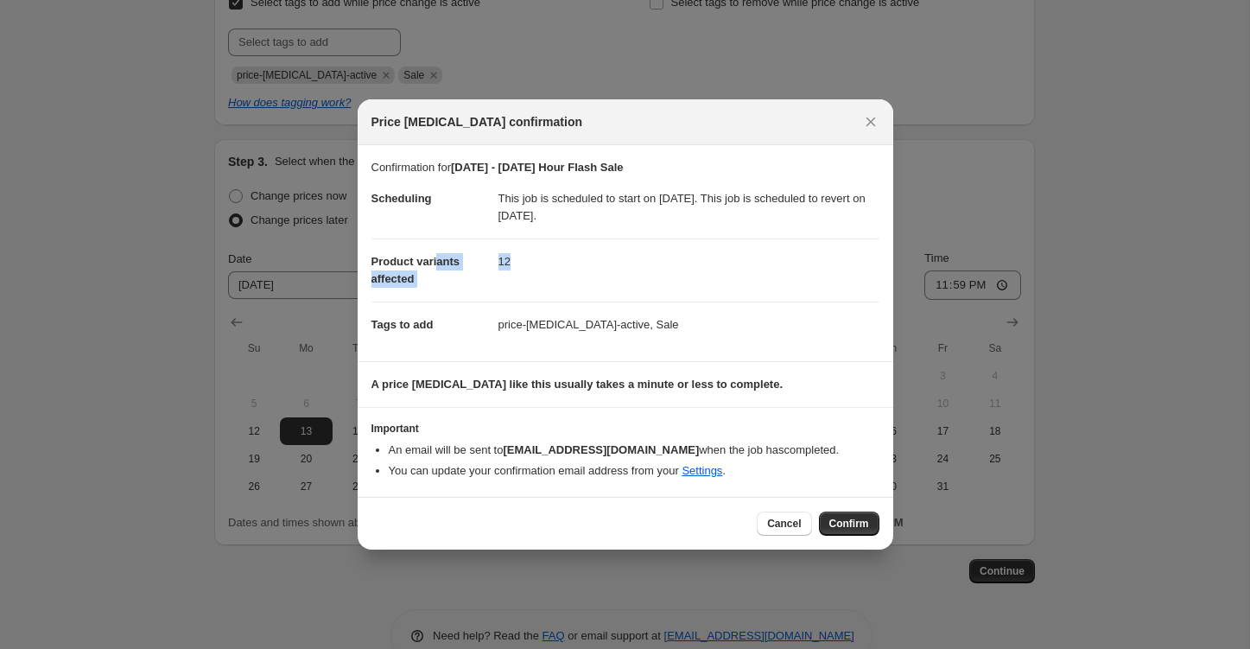
drag, startPoint x: 549, startPoint y: 272, endPoint x: 503, endPoint y: 256, distance: 49.5
click at [549, 272] on dd "12" at bounding box center [688, 261] width 381 height 46
drag, startPoint x: 499, startPoint y: 255, endPoint x: 531, endPoint y: 269, distance: 34.8
click at [531, 267] on dl "Scheduling This job is scheduled to start on October 13, 2025. This job is sche…" at bounding box center [625, 261] width 508 height 171
drag, startPoint x: 532, startPoint y: 270, endPoint x: 515, endPoint y: 293, distance: 29.0
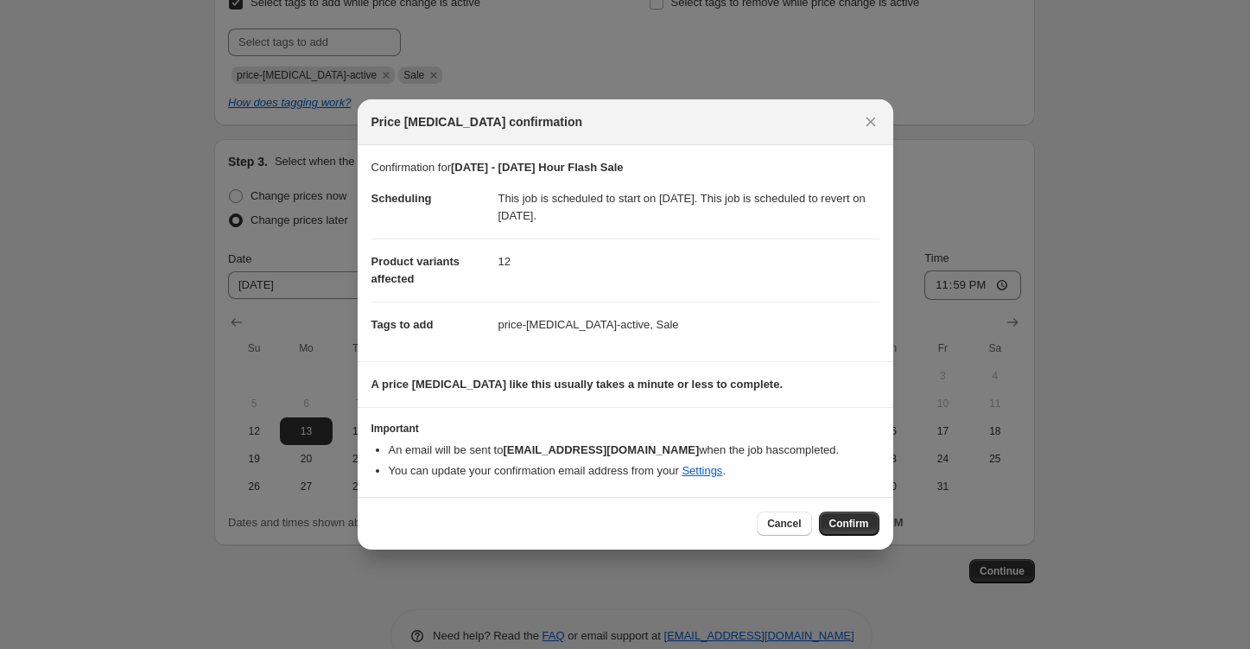
click at [535, 267] on dd "12" at bounding box center [688, 261] width 381 height 46
click at [567, 363] on section "A price change job like this usually takes a minute or less to complete." at bounding box center [626, 384] width 536 height 45
click at [834, 523] on span "Confirm" at bounding box center [849, 524] width 40 height 14
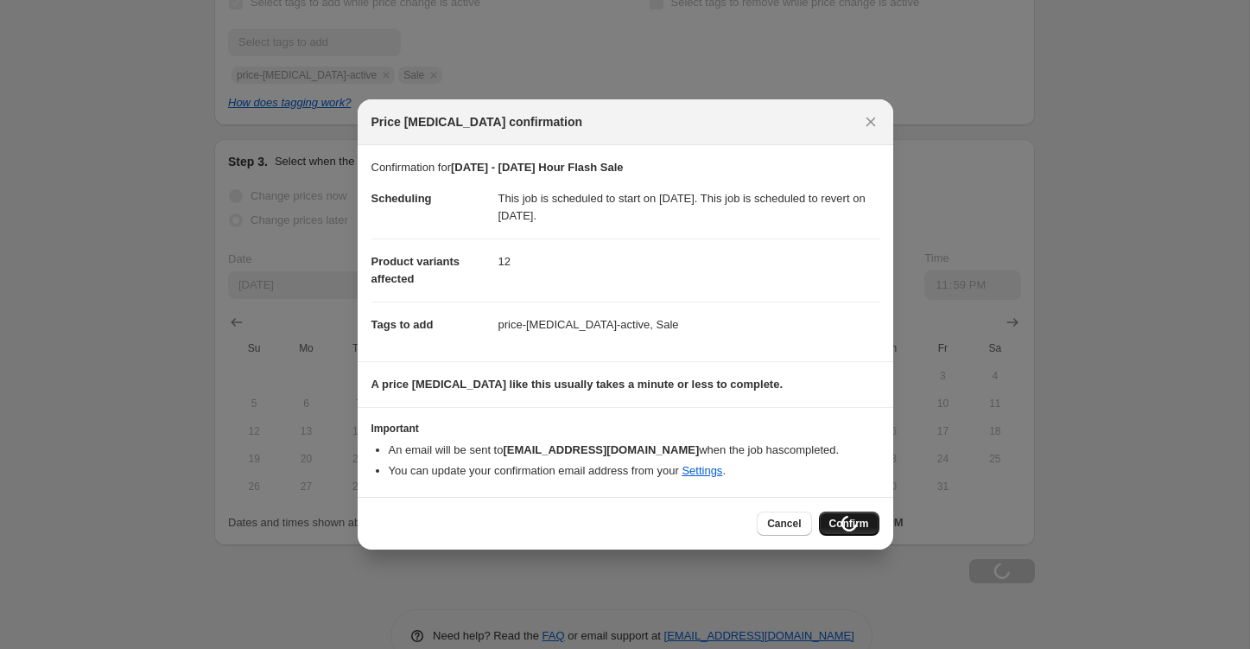
type input "Oct 14 - 24 Hour Flash Sale"
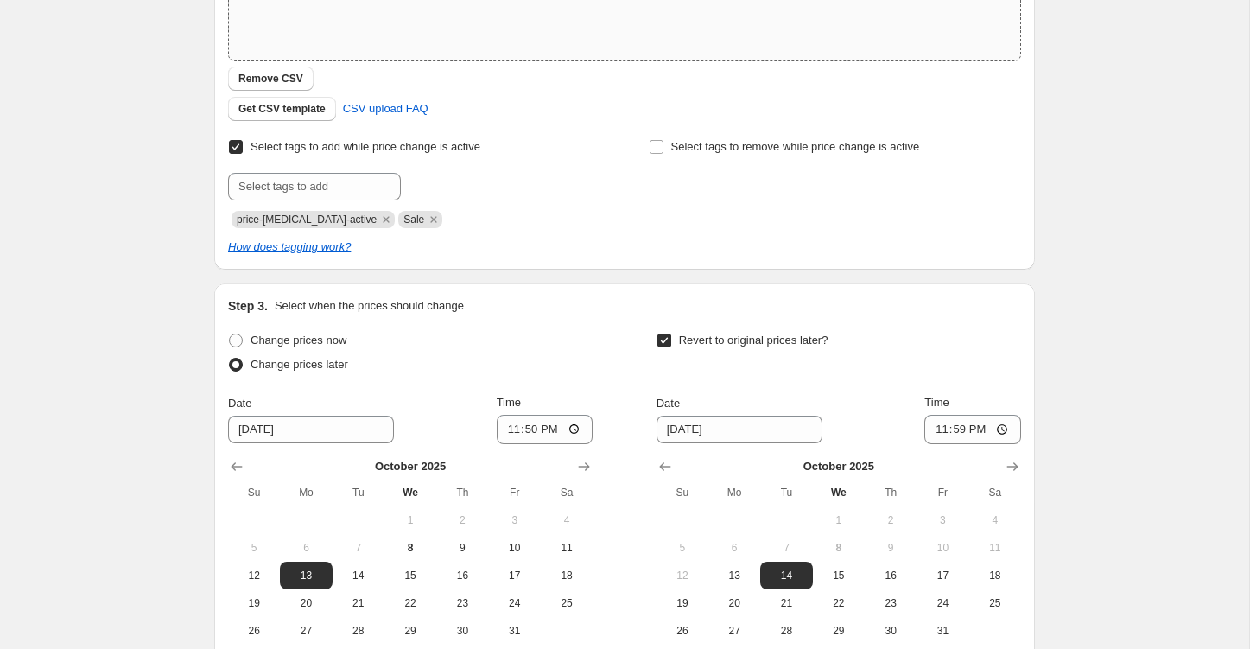
scroll to position [650, 0]
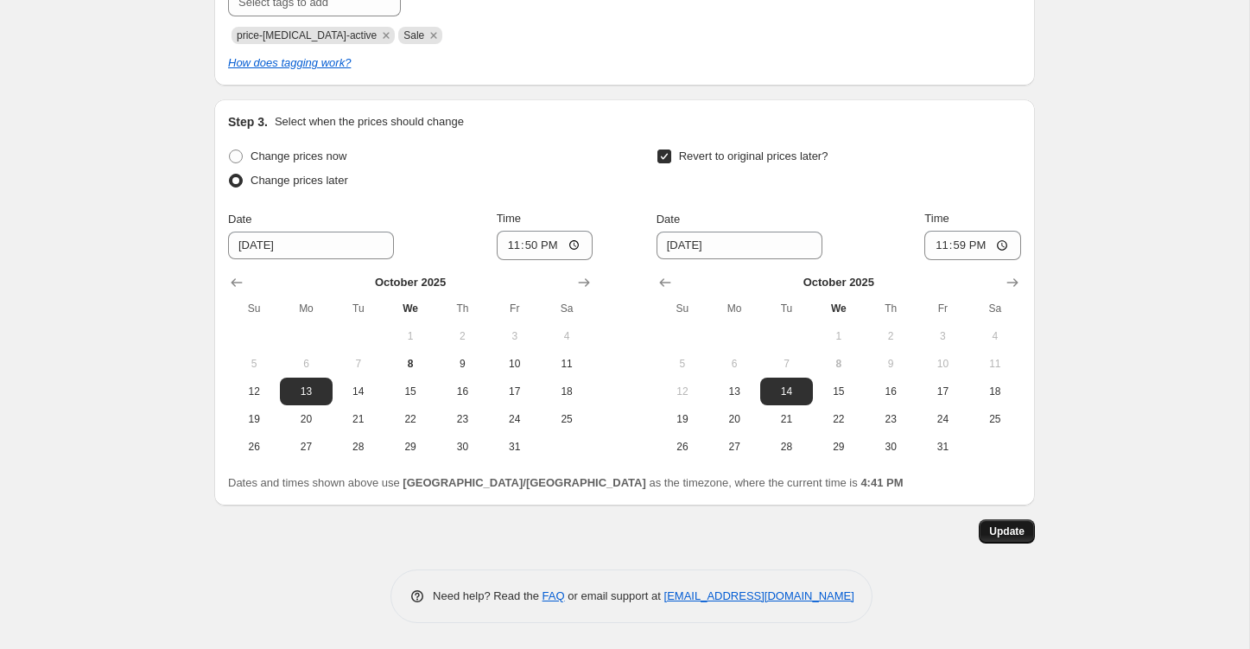
click at [1018, 523] on button "Update" at bounding box center [1007, 531] width 56 height 24
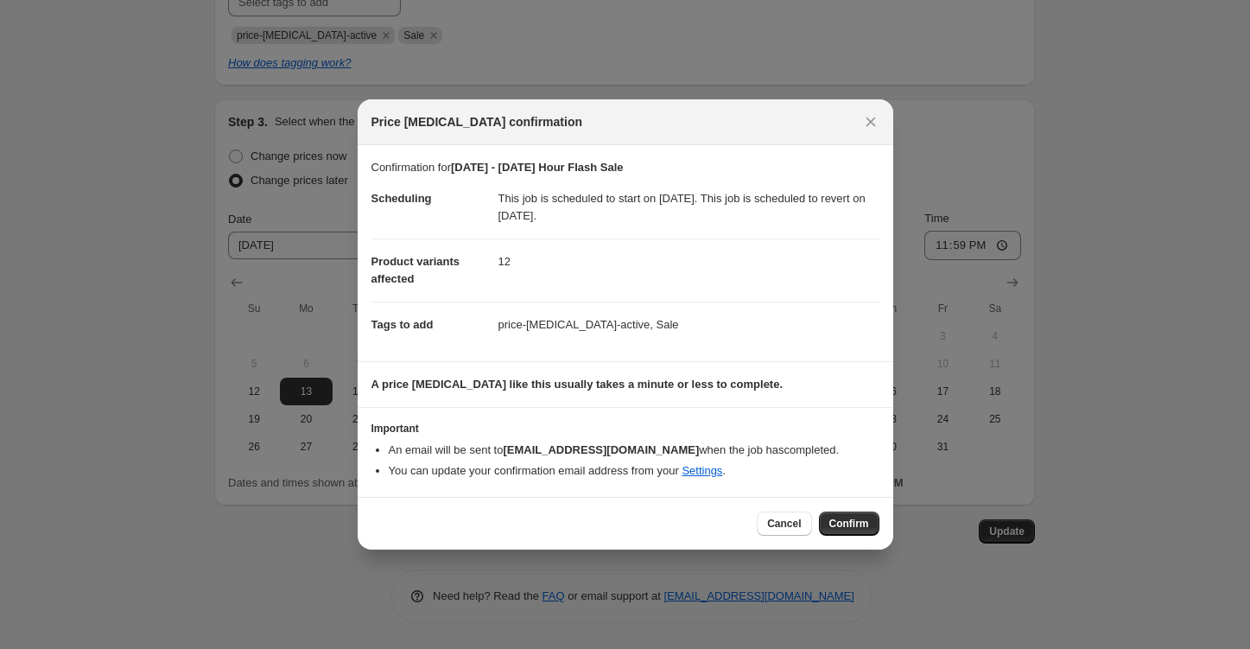
click at [849, 534] on button "Confirm" at bounding box center [849, 523] width 60 height 24
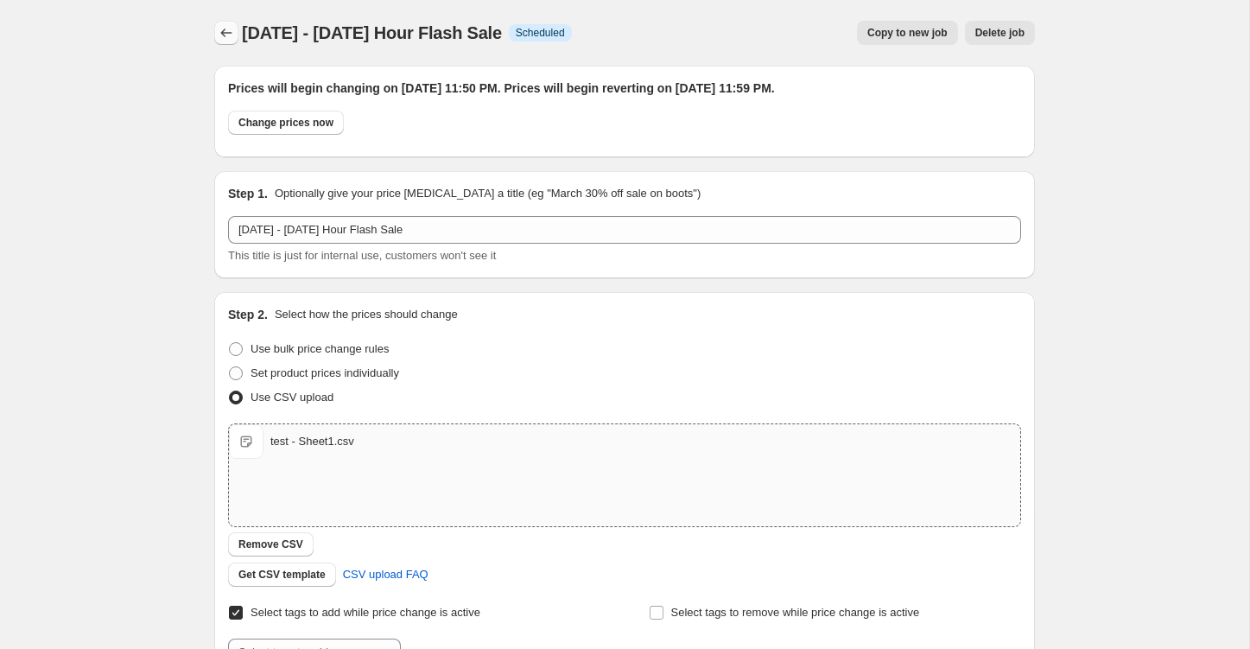
click at [216, 46] on div "Oct 14 - 24 Hour Flash Sale. This page is ready Oct 14 - 24 Hour Flash Sale Inf…" at bounding box center [624, 33] width 821 height 66
click at [220, 37] on icon "Price change jobs" at bounding box center [226, 32] width 17 height 17
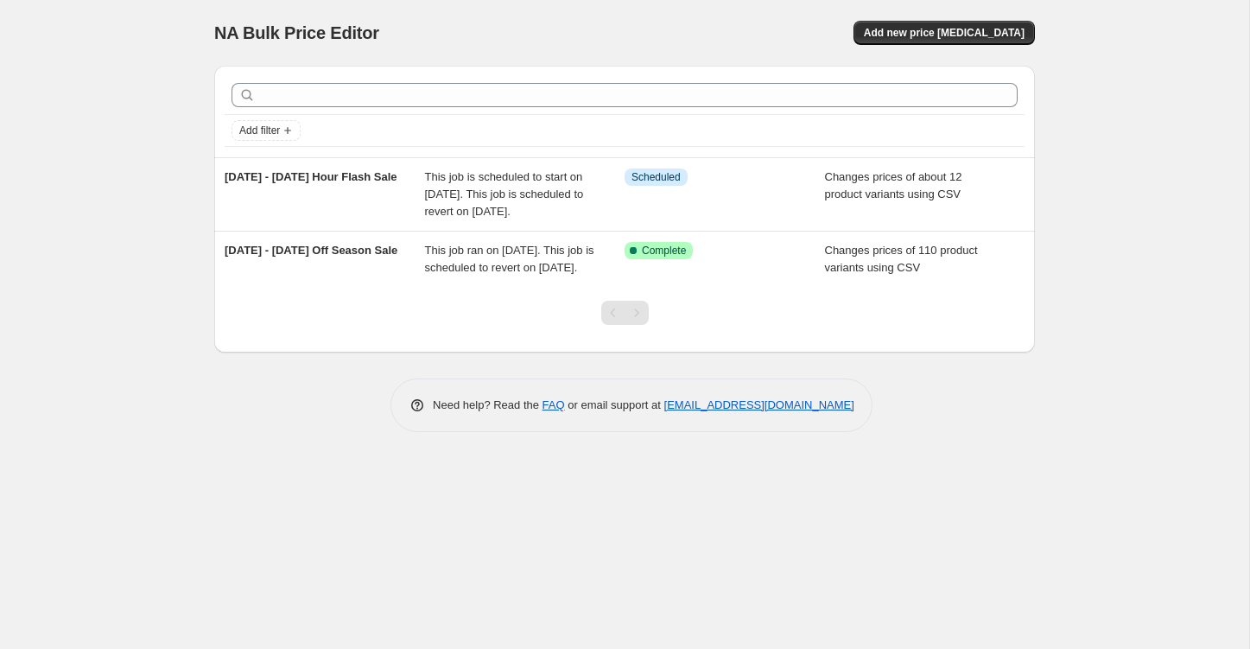
click at [128, 165] on div "NA Bulk Price Editor. This page is ready NA Bulk Price Editor Add new price cha…" at bounding box center [624, 324] width 1249 height 649
click at [196, 187] on div "NA Bulk Price Editor. This page is ready NA Bulk Price Editor Add new price cha…" at bounding box center [625, 229] width 862 height 458
click at [196, 186] on div "NA Bulk Price Editor. This page is ready NA Bulk Price Editor Add new price cha…" at bounding box center [625, 229] width 862 height 458
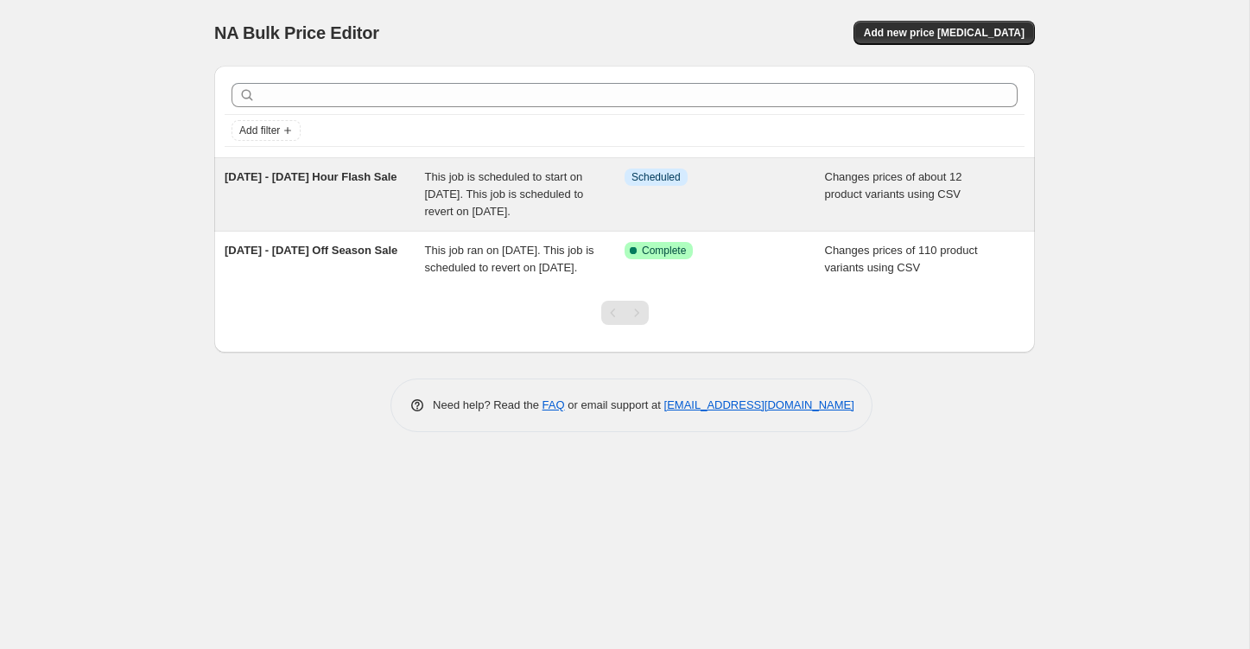
click at [502, 206] on span "This job is scheduled to start on October 13, 2025. This job is scheduled to re…" at bounding box center [504, 194] width 159 height 48
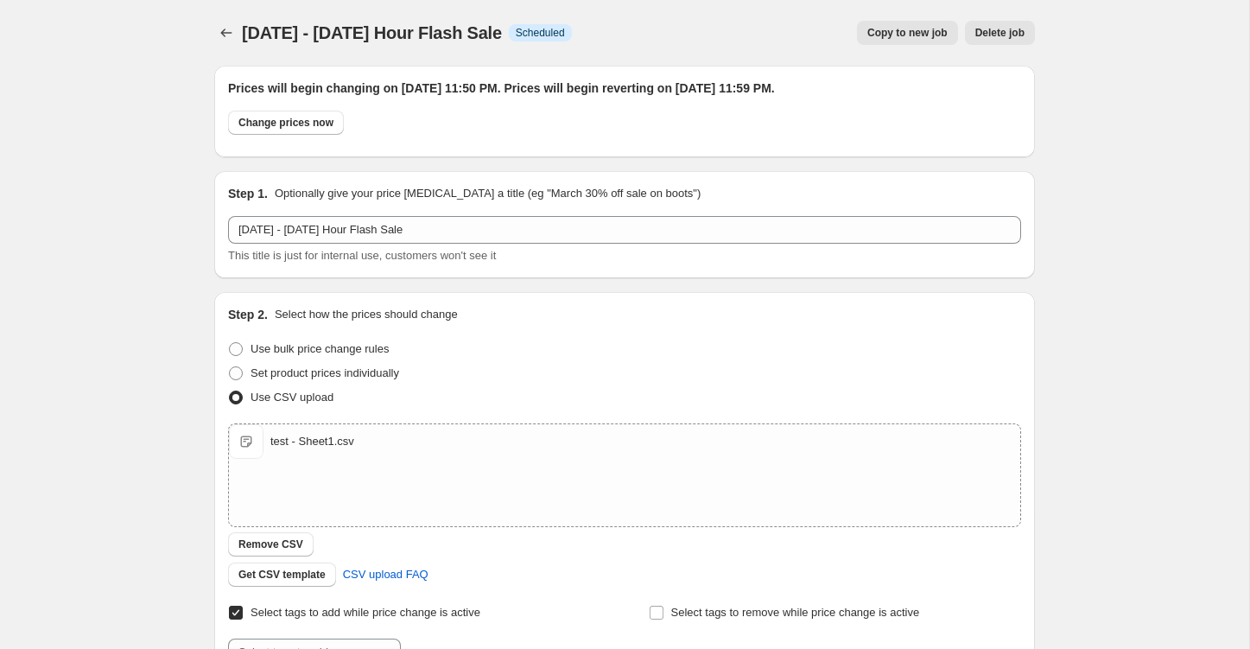
scroll to position [650, 0]
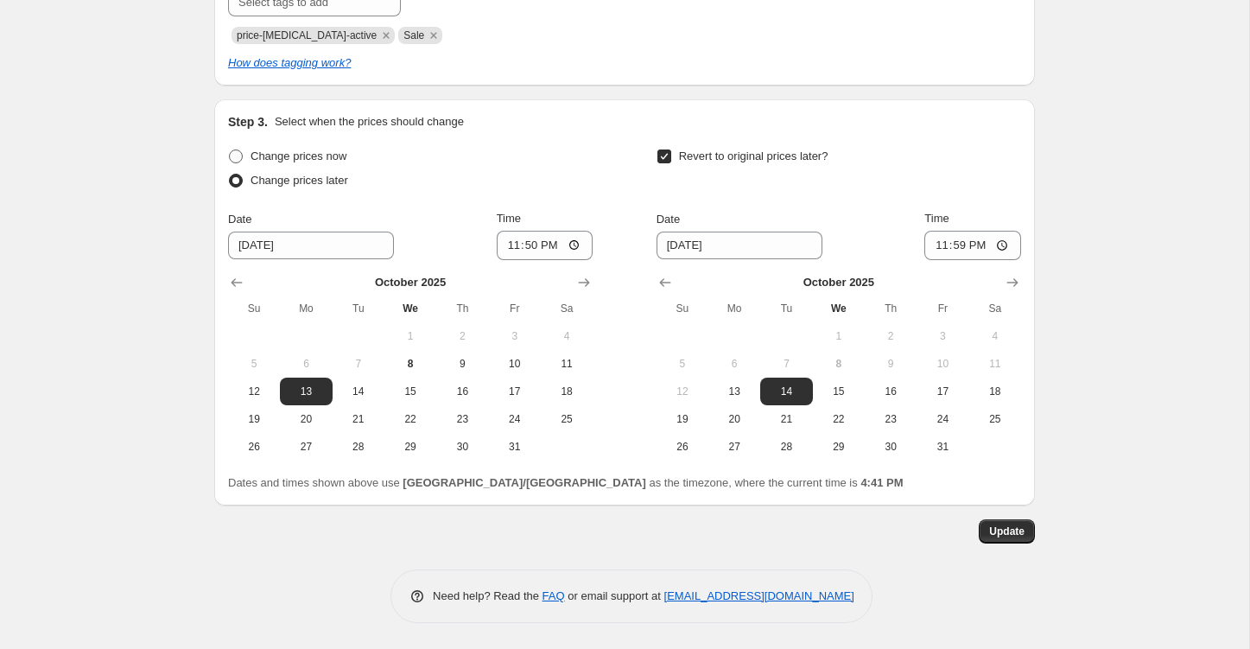
click at [283, 158] on span "Change prices now" at bounding box center [299, 155] width 96 height 13
click at [230, 150] on input "Change prices now" at bounding box center [229, 149] width 1 height 1
radio input "true"
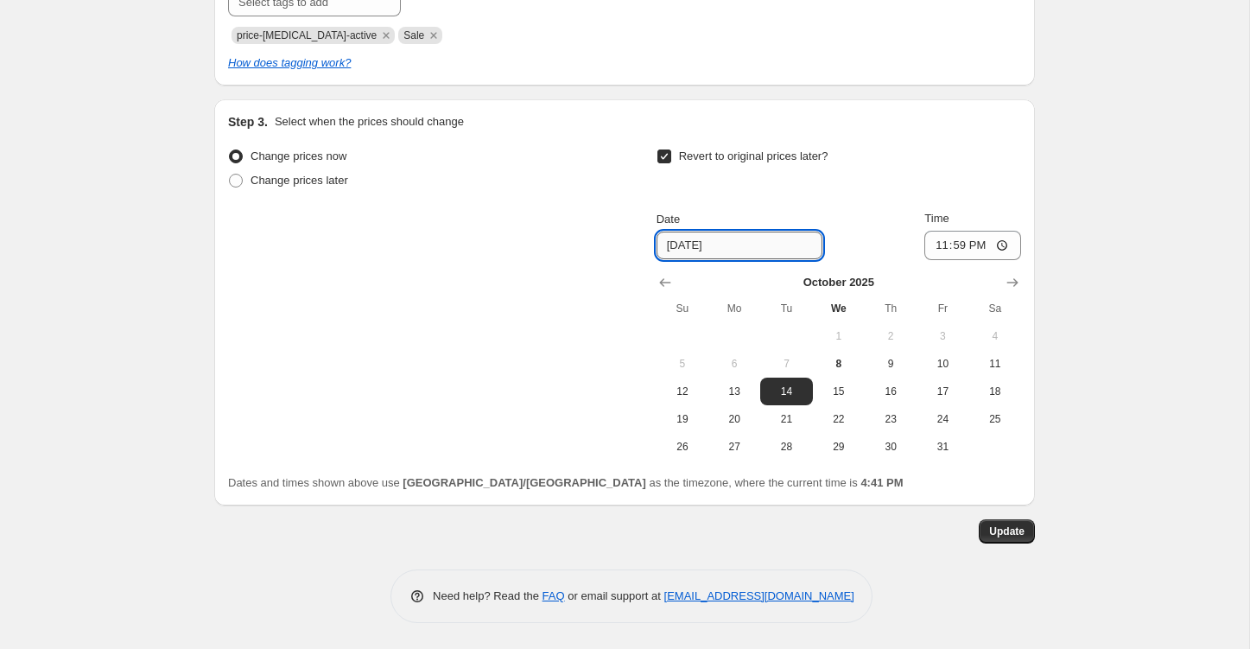
click at [732, 244] on input "10/14/2025" at bounding box center [740, 246] width 166 height 28
click at [688, 244] on input "10/14/2025" at bounding box center [740, 246] width 166 height 28
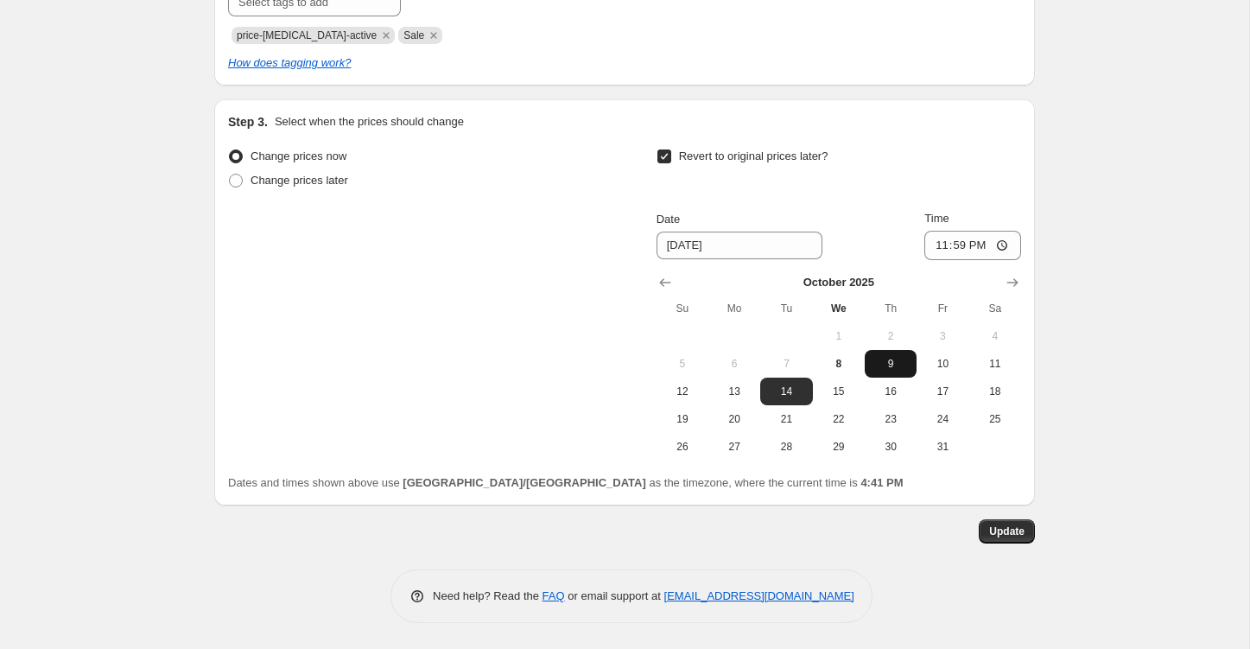
click at [900, 364] on span "9" at bounding box center [891, 364] width 38 height 14
type input "10/9/2025"
click at [890, 361] on span "9" at bounding box center [891, 364] width 38 height 14
click at [1081, 258] on div "Oct 14 - 24 Hour Flash Sale. This page is ready Oct 14 - 24 Hour Flash Sale Inf…" at bounding box center [624, -1] width 1249 height 1298
click at [1008, 538] on button "Update" at bounding box center [1007, 531] width 56 height 24
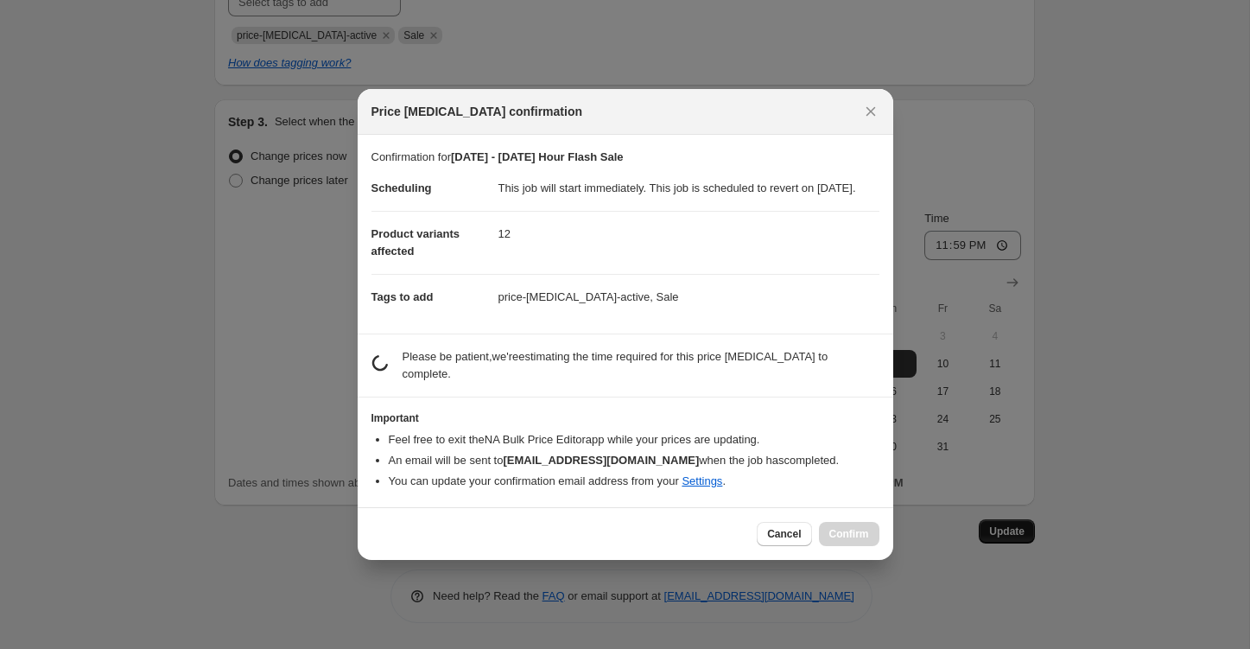
scroll to position [0, 0]
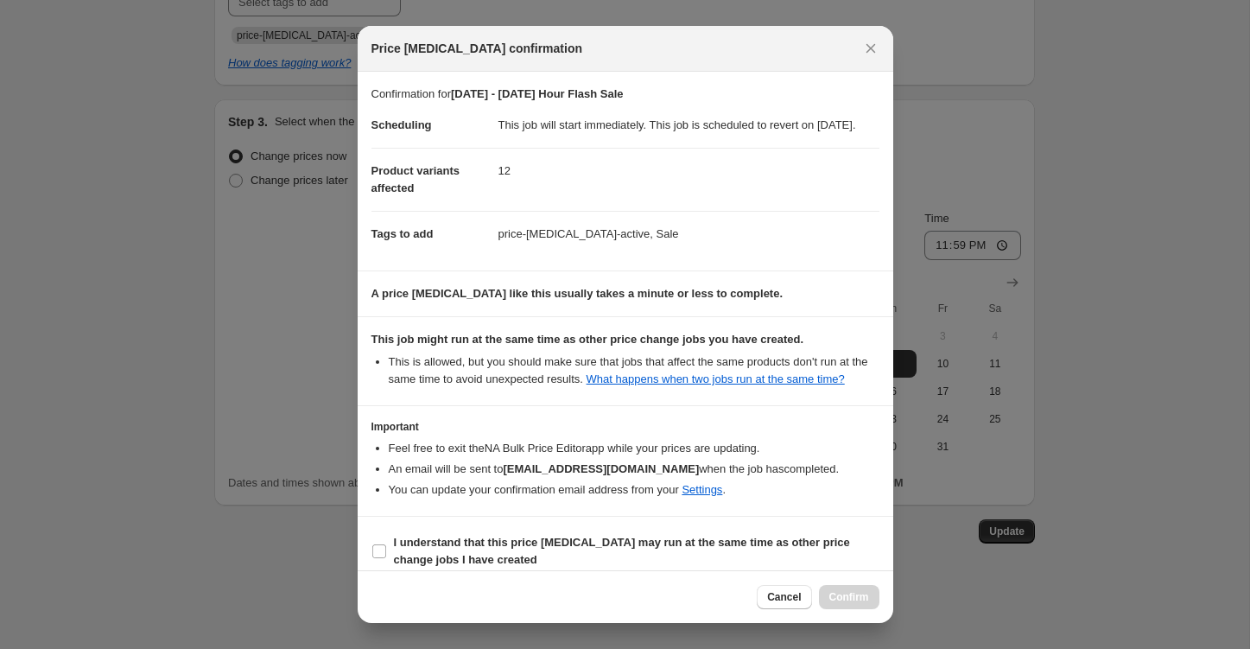
click at [570, 238] on dd "price-change-job-active, Sale" at bounding box center [688, 234] width 381 height 46
click at [865, 54] on icon "Close" at bounding box center [870, 48] width 17 height 17
radio input "false"
radio input "true"
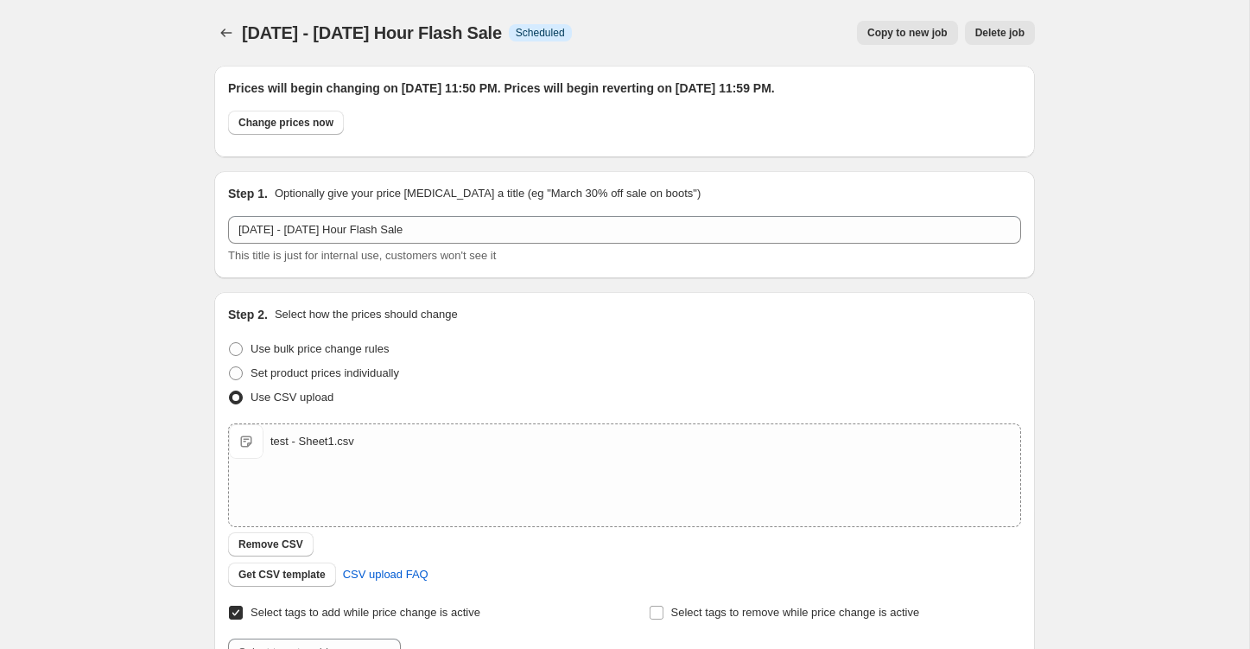
click at [181, 278] on div "Oct 14 - 24 Hour Flash Sale. This page is ready Oct 14 - 24 Hour Flash Sale Inf…" at bounding box center [624, 649] width 1249 height 1298
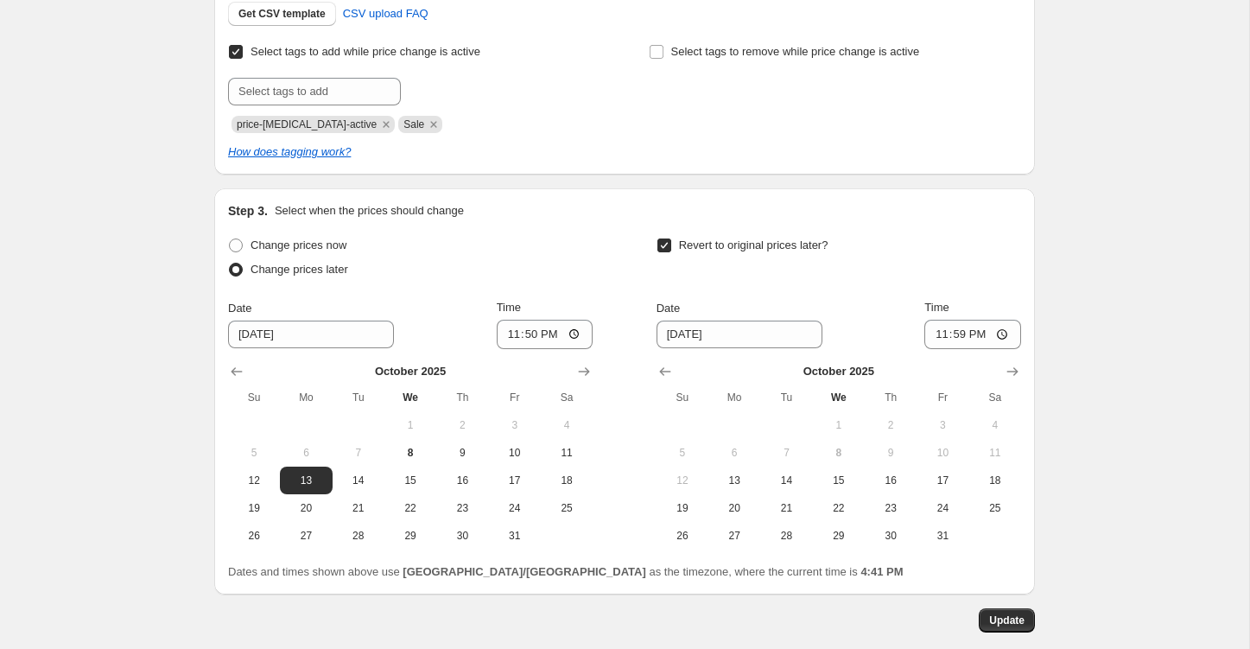
scroll to position [650, 0]
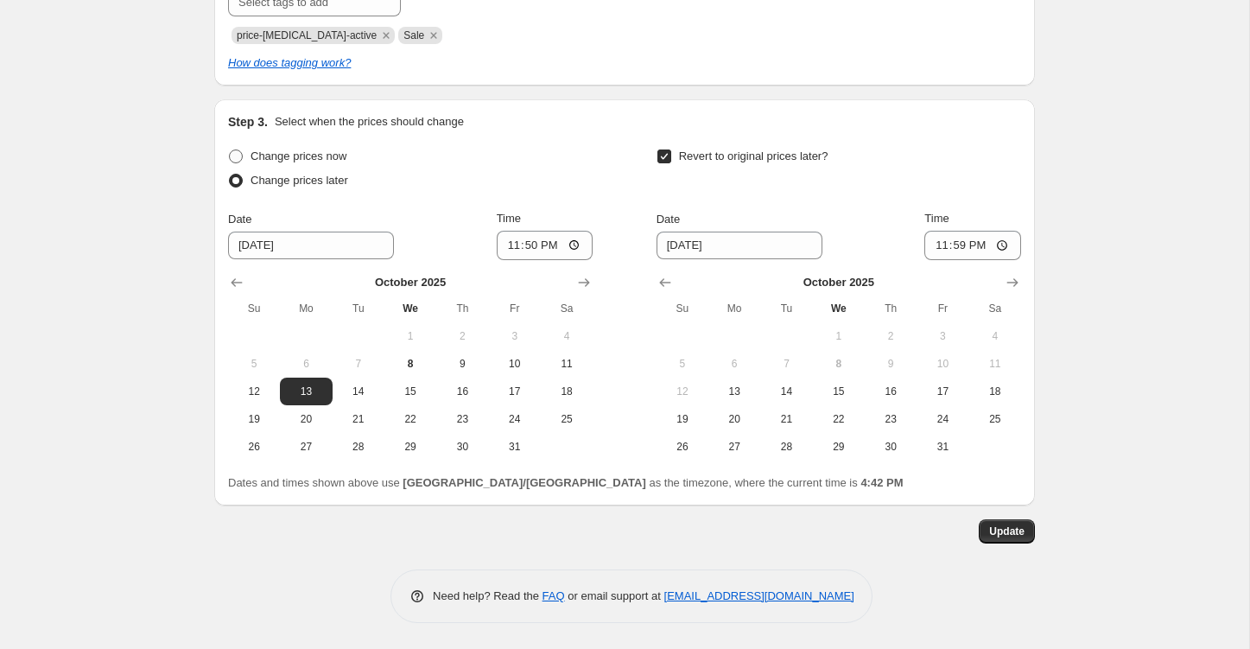
click at [278, 149] on span "Change prices now" at bounding box center [299, 155] width 96 height 13
click at [230, 149] on input "Change prices now" at bounding box center [229, 149] width 1 height 1
radio input "true"
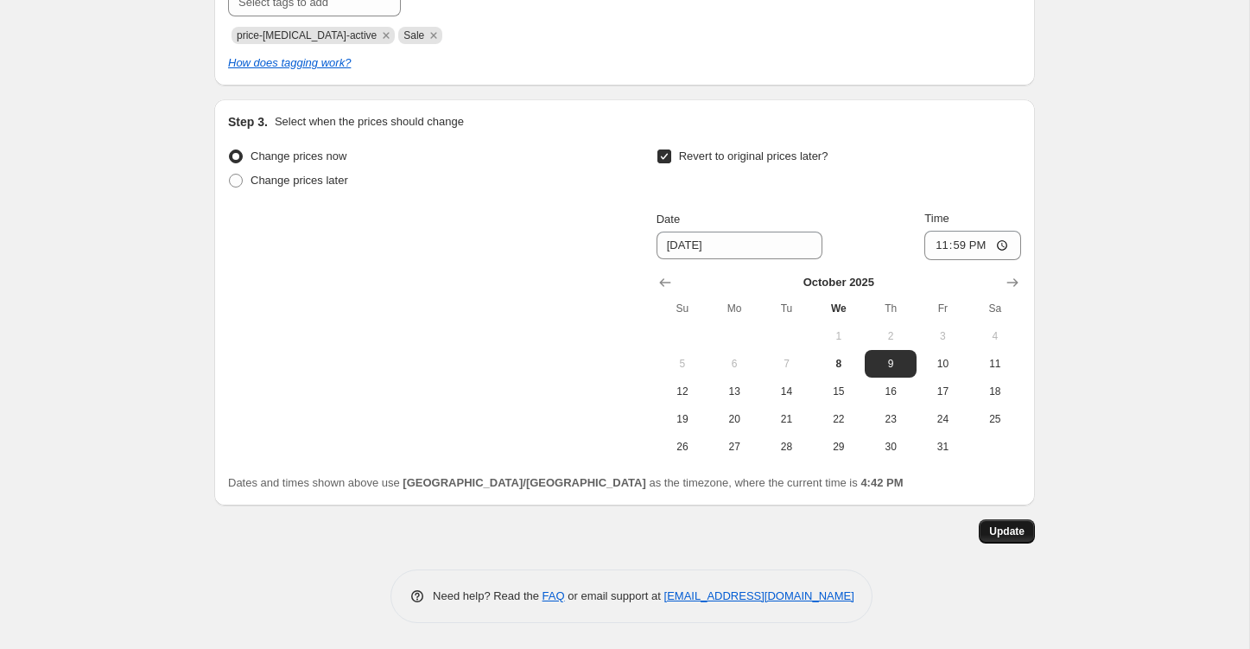
click at [1025, 523] on button "Update" at bounding box center [1007, 531] width 56 height 24
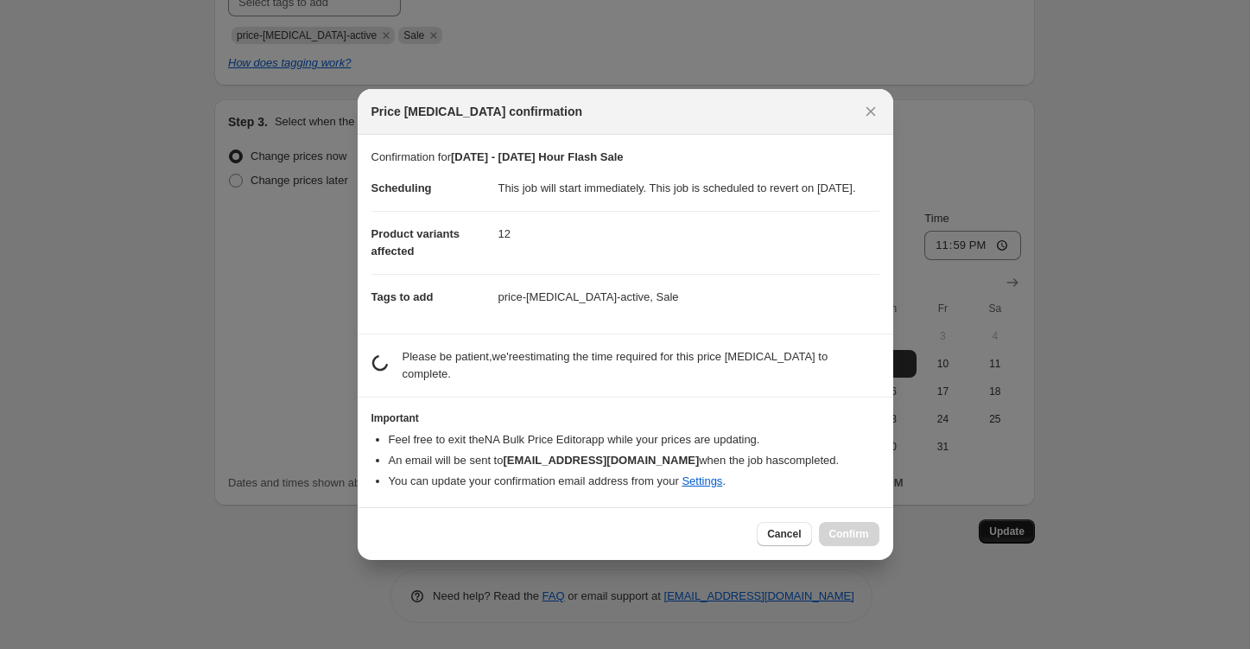
scroll to position [0, 0]
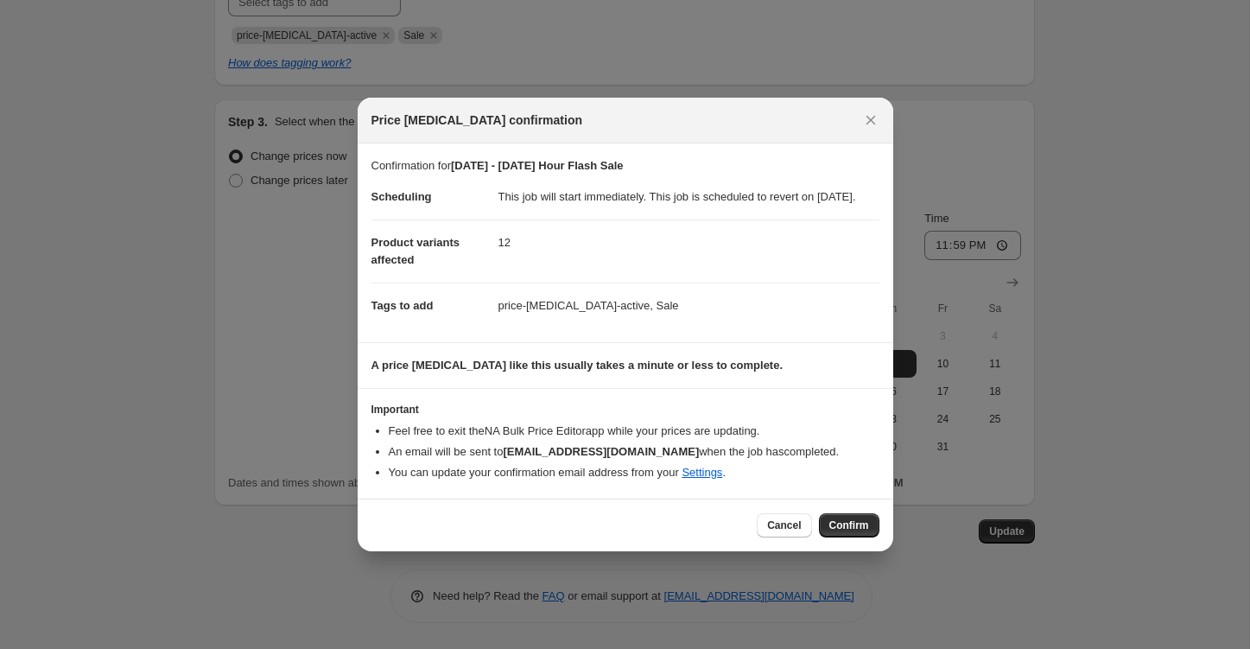
click at [852, 532] on span "Confirm" at bounding box center [849, 525] width 40 height 14
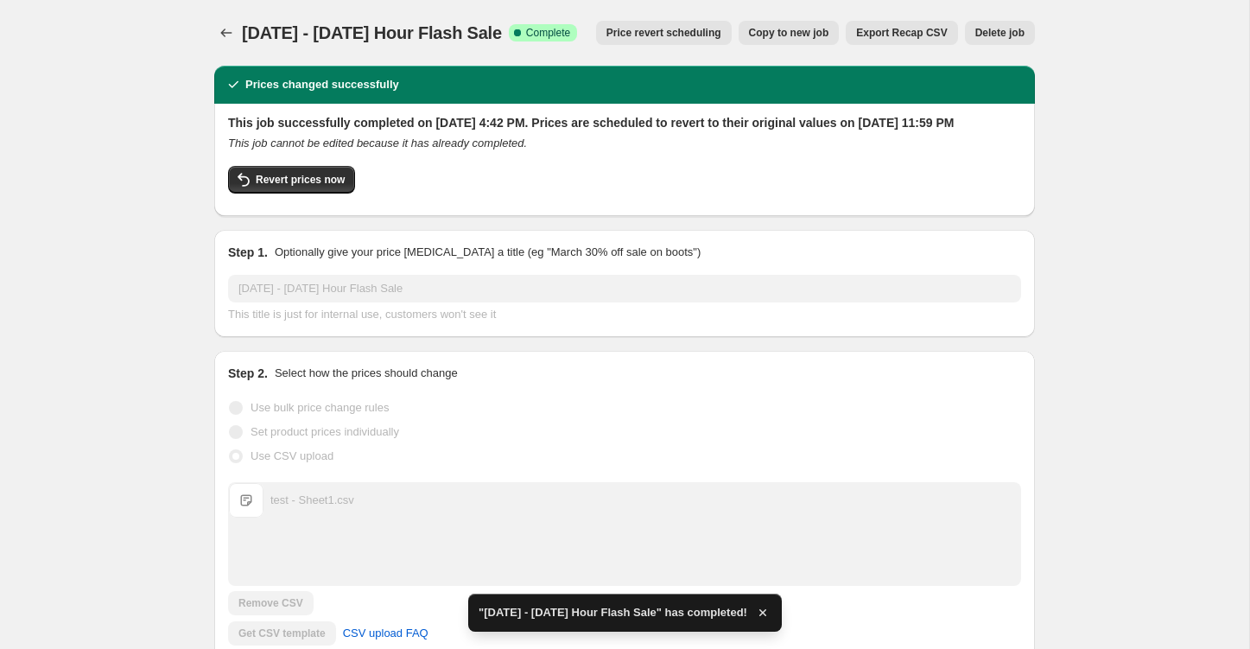
click at [218, 34] on icon "Price change jobs" at bounding box center [226, 32] width 17 height 17
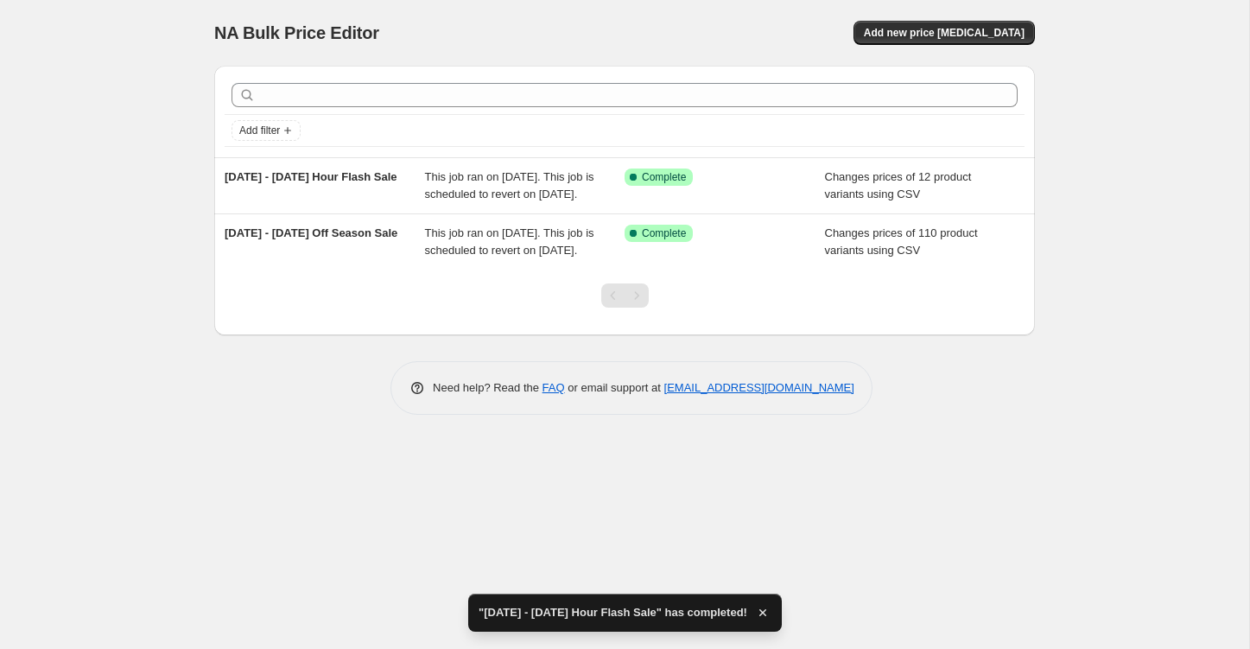
click at [1120, 203] on div "NA Bulk Price Editor. This page is ready NA Bulk Price Editor Add new price cha…" at bounding box center [624, 324] width 1249 height 649
click at [1104, 206] on div "NA Bulk Price Editor. This page is ready NA Bulk Price Editor Add new price cha…" at bounding box center [624, 324] width 1249 height 649
click at [149, 174] on div "NA Bulk Price Editor. This page is ready NA Bulk Price Editor Add new price cha…" at bounding box center [624, 324] width 1249 height 649
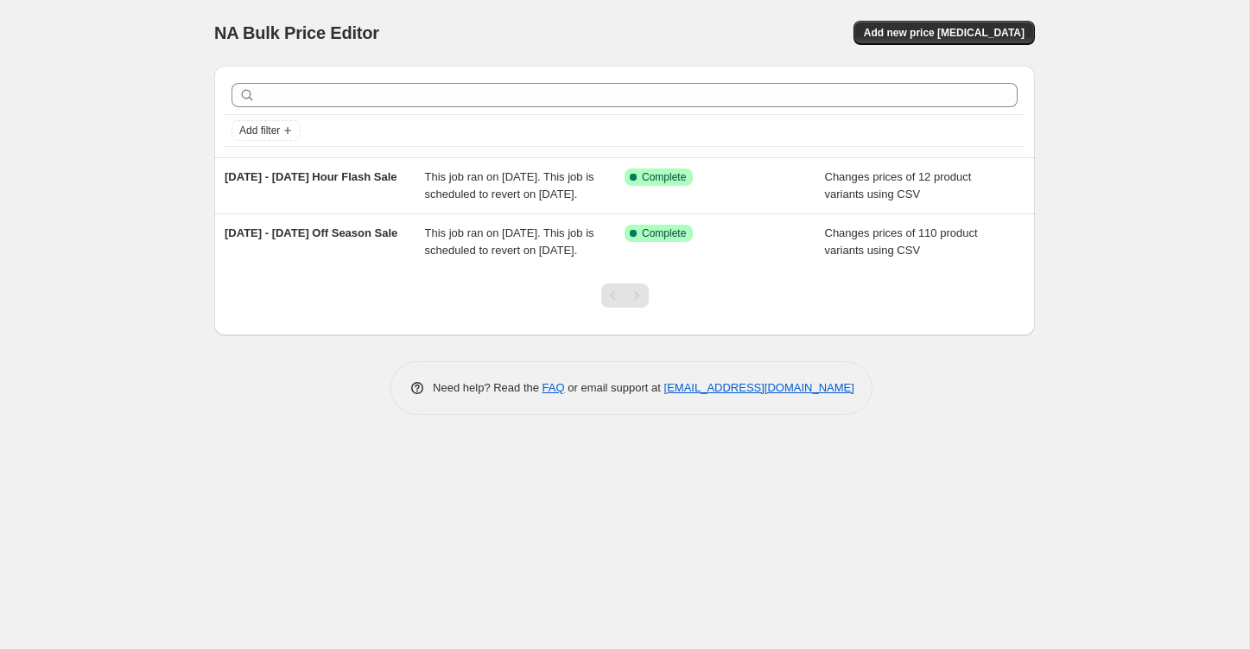
click at [152, 237] on div "NA Bulk Price Editor. This page is ready NA Bulk Price Editor Add new price cha…" at bounding box center [624, 324] width 1249 height 649
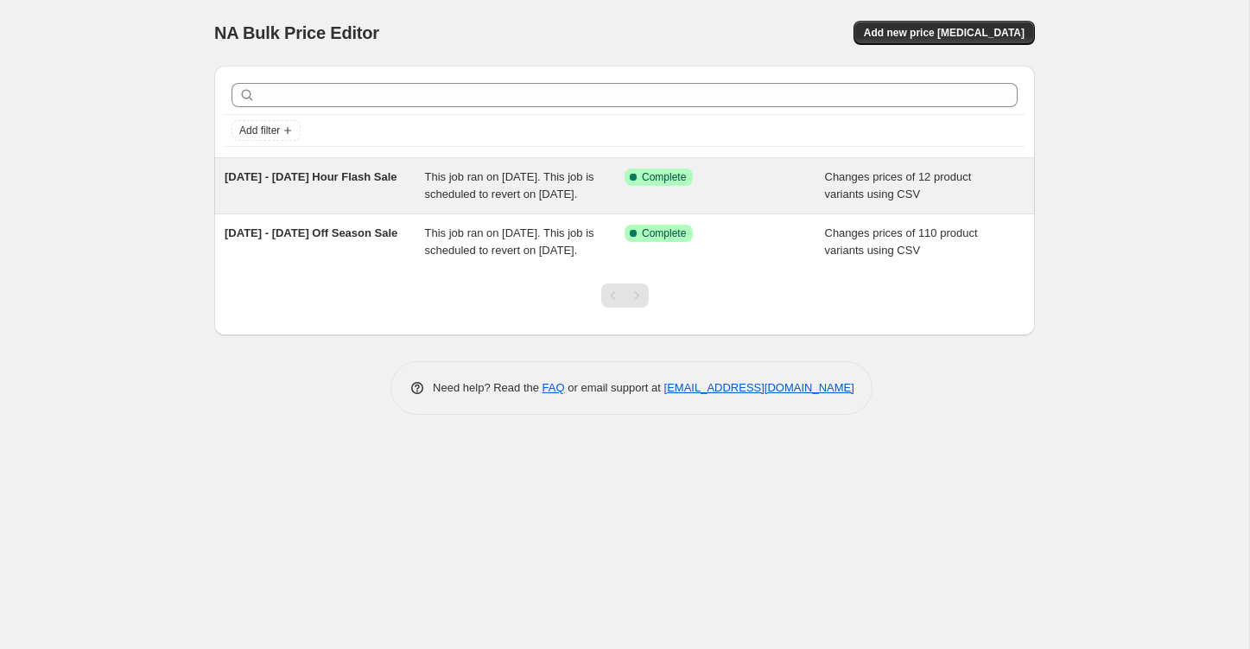
click at [324, 190] on div "Oct 14 - 24 Hour Flash Sale" at bounding box center [325, 185] width 200 height 35
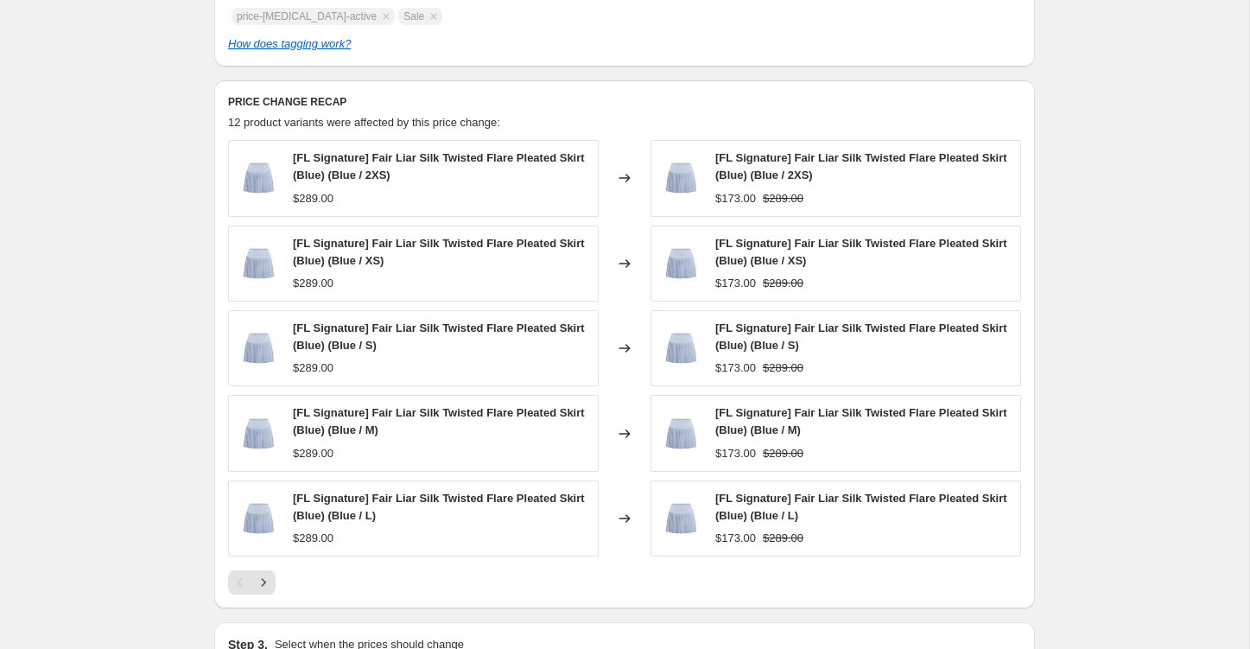
scroll to position [736, 0]
